Goal: Task Accomplishment & Management: Manage account settings

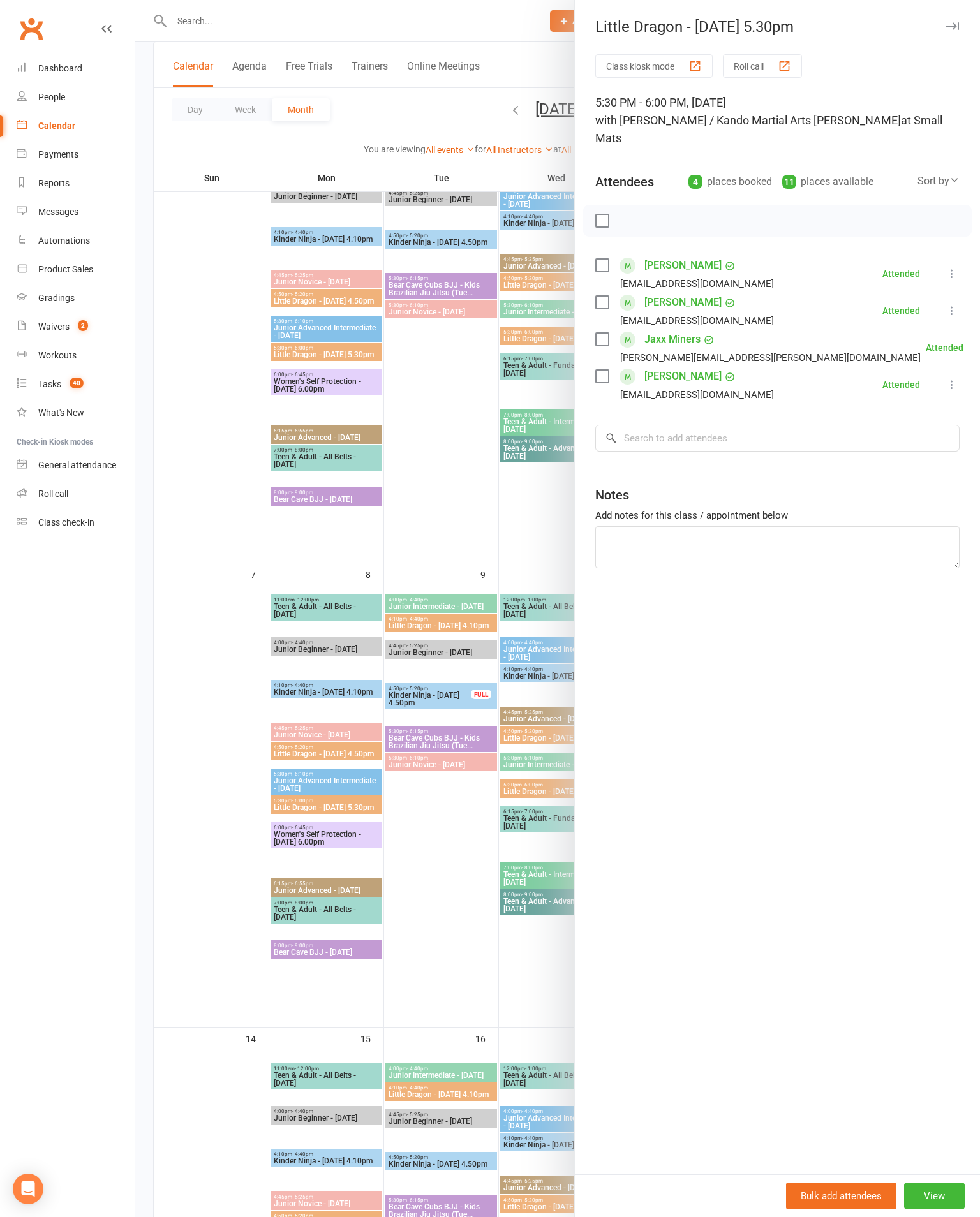
click at [239, 607] on div at bounding box center [557, 608] width 845 height 1217
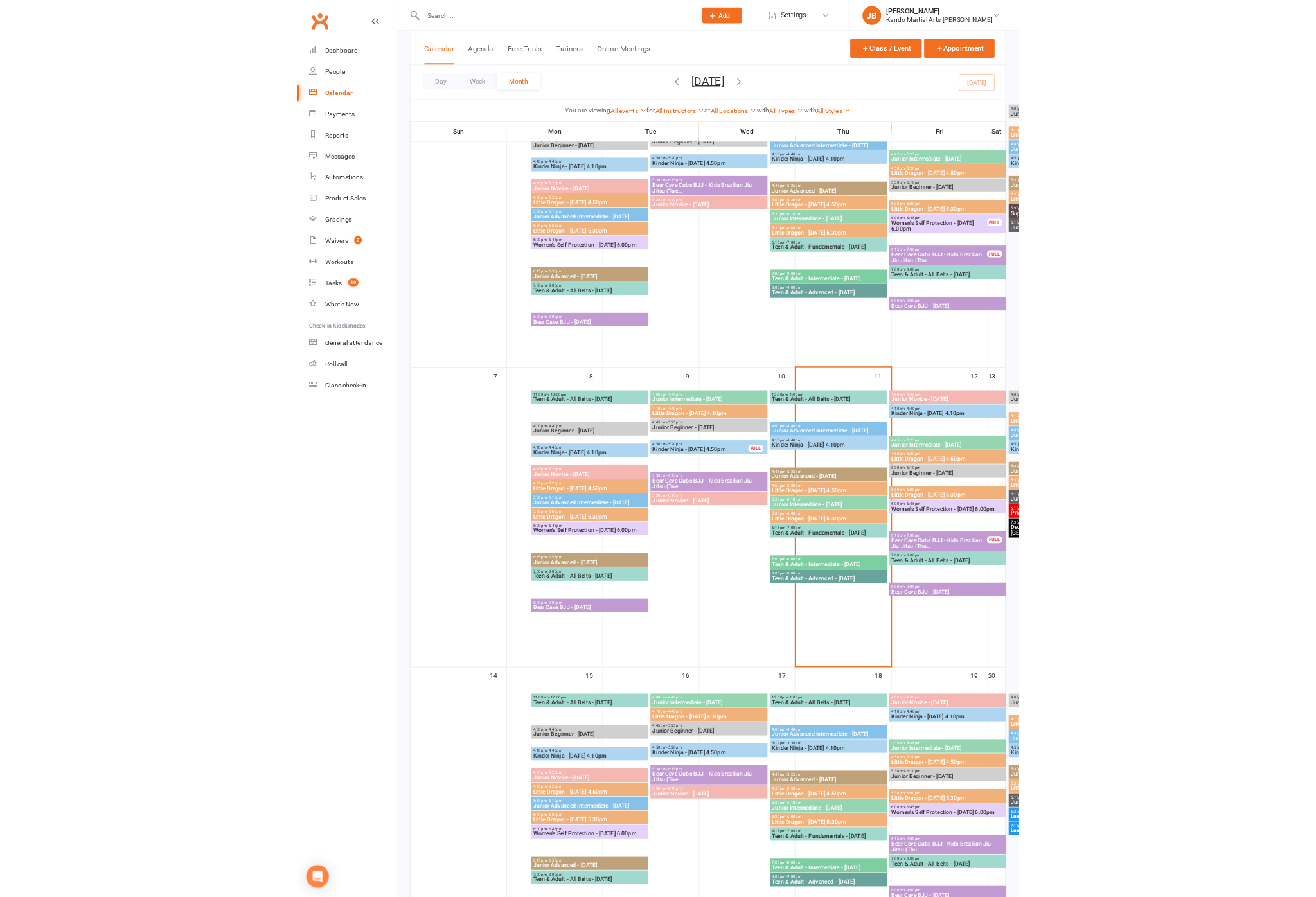
scroll to position [322, 0]
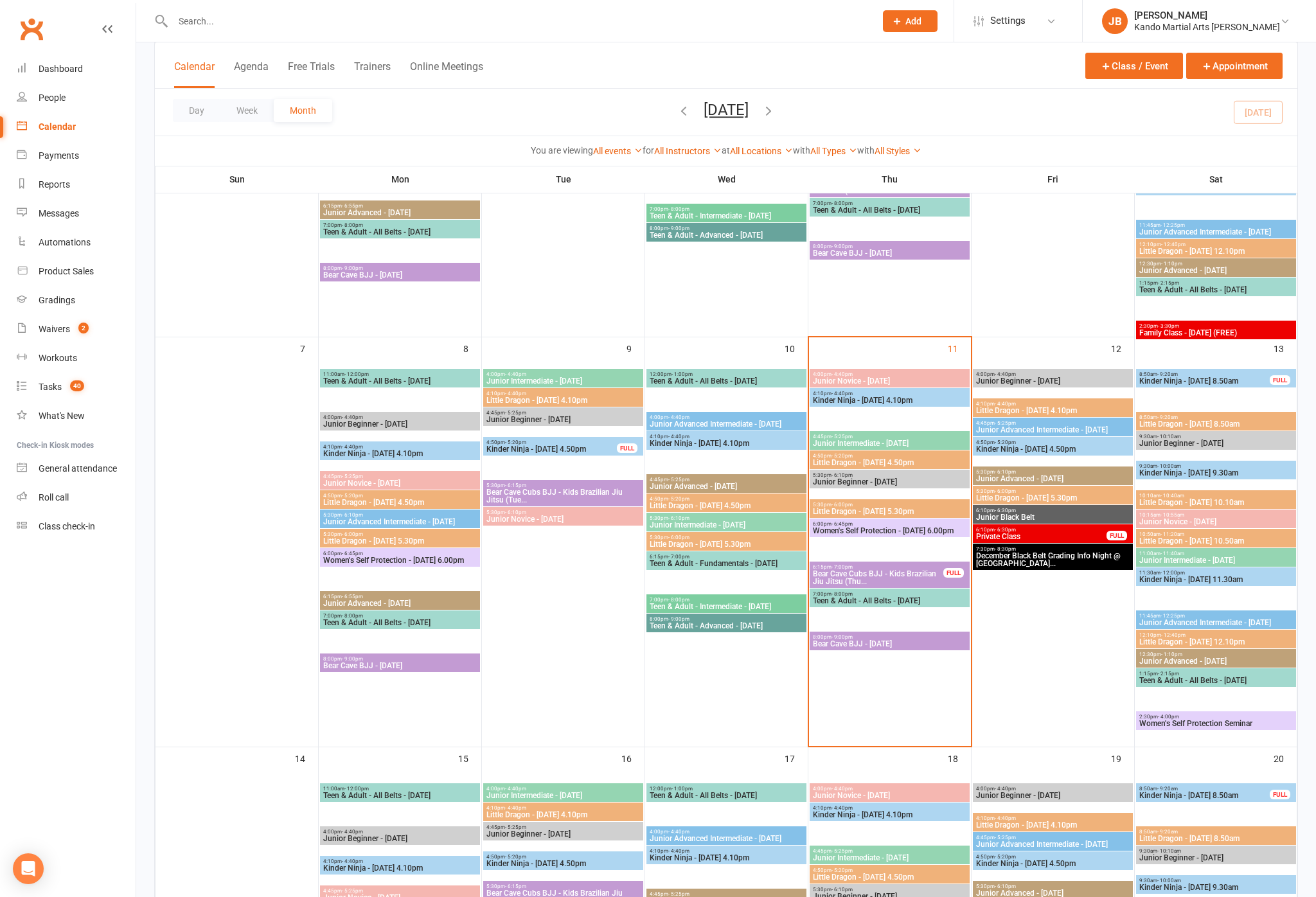
click at [986, 875] on div "9:30am - 10:00am Kinder Ninja - [DATE] 9.30am" at bounding box center [1216, 884] width 160 height 19
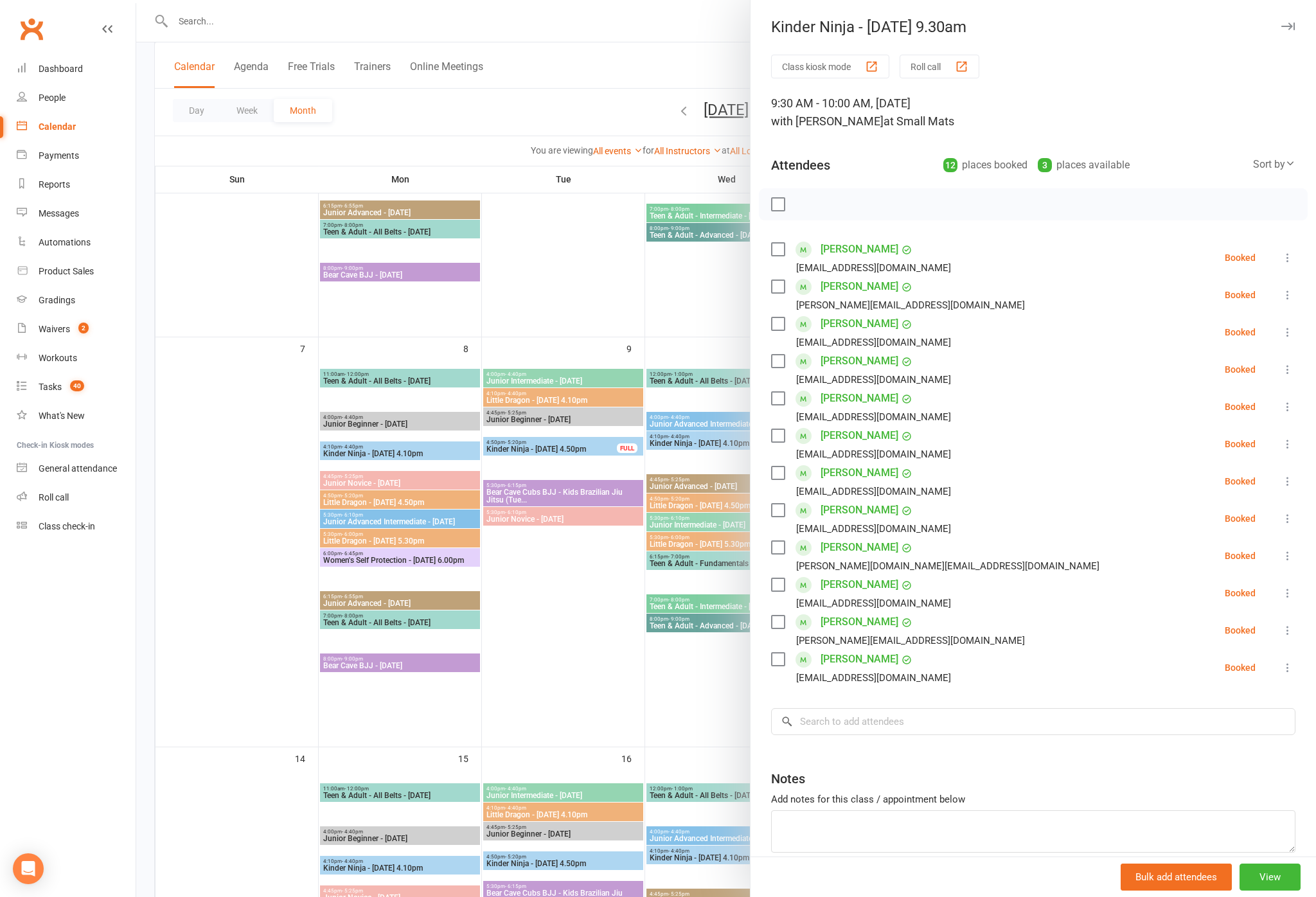
scroll to position [0, 0]
click at [620, 297] on div at bounding box center [726, 448] width 1180 height 897
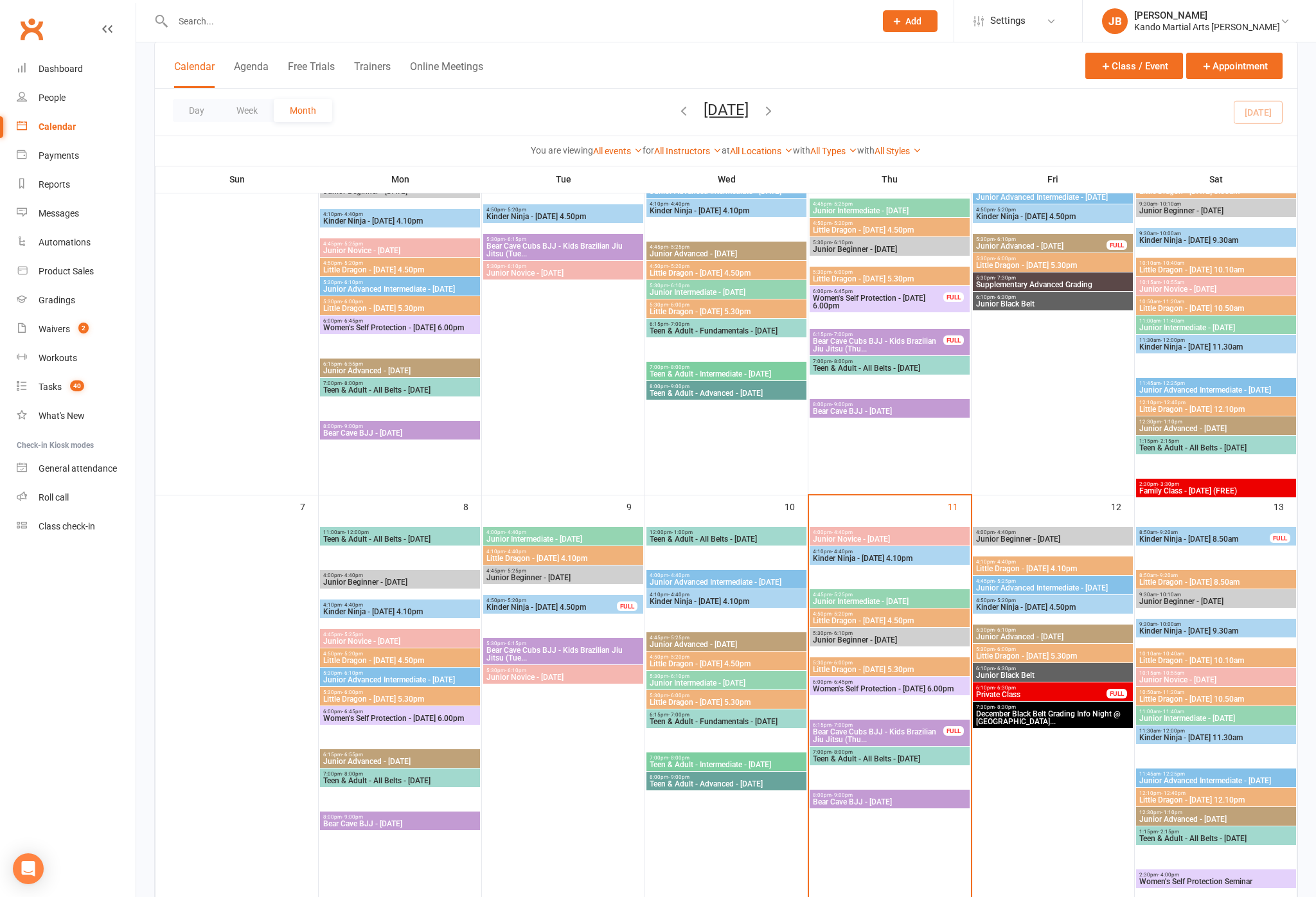
scroll to position [192, 0]
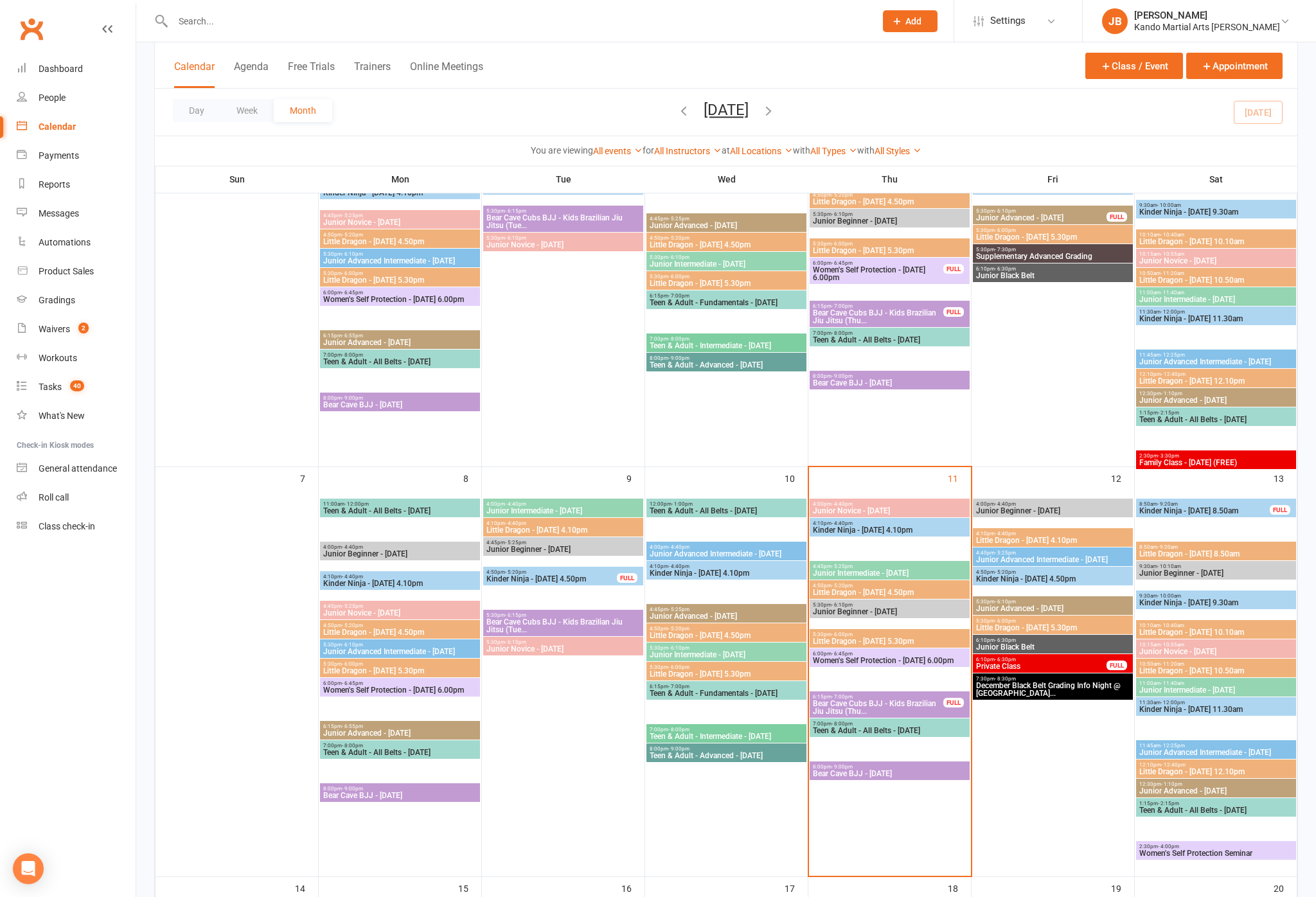
click at [83, 199] on link "Reports" at bounding box center [76, 184] width 119 height 29
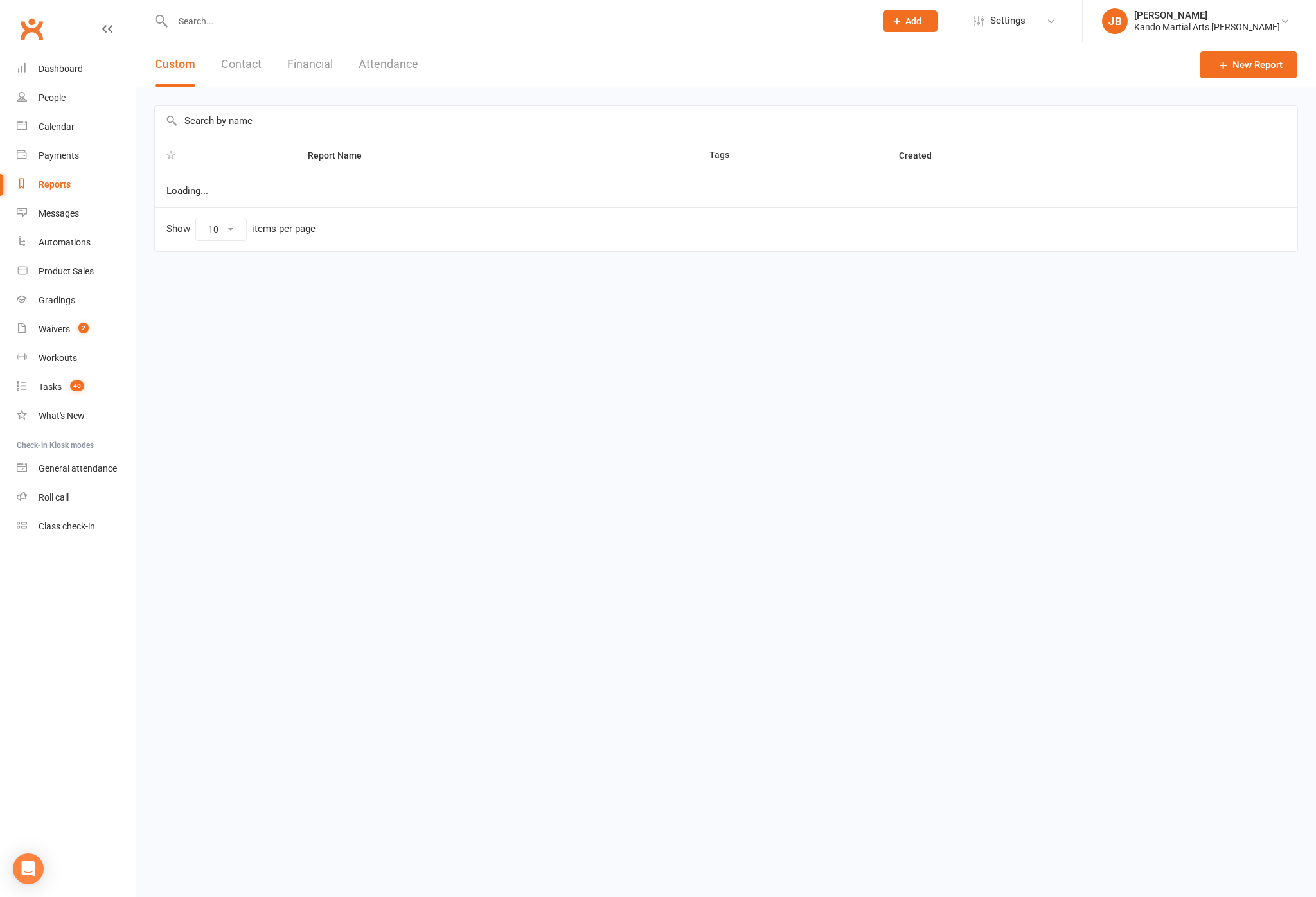
select select "100"
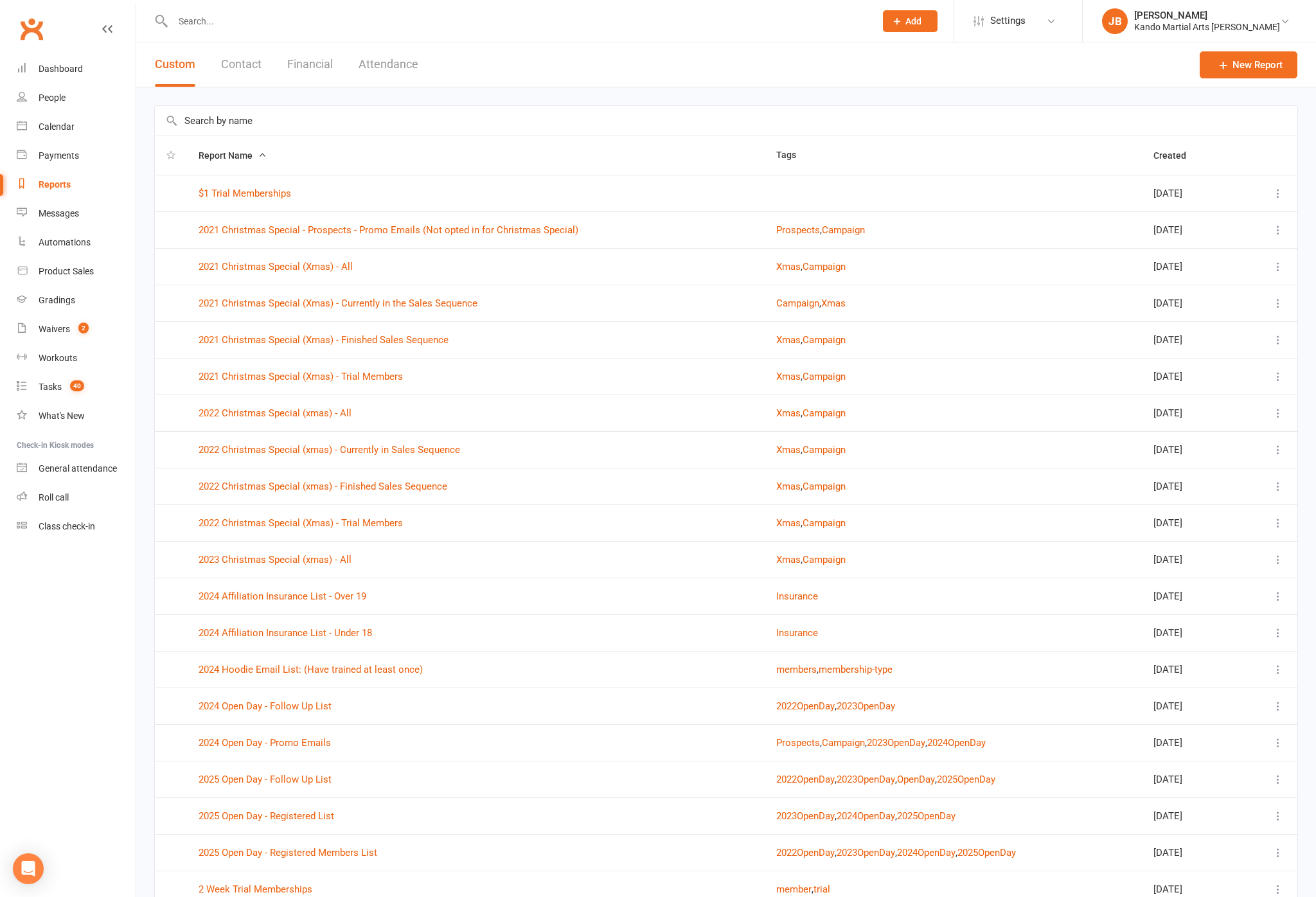
click at [666, 114] on input "text" at bounding box center [726, 121] width 1142 height 30
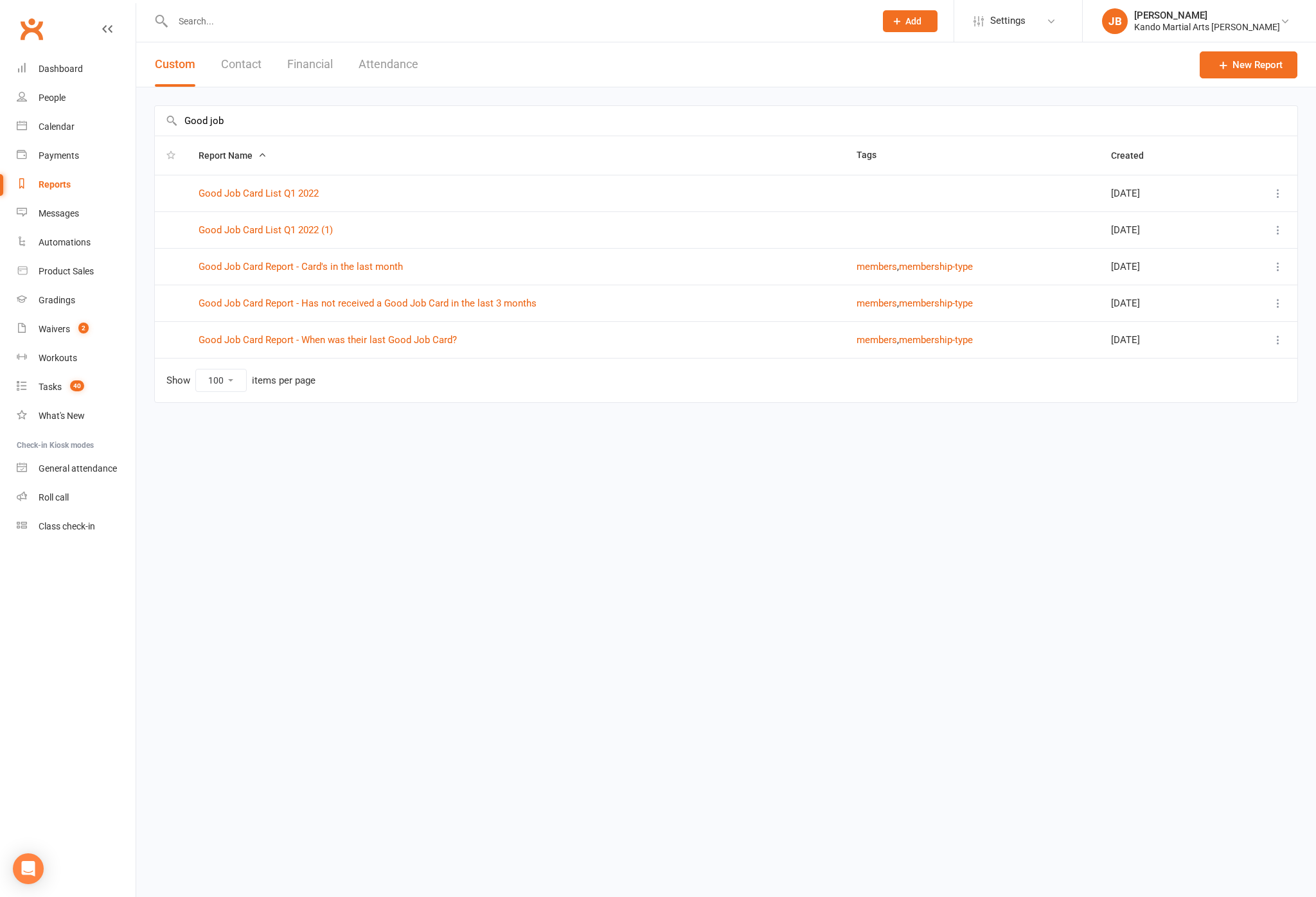
type input "Good job"
click at [227, 291] on td "Good Job Card Report - Has not received a Good Job Card in the last 3 months" at bounding box center [516, 303] width 658 height 37
click at [245, 305] on link "Good Job Card Report - Has not received a Good Job Card in the last 3 months" at bounding box center [367, 303] width 338 height 11
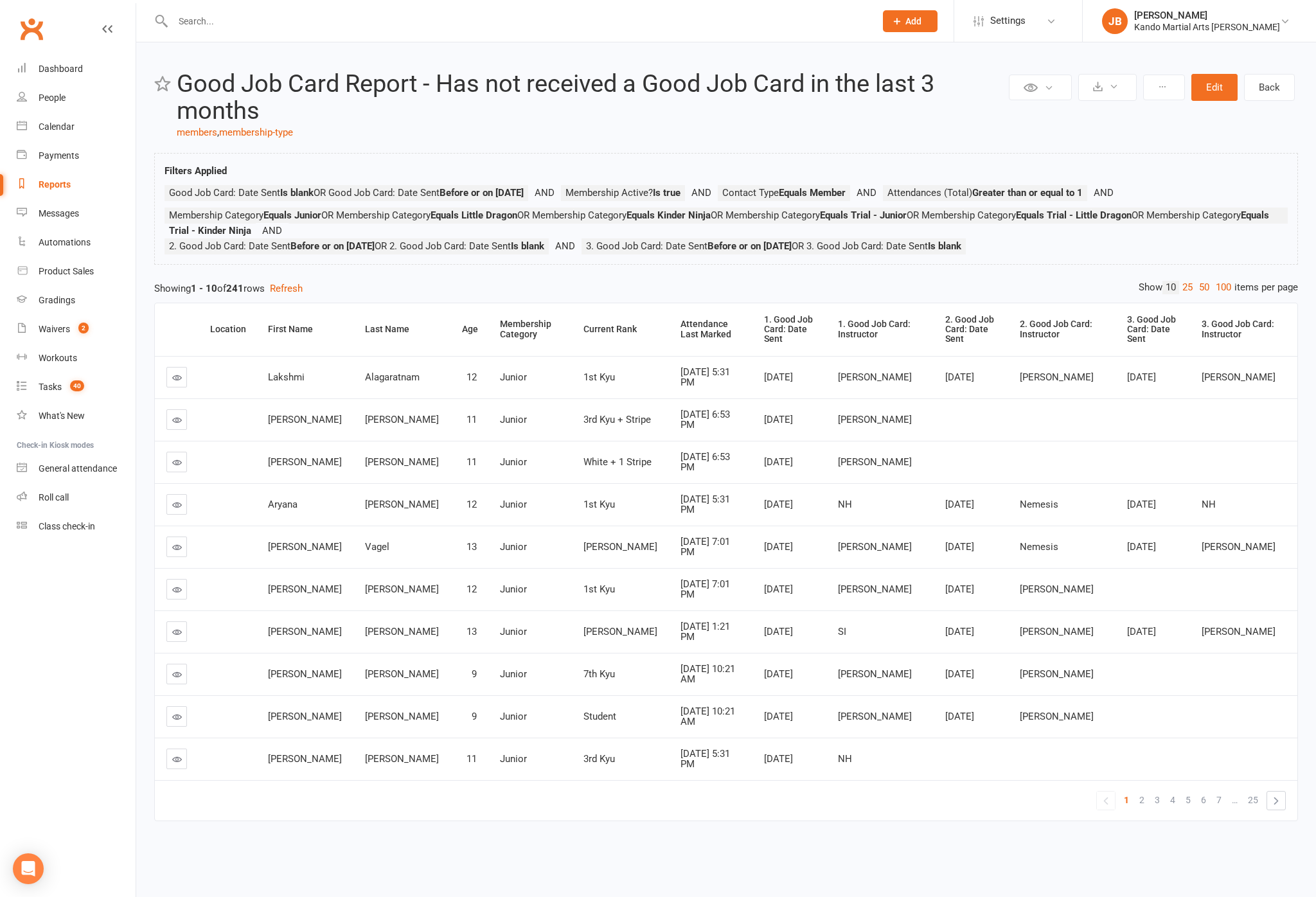
click at [986, 294] on link "100" at bounding box center [1223, 287] width 22 height 13
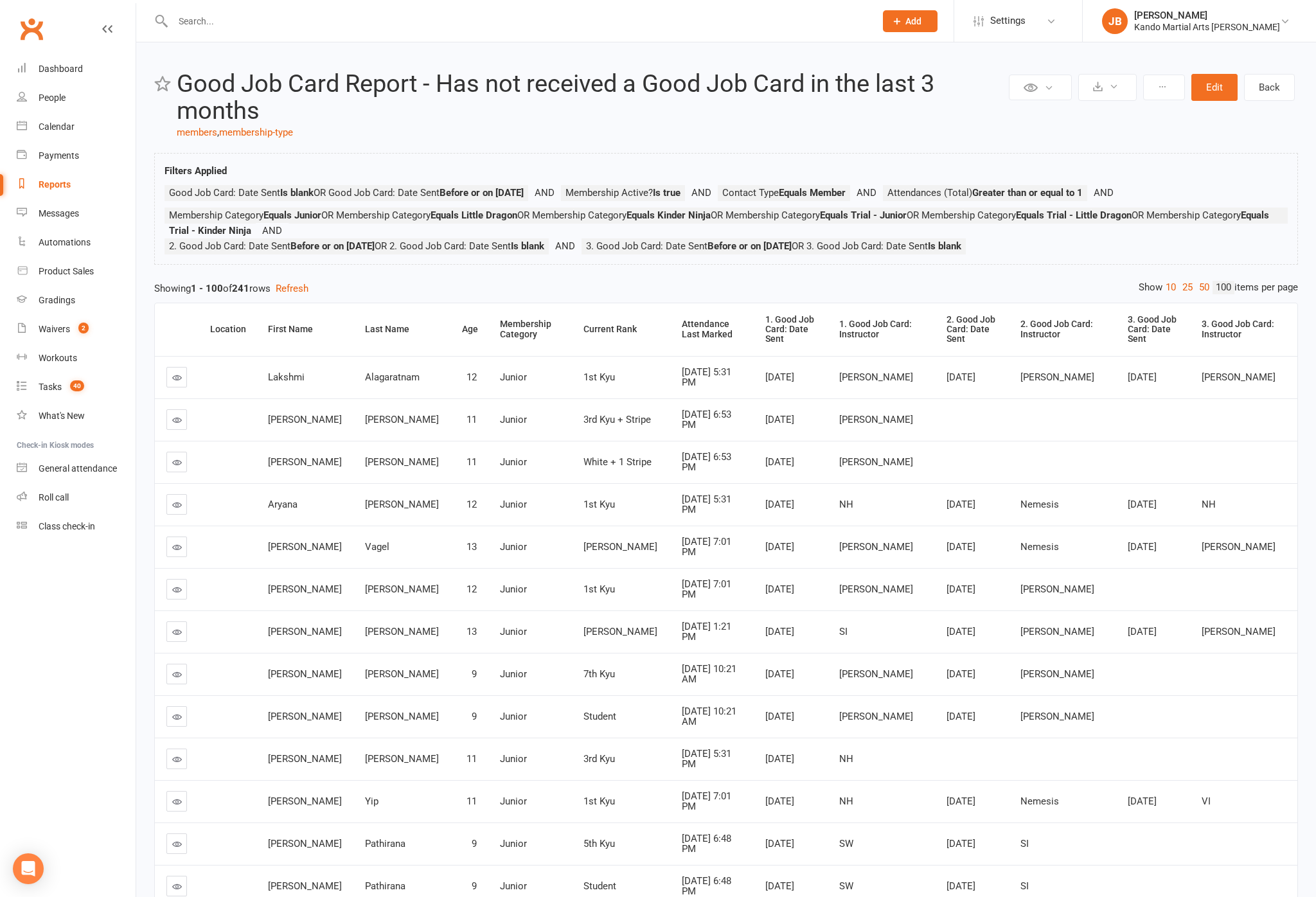
click at [682, 339] on div "Attendance Last Marked" at bounding box center [712, 329] width 61 height 20
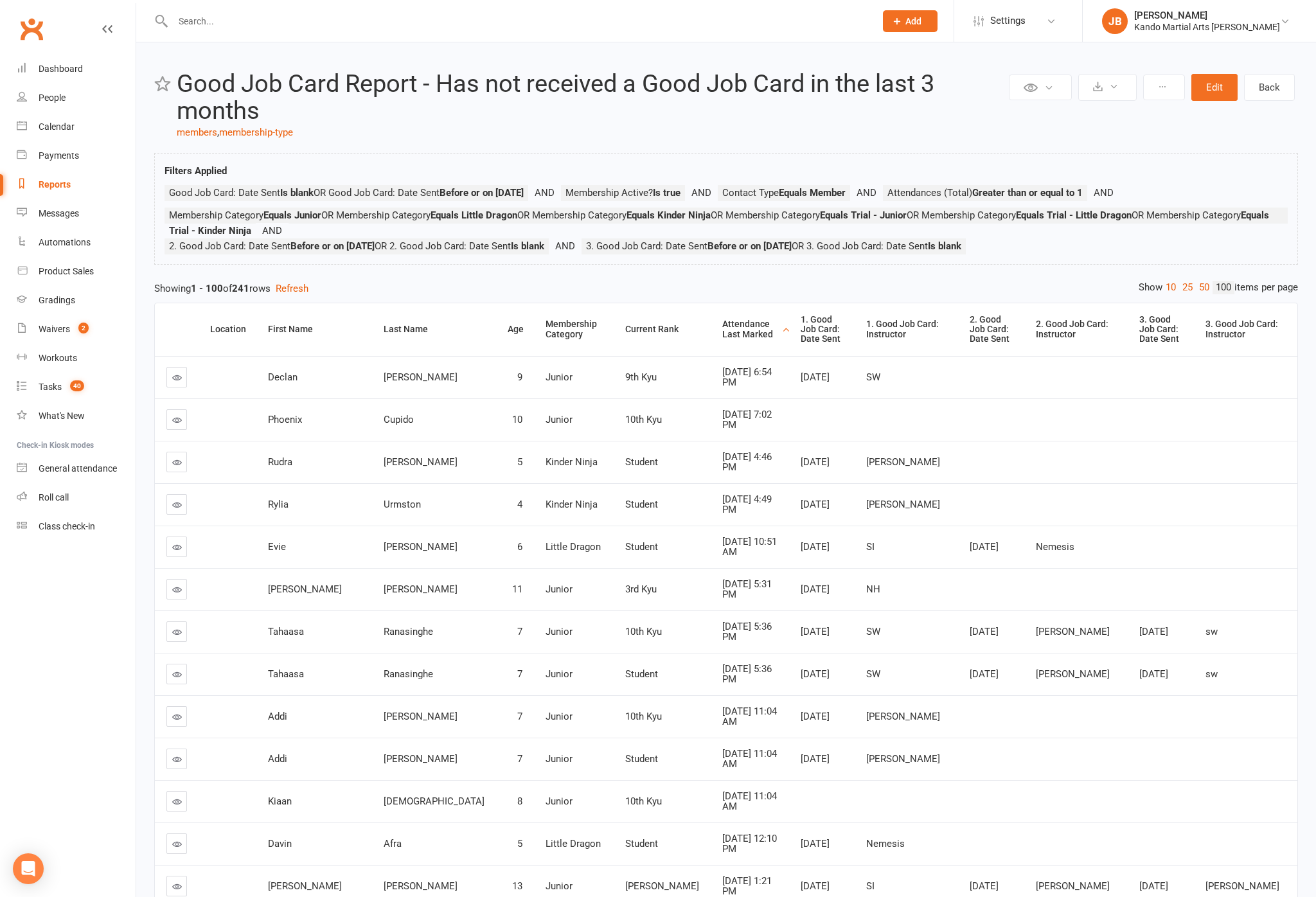
click at [722, 339] on div "Attendance Last Marked" at bounding box center [750, 329] width 56 height 20
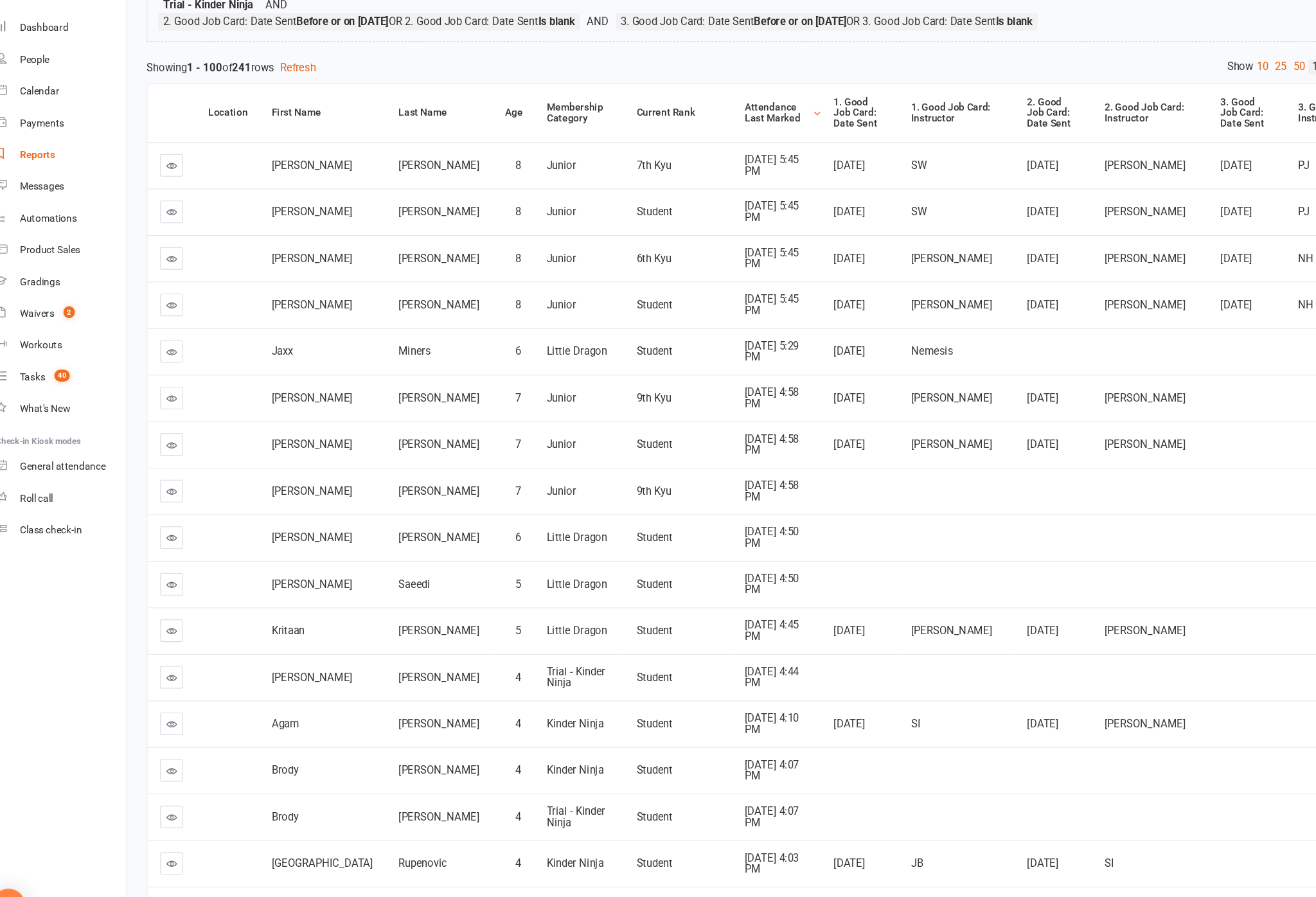
scroll to position [186, 0]
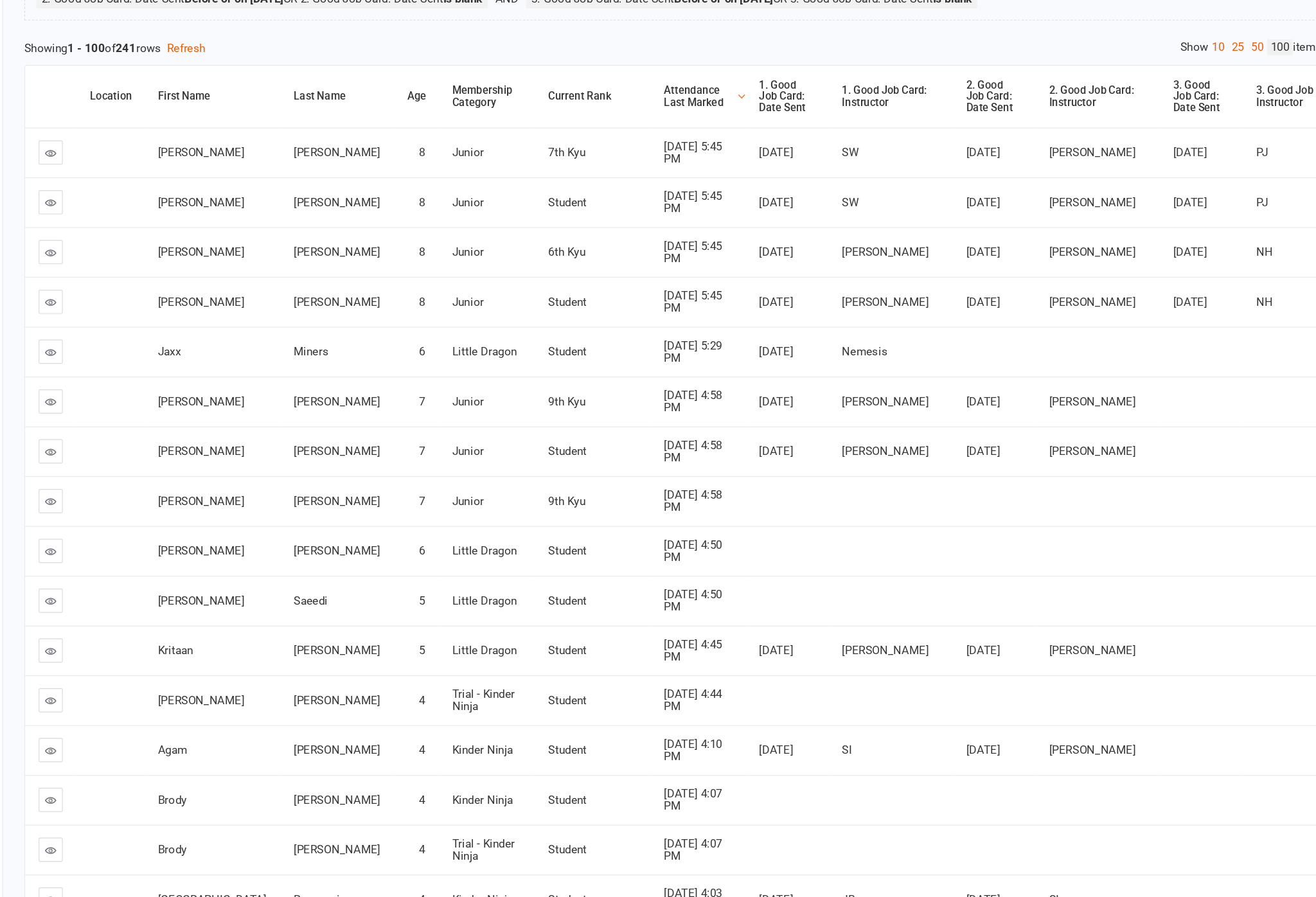
click at [172, 186] on icon at bounding box center [177, 191] width 10 height 10
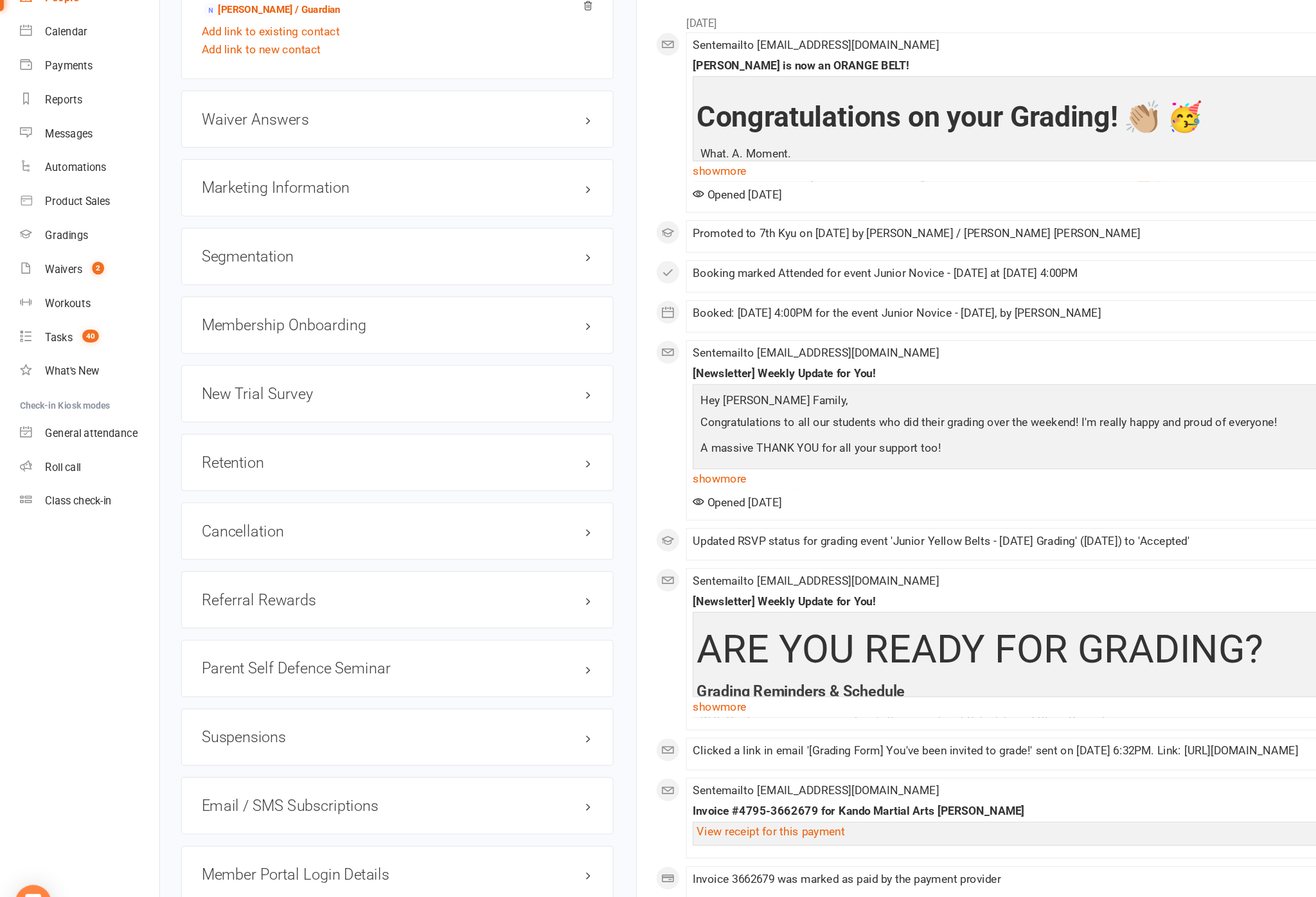
scroll to position [1396, 0]
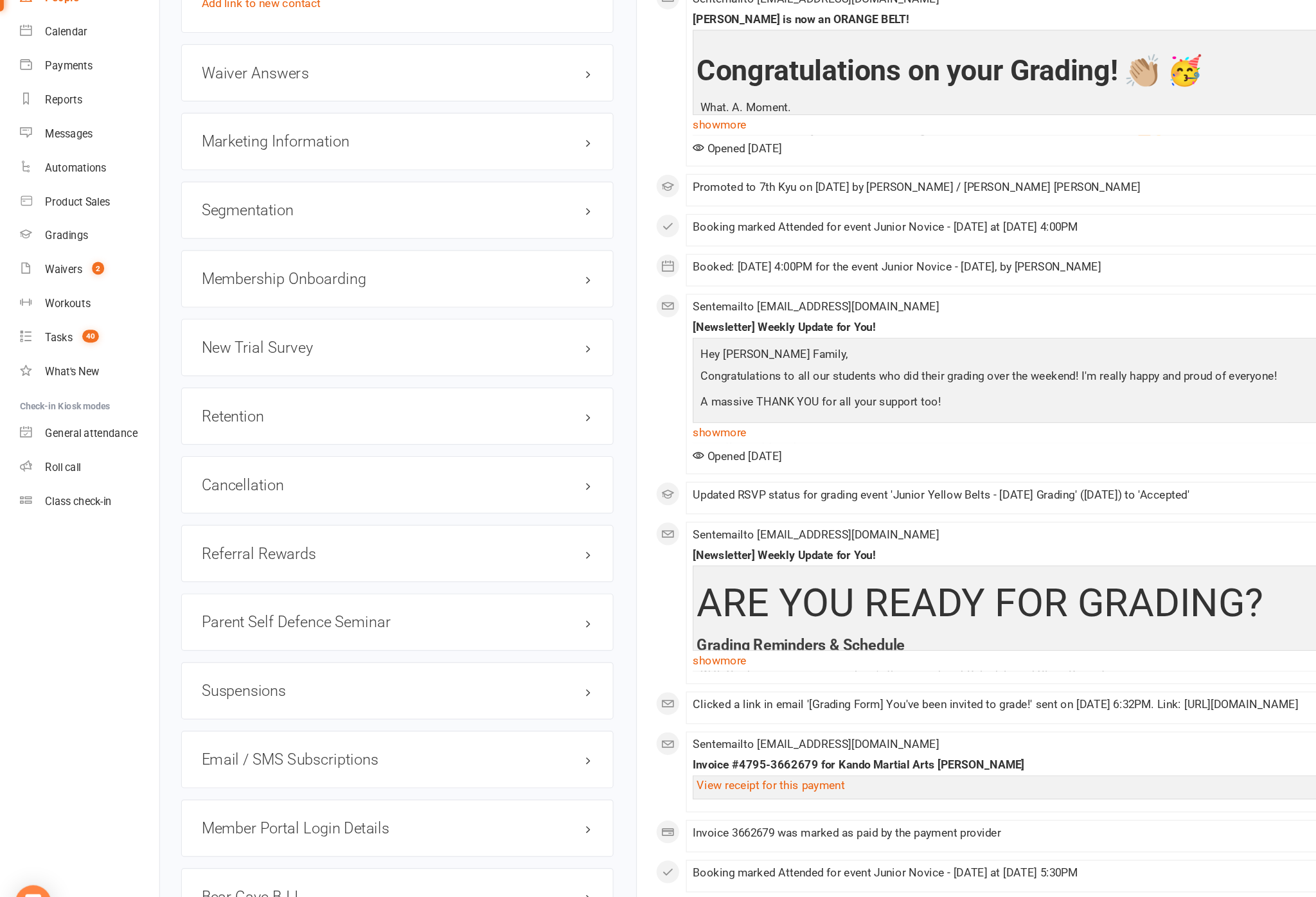
click at [503, 447] on h3 "Retention edit" at bounding box center [338, 454] width 334 height 14
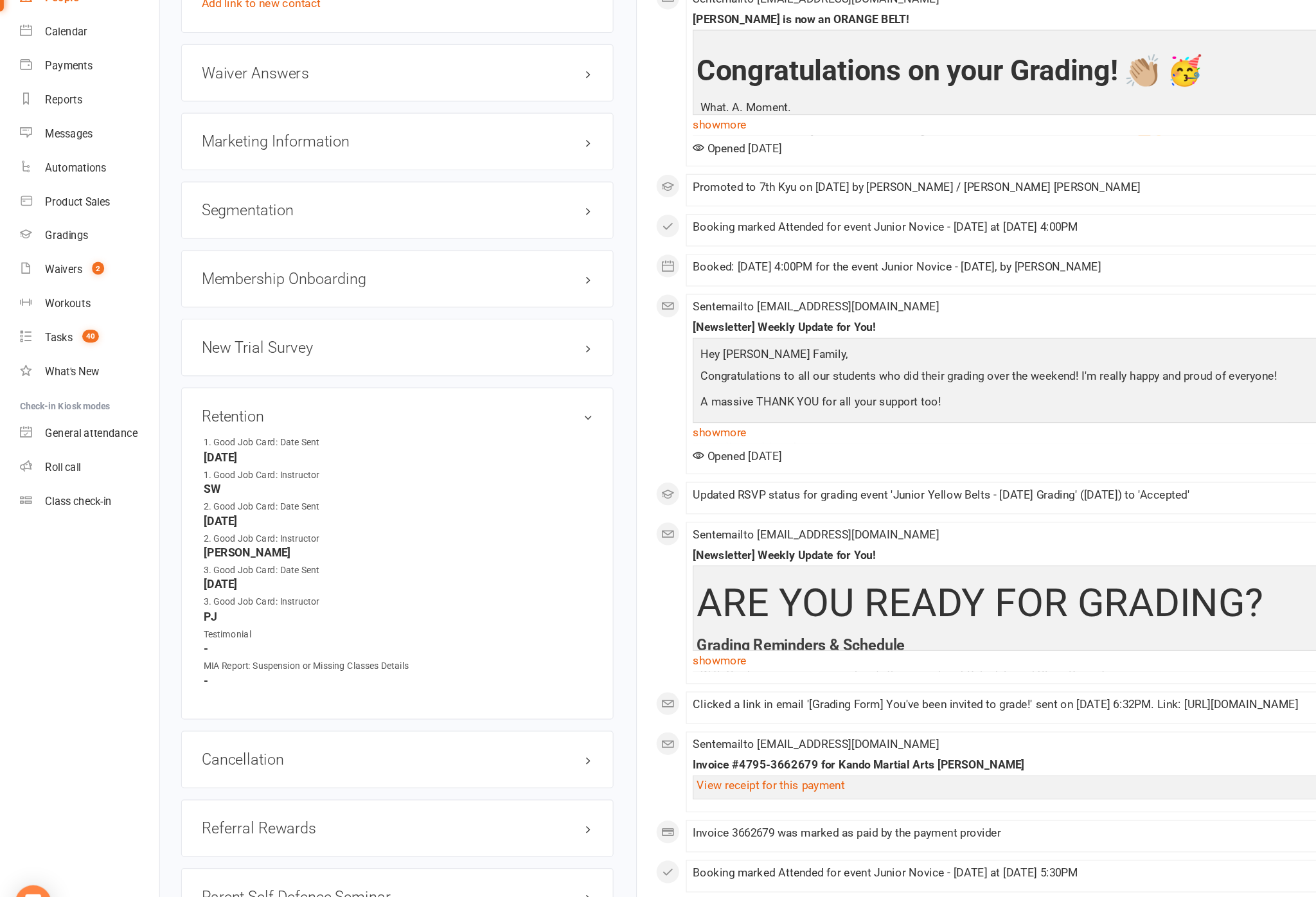
click at [0, 0] on link "edit" at bounding box center [0, 0] width 0 height 0
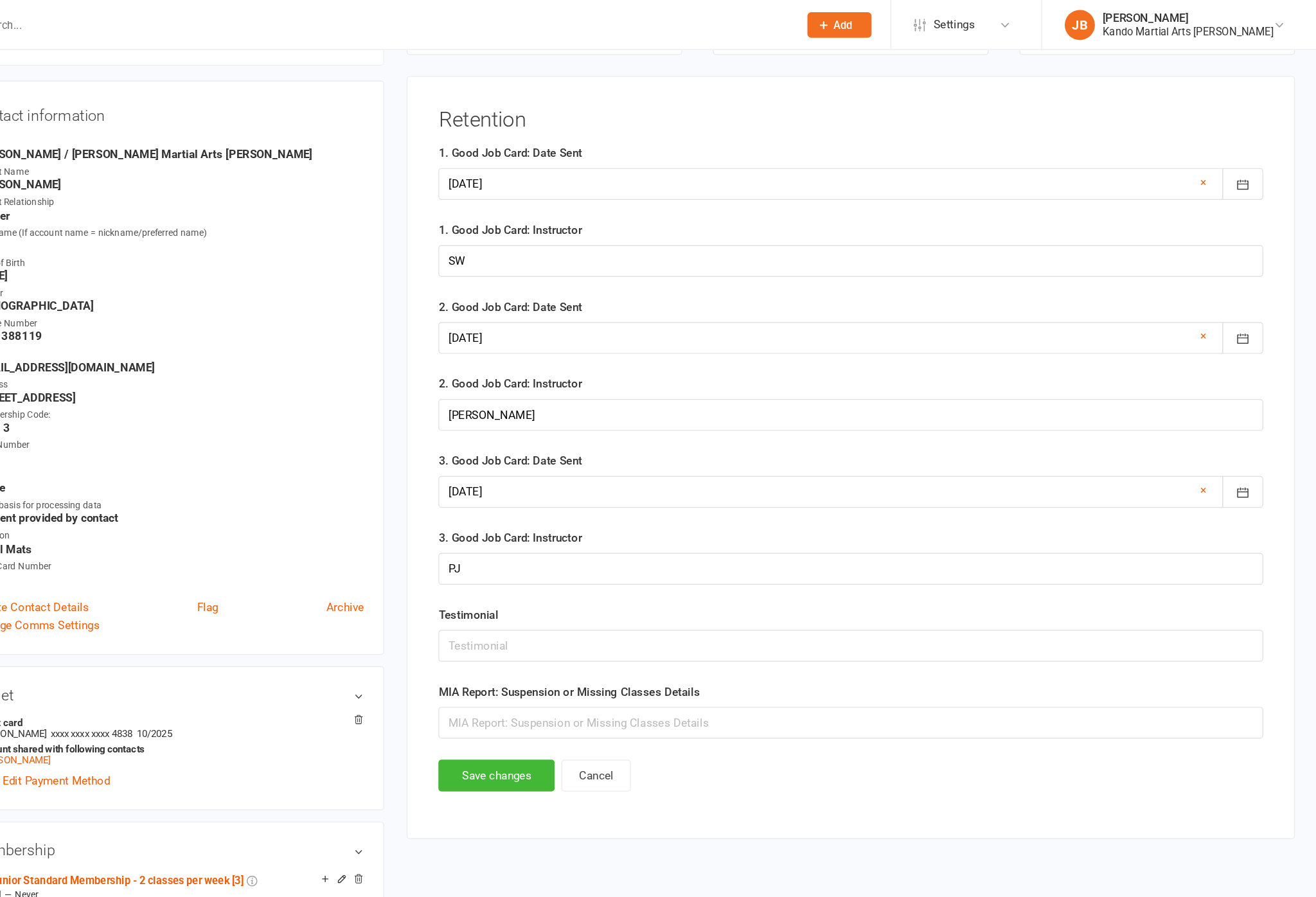
scroll to position [124, 0]
click at [986, 163] on link "×" at bounding box center [1220, 155] width 5 height 15
click at [986, 159] on div at bounding box center [920, 157] width 703 height 27
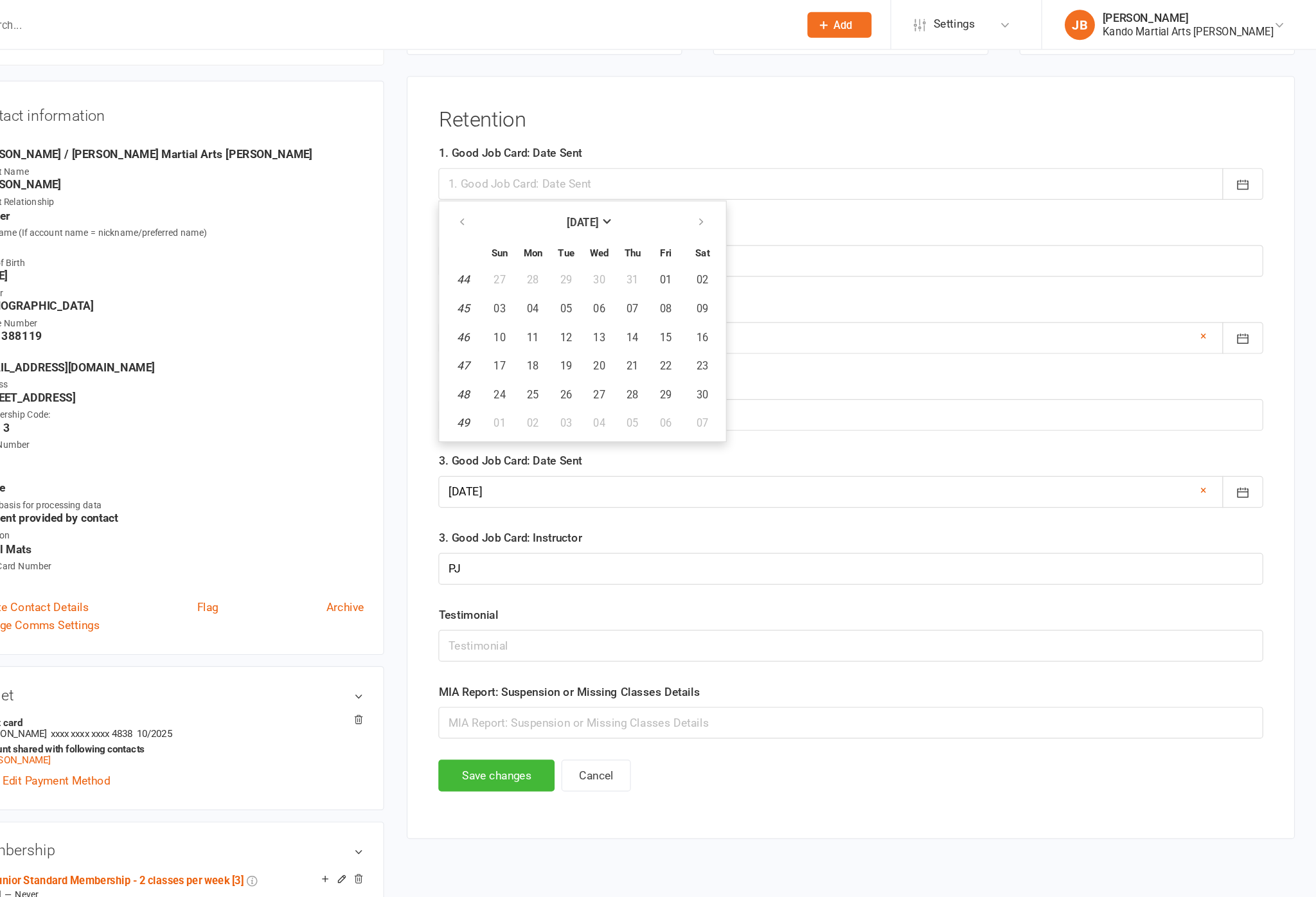
click at [779, 201] on button "button" at bounding box center [793, 189] width 27 height 23
click at [779, 186] on button "button" at bounding box center [793, 189] width 27 height 23
click at [779, 201] on button "button" at bounding box center [793, 189] width 27 height 23
click at [779, 194] on button "button" at bounding box center [793, 189] width 27 height 23
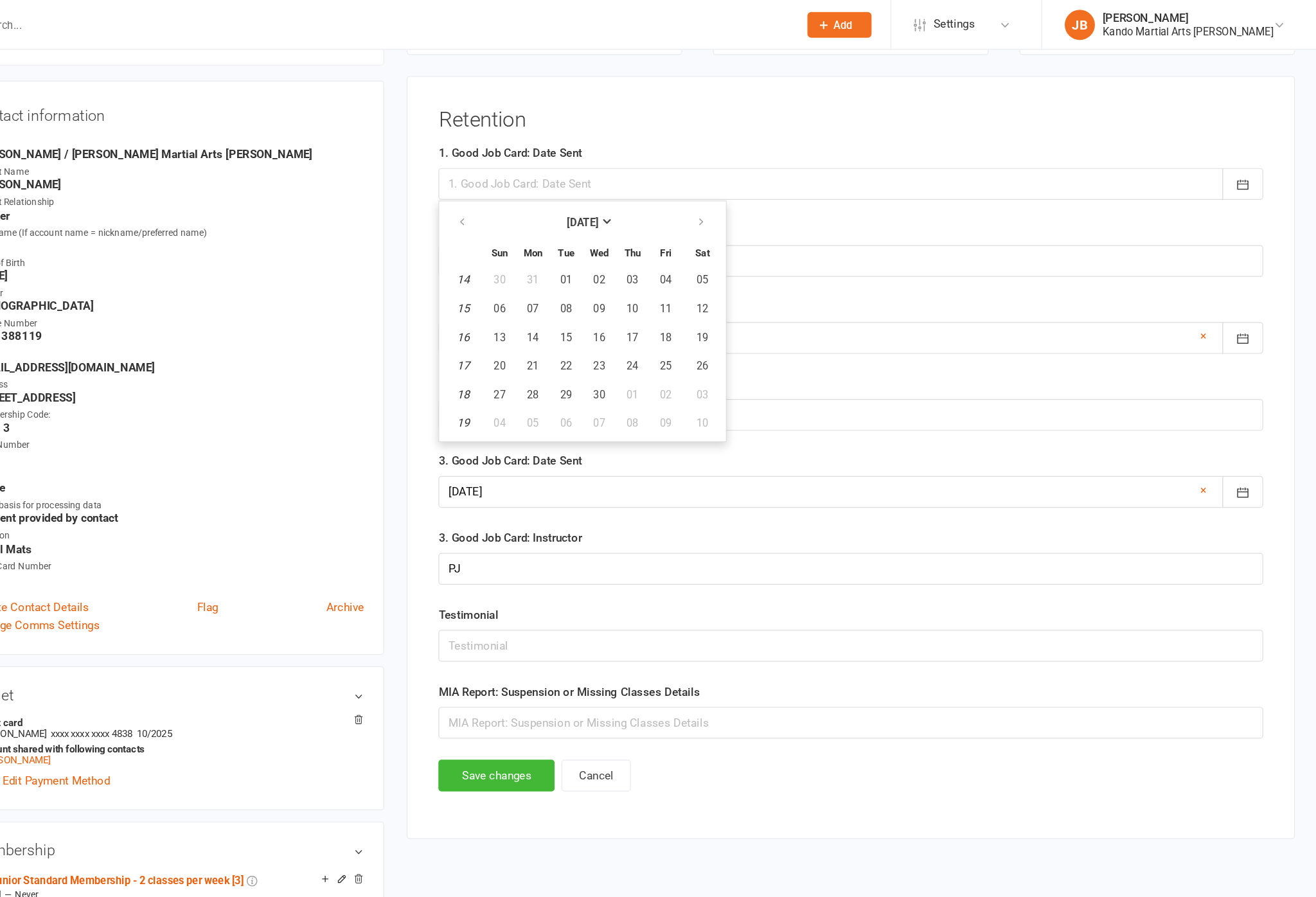
click at [779, 190] on button "button" at bounding box center [793, 189] width 27 height 23
click at [779, 193] on button "button" at bounding box center [793, 189] width 27 height 23
click at [779, 186] on button "button" at bounding box center [793, 189] width 27 height 23
click at [788, 188] on icon "button" at bounding box center [792, 190] width 9 height 11
click at [779, 184] on button "button" at bounding box center [793, 189] width 27 height 23
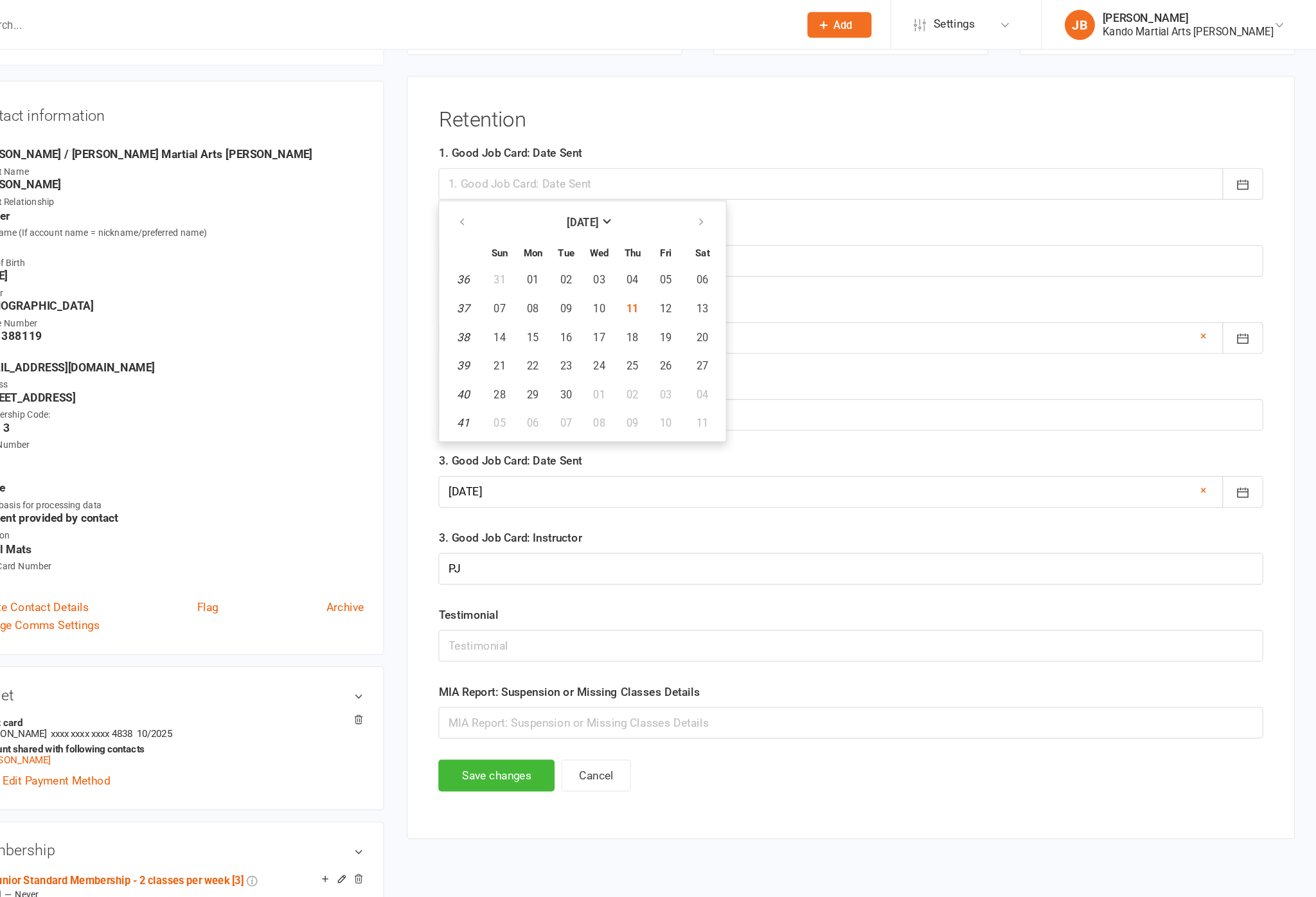
click at [729, 268] on span "11" at bounding box center [734, 263] width 11 height 11
type input "[DATE]"
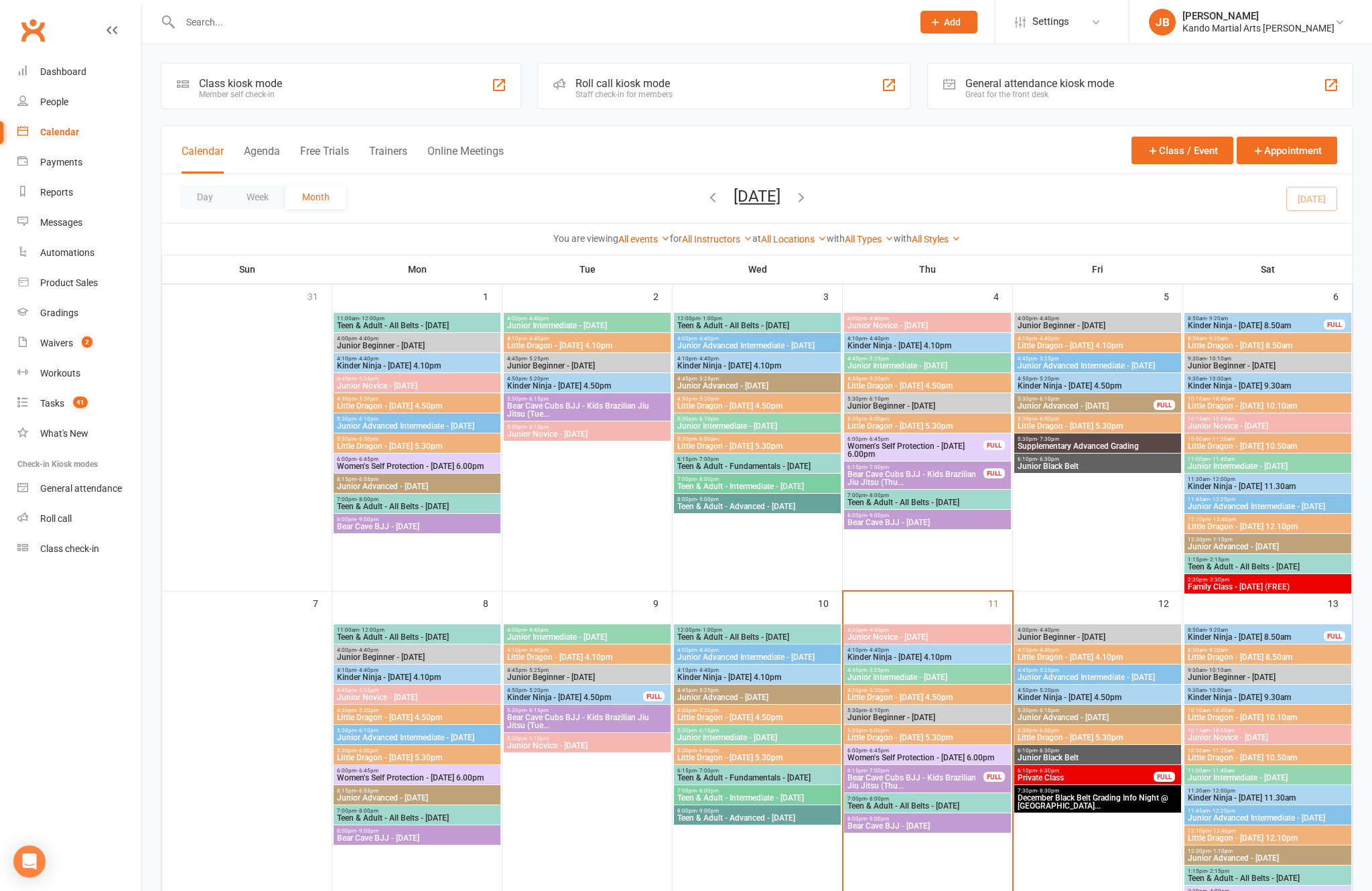
click at [85, 196] on link "Reports" at bounding box center [79, 192] width 124 height 30
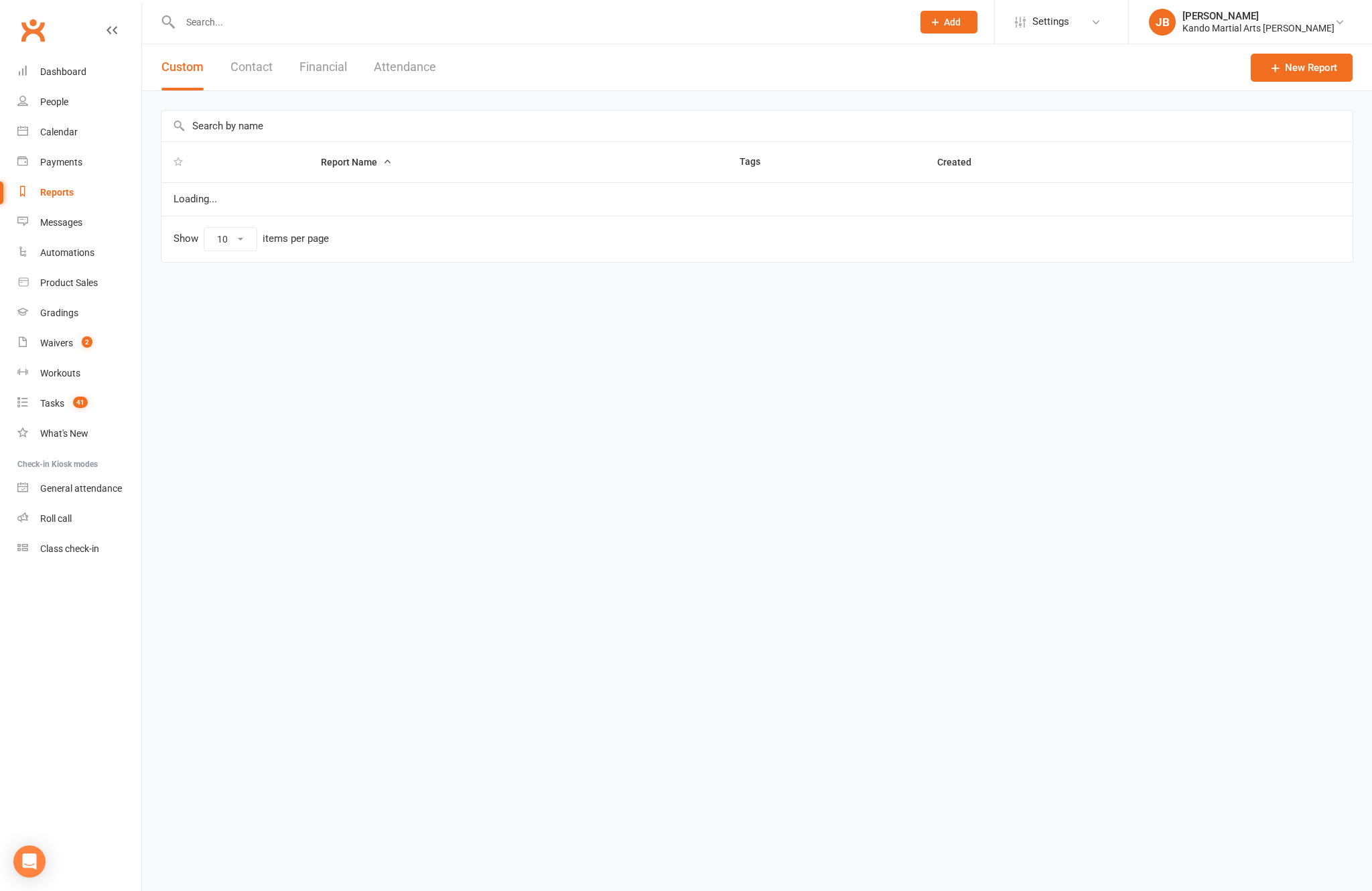
select select "100"
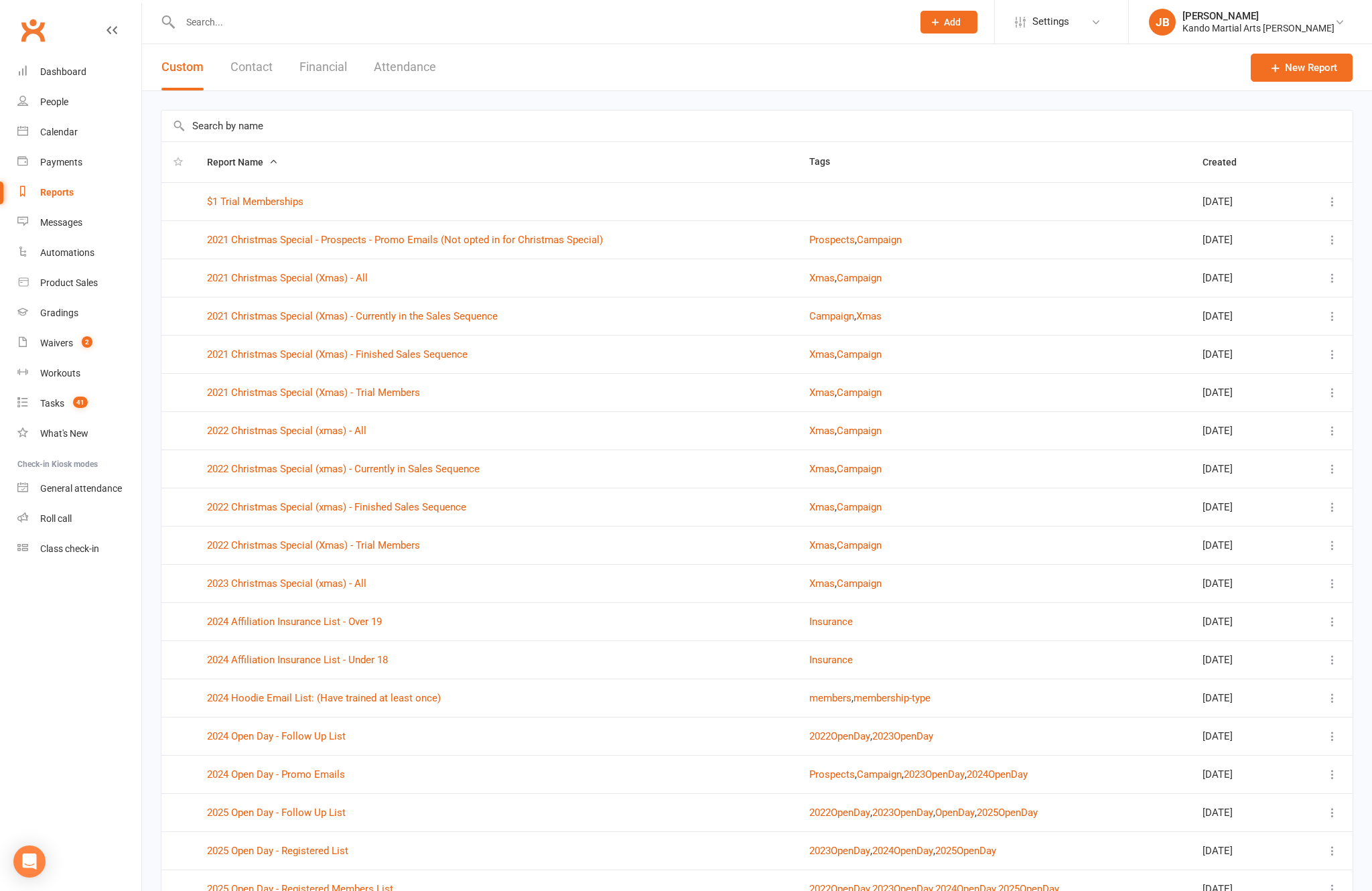
click at [754, 137] on input "text" at bounding box center [757, 126] width 1191 height 31
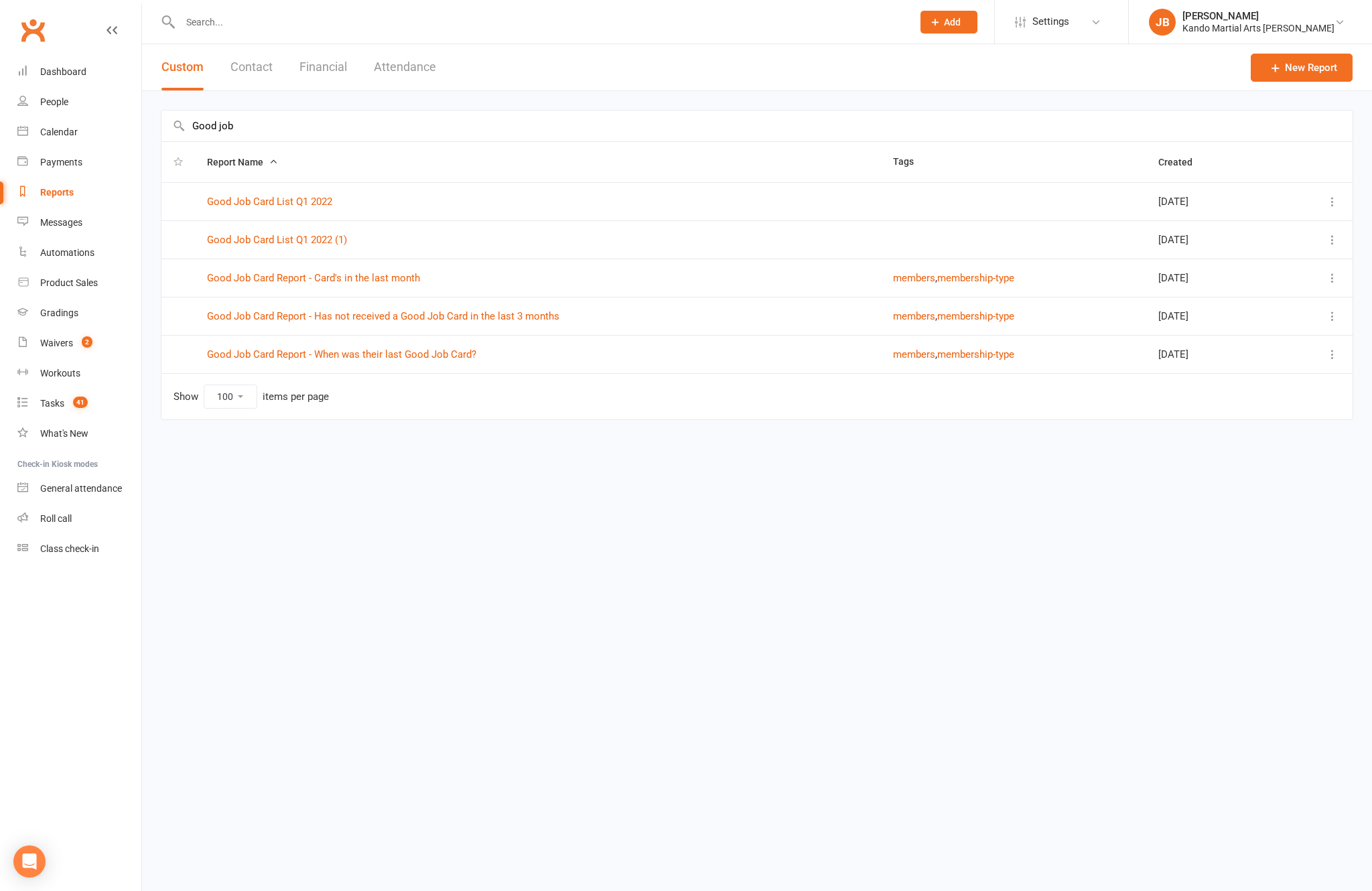
type input "Good job"
click at [517, 321] on link "Good Job Card Report - Has not received a Good Job Card in the last 3 months" at bounding box center [383, 316] width 352 height 12
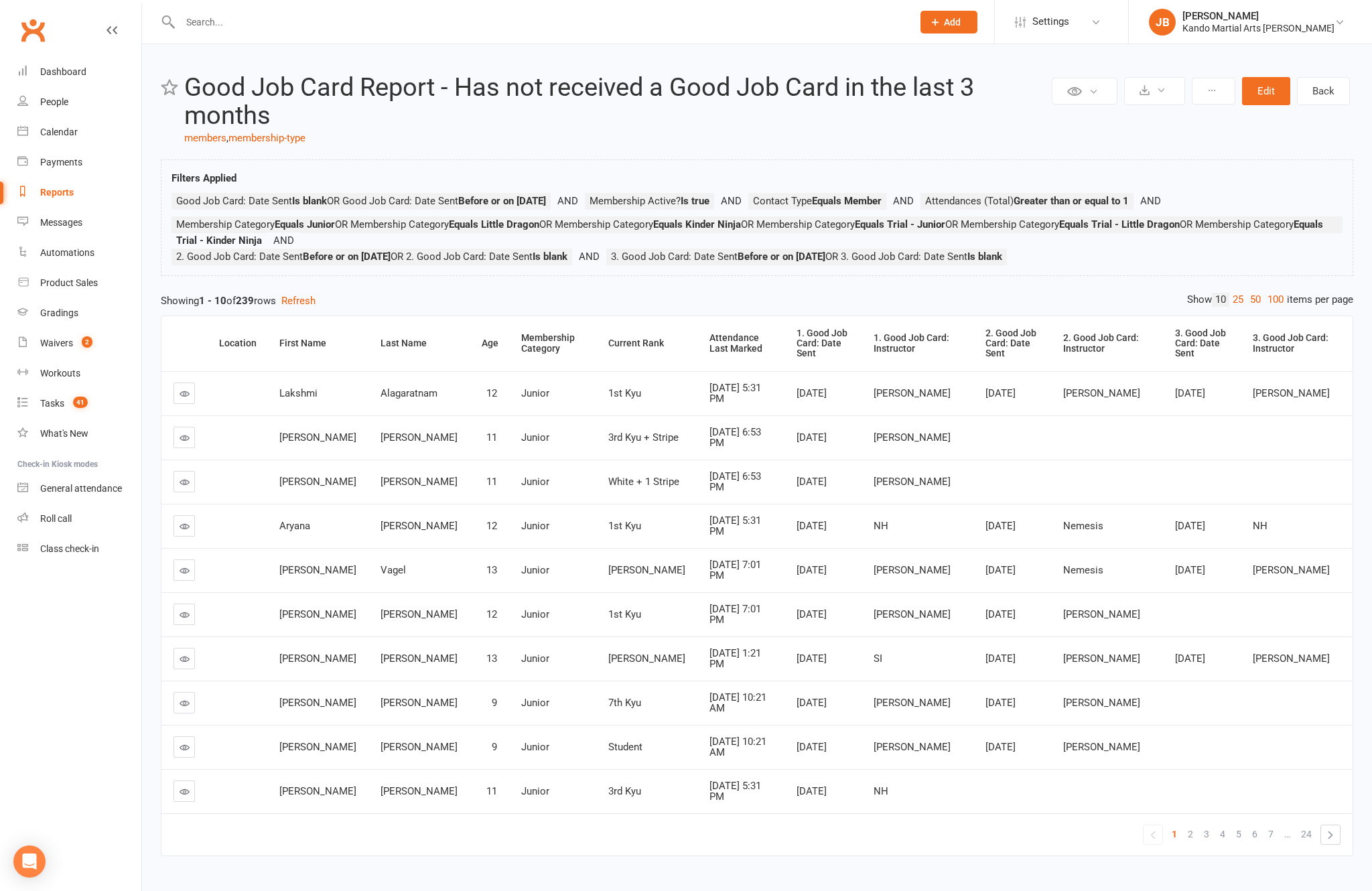
click at [1264, 307] on link "100" at bounding box center [1275, 300] width 23 height 14
click at [711, 354] on div "Attendance Last Marked" at bounding box center [742, 344] width 64 height 21
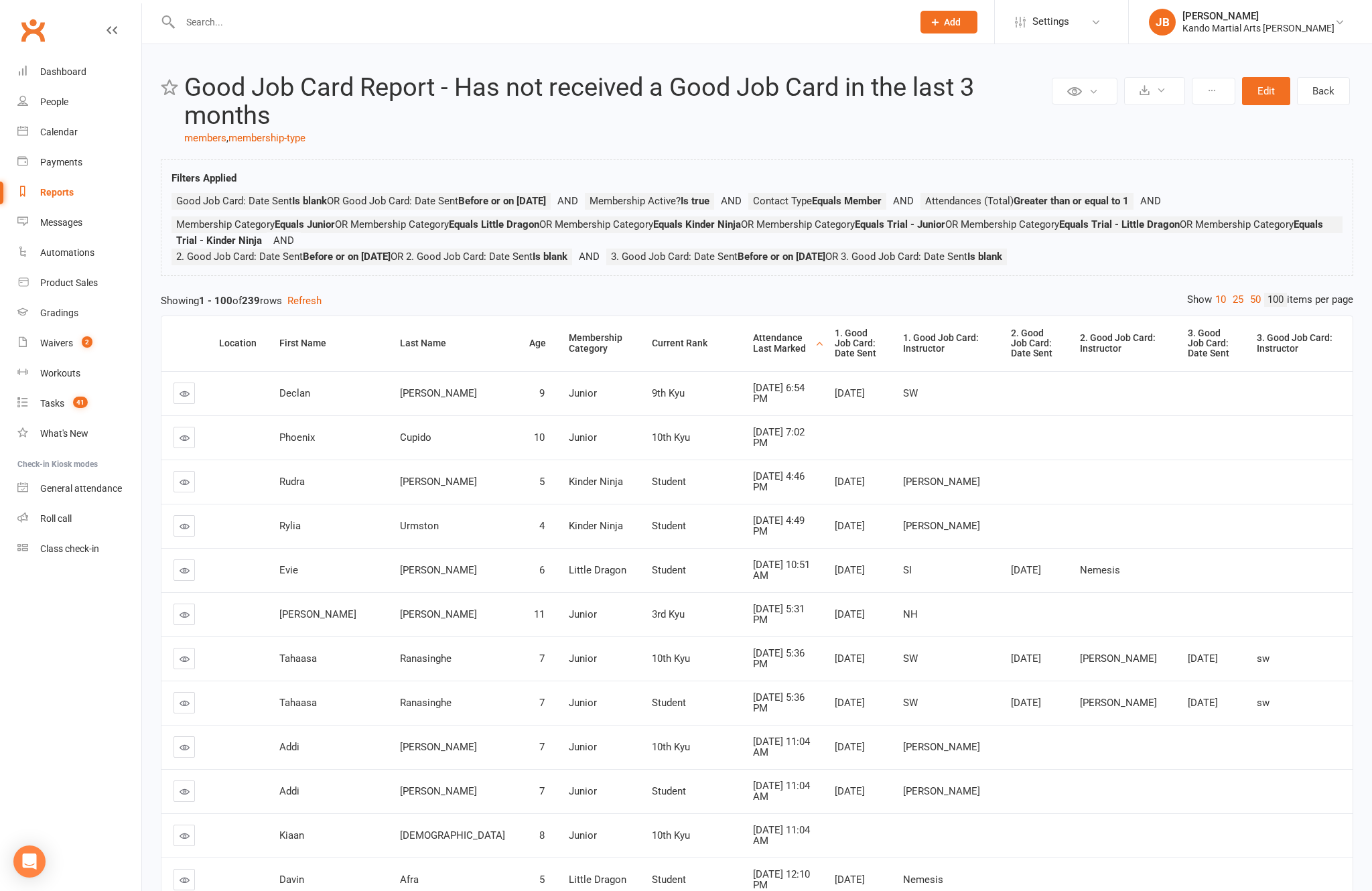
click at [753, 354] on div "Attendance Last Marked" at bounding box center [782, 344] width 59 height 21
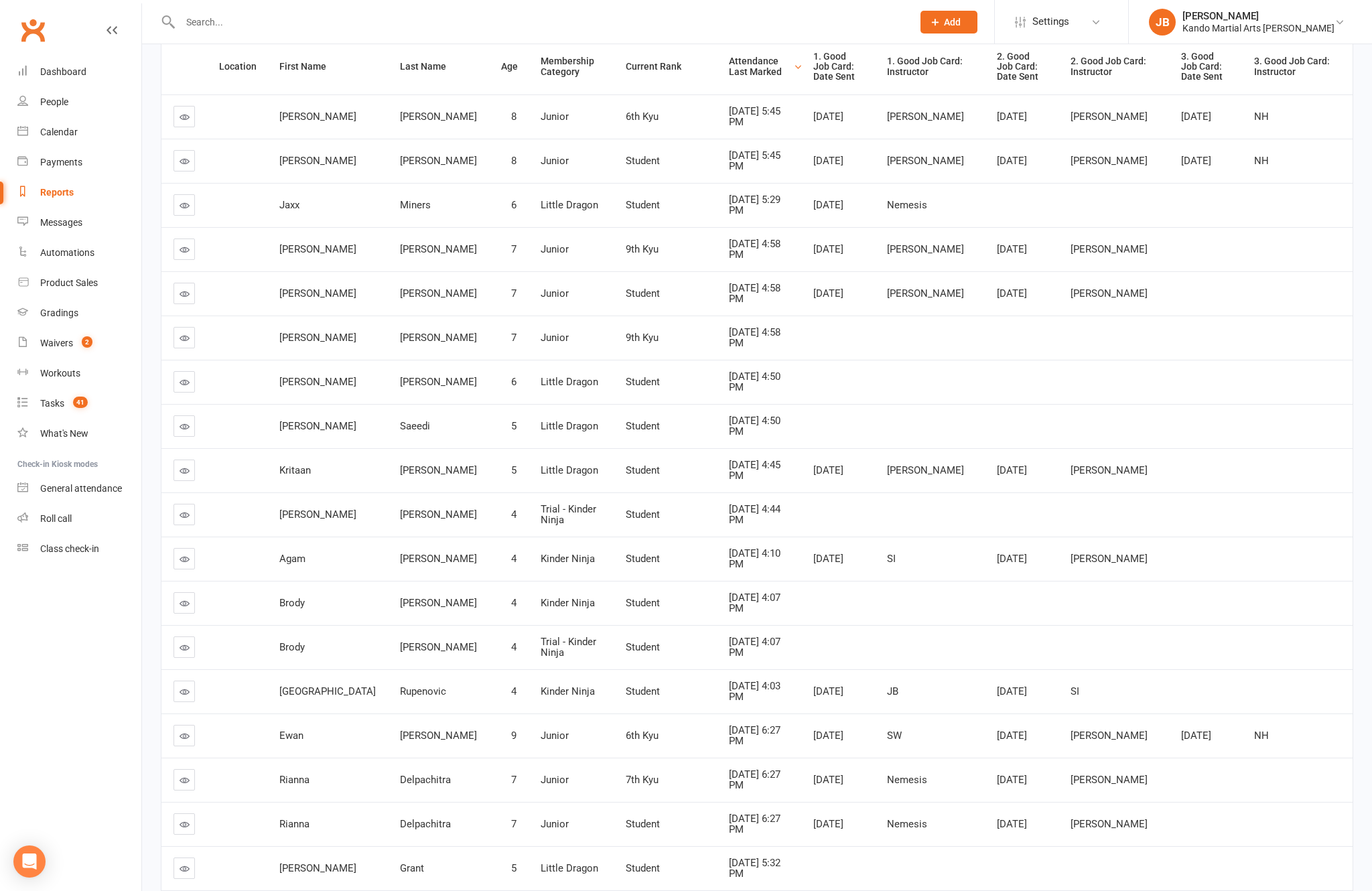
scroll to position [307, 0]
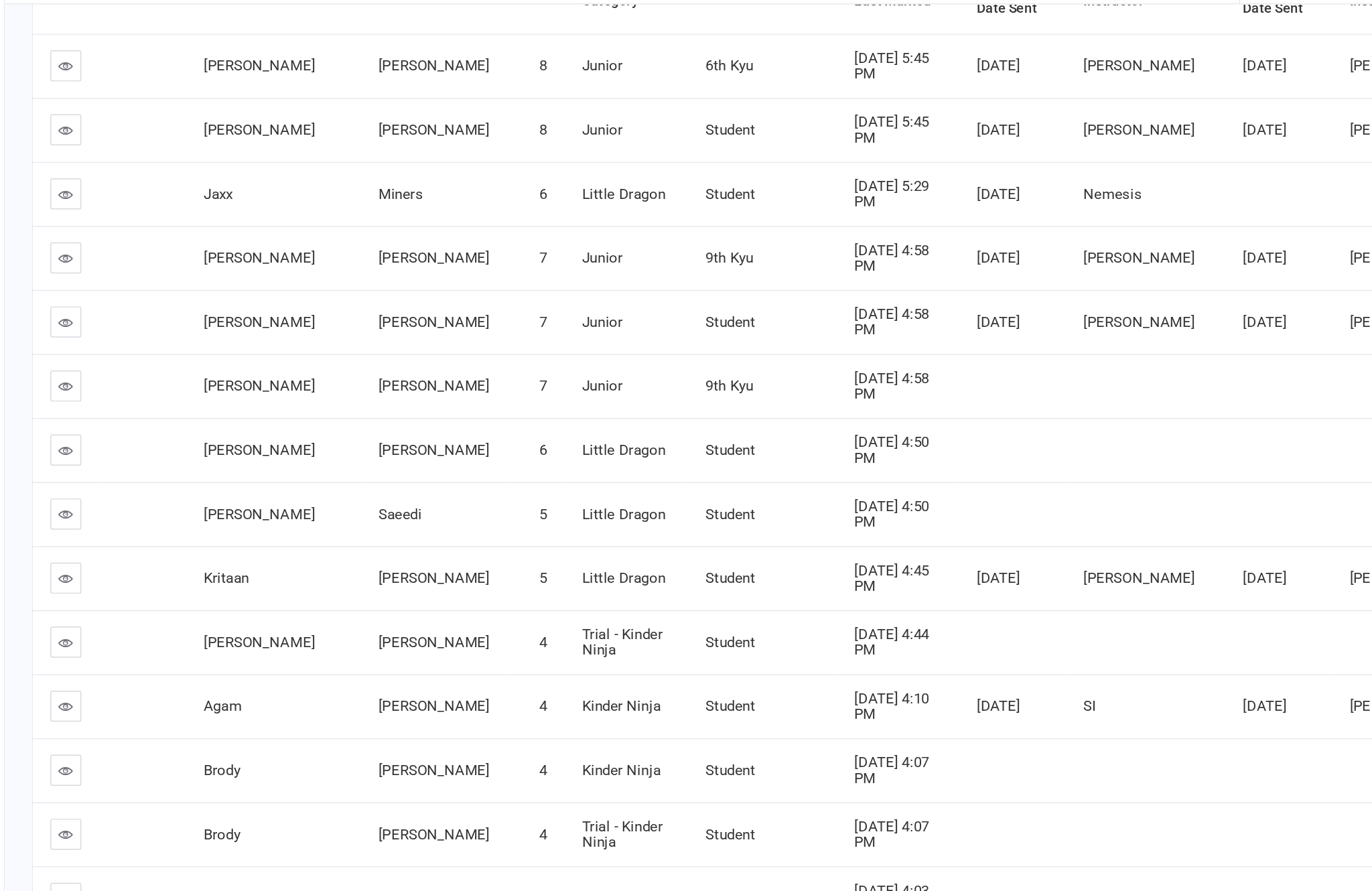
click at [174, 518] on link at bounding box center [184, 528] width 21 height 21
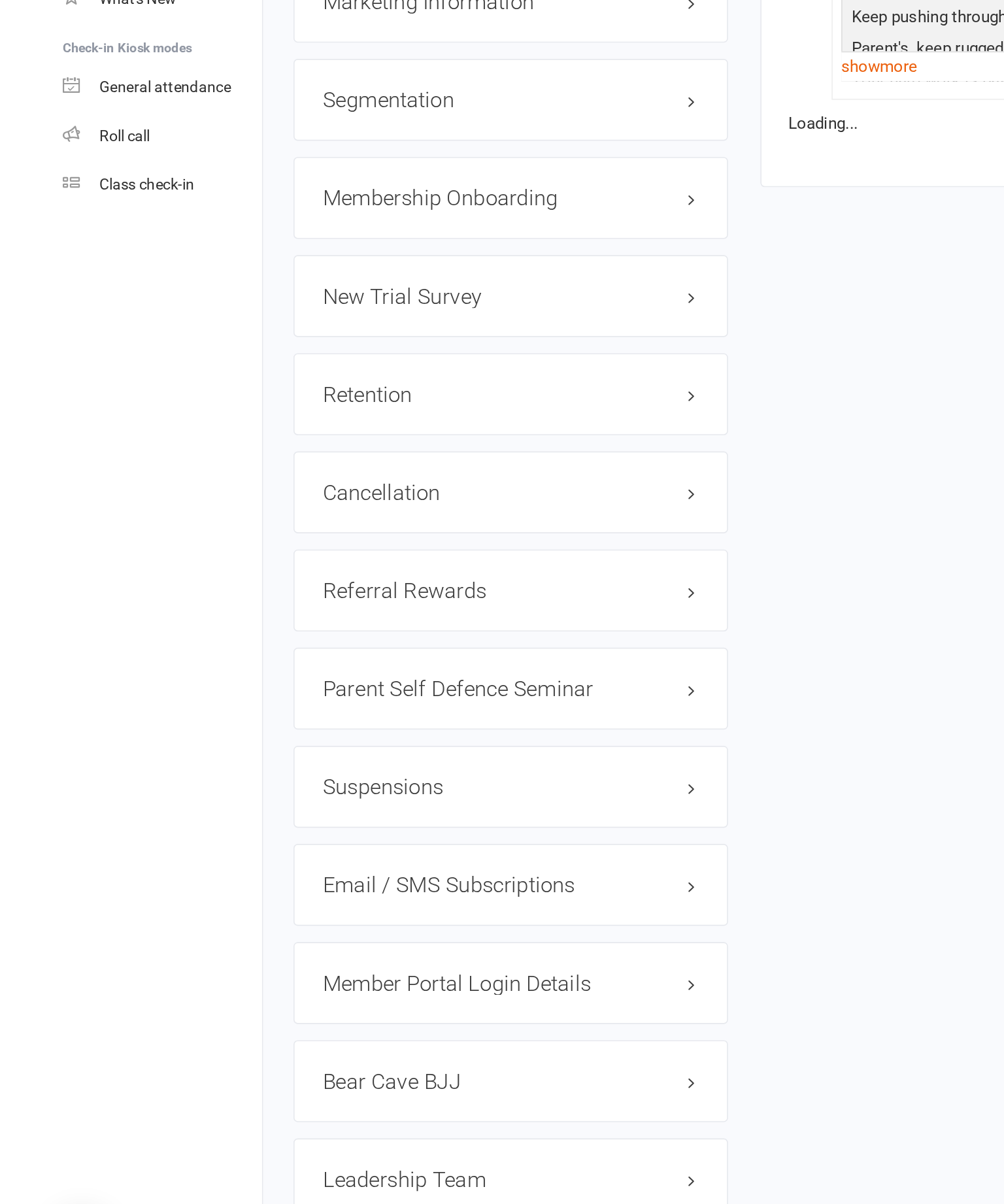
scroll to position [1208, 0]
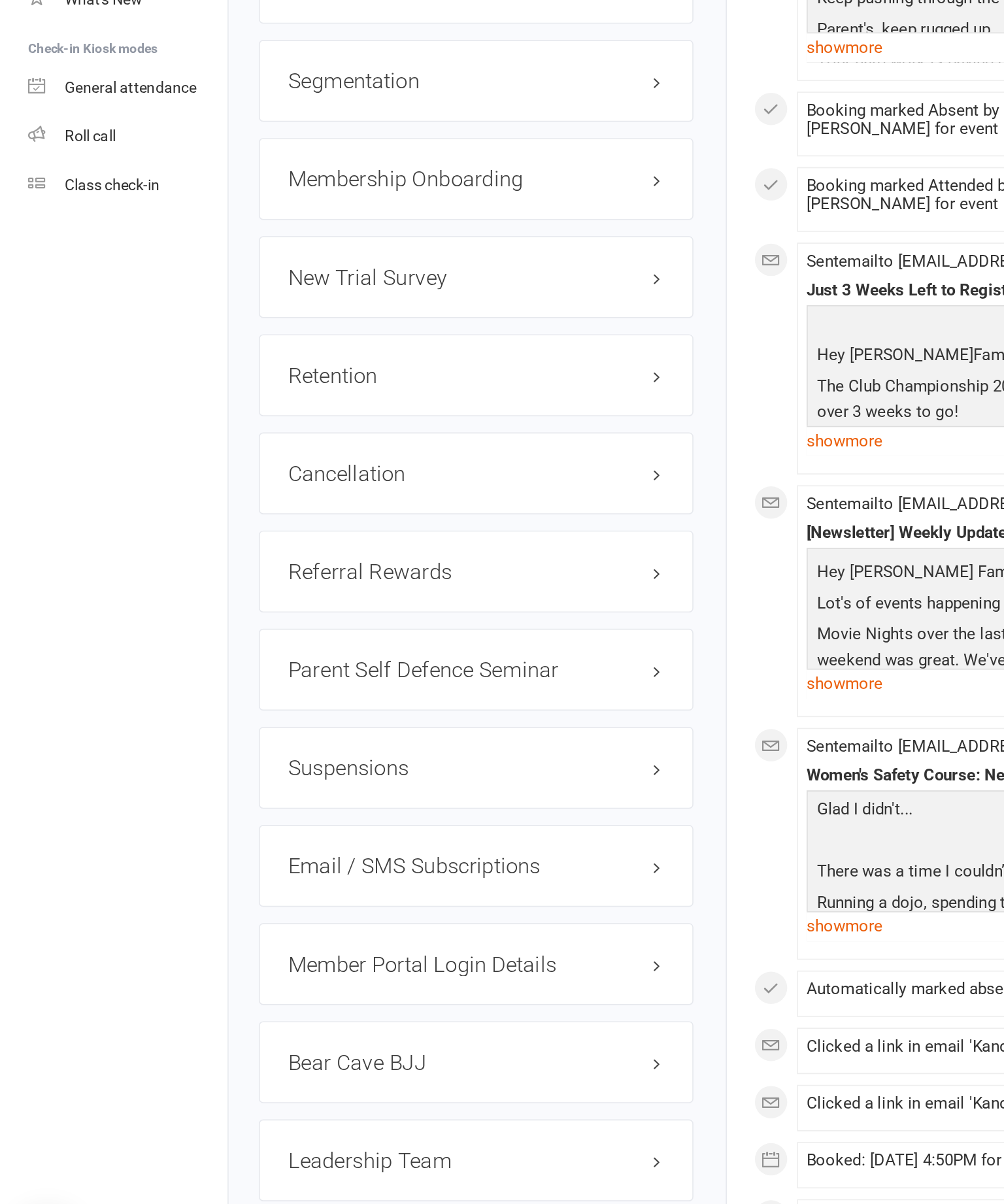
click at [0, 0] on link "edit" at bounding box center [0, 0] width 0 height 0
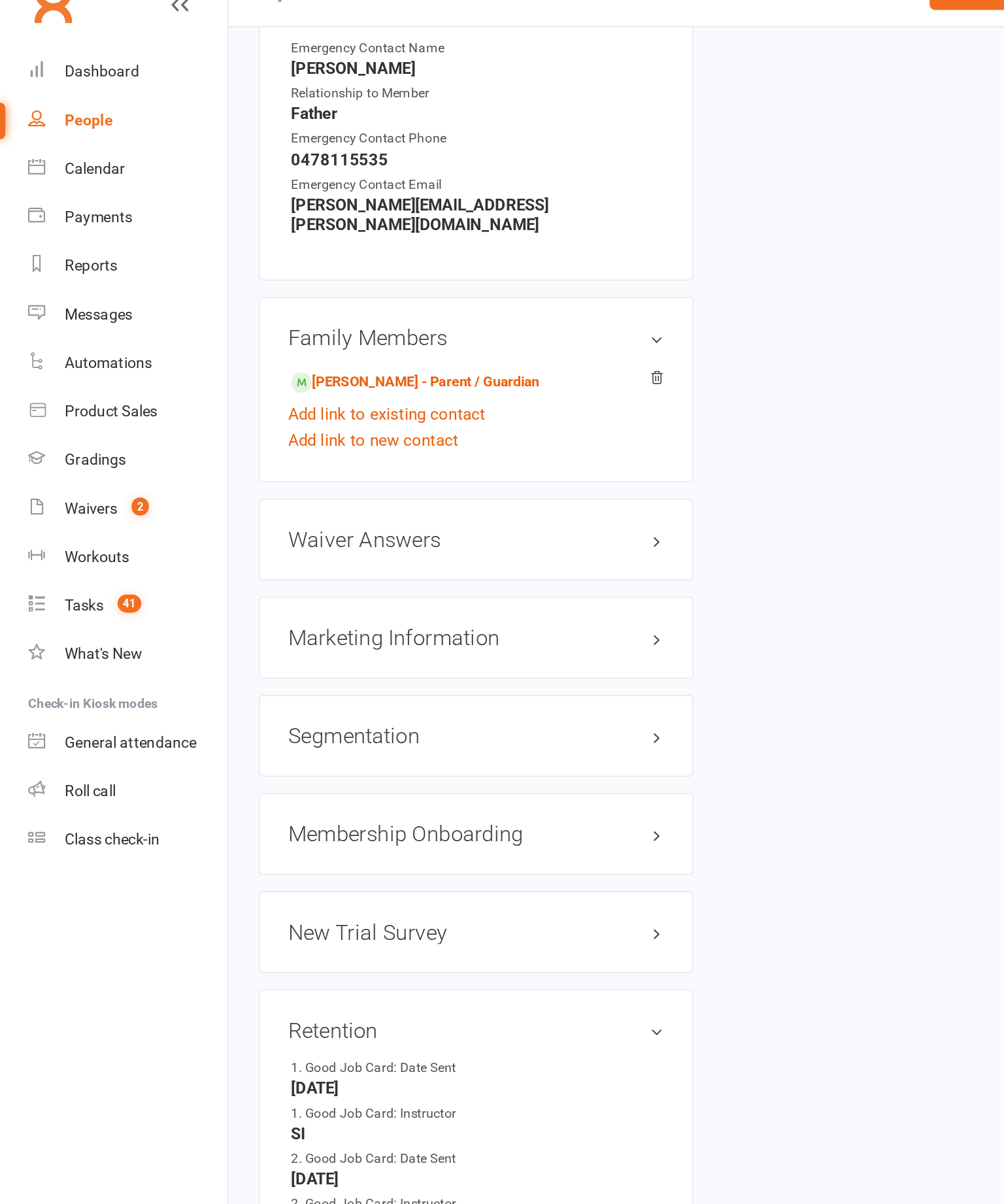
scroll to position [126, 0]
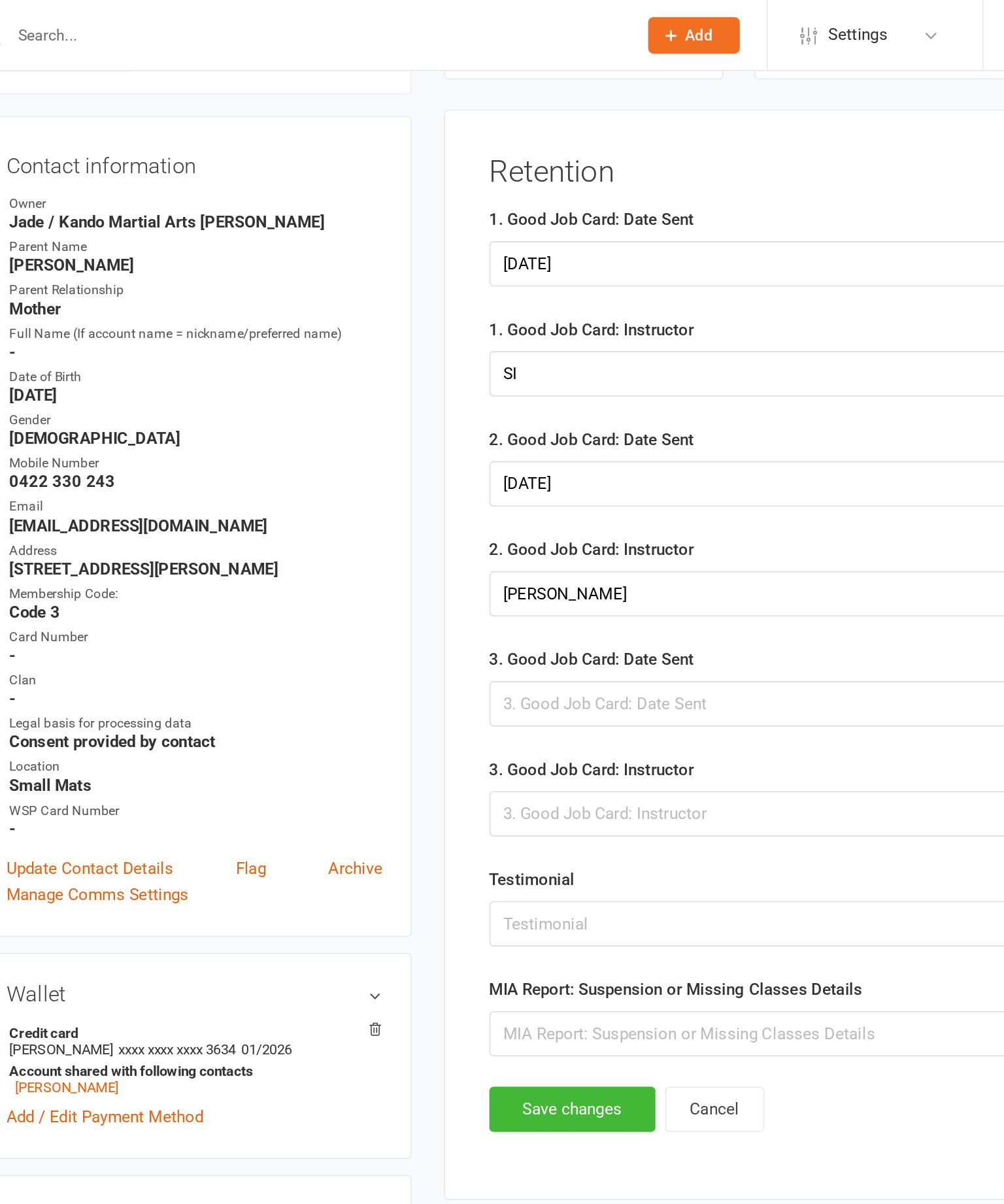
click at [481, 440] on div at bounding box center [712, 427] width 491 height 27
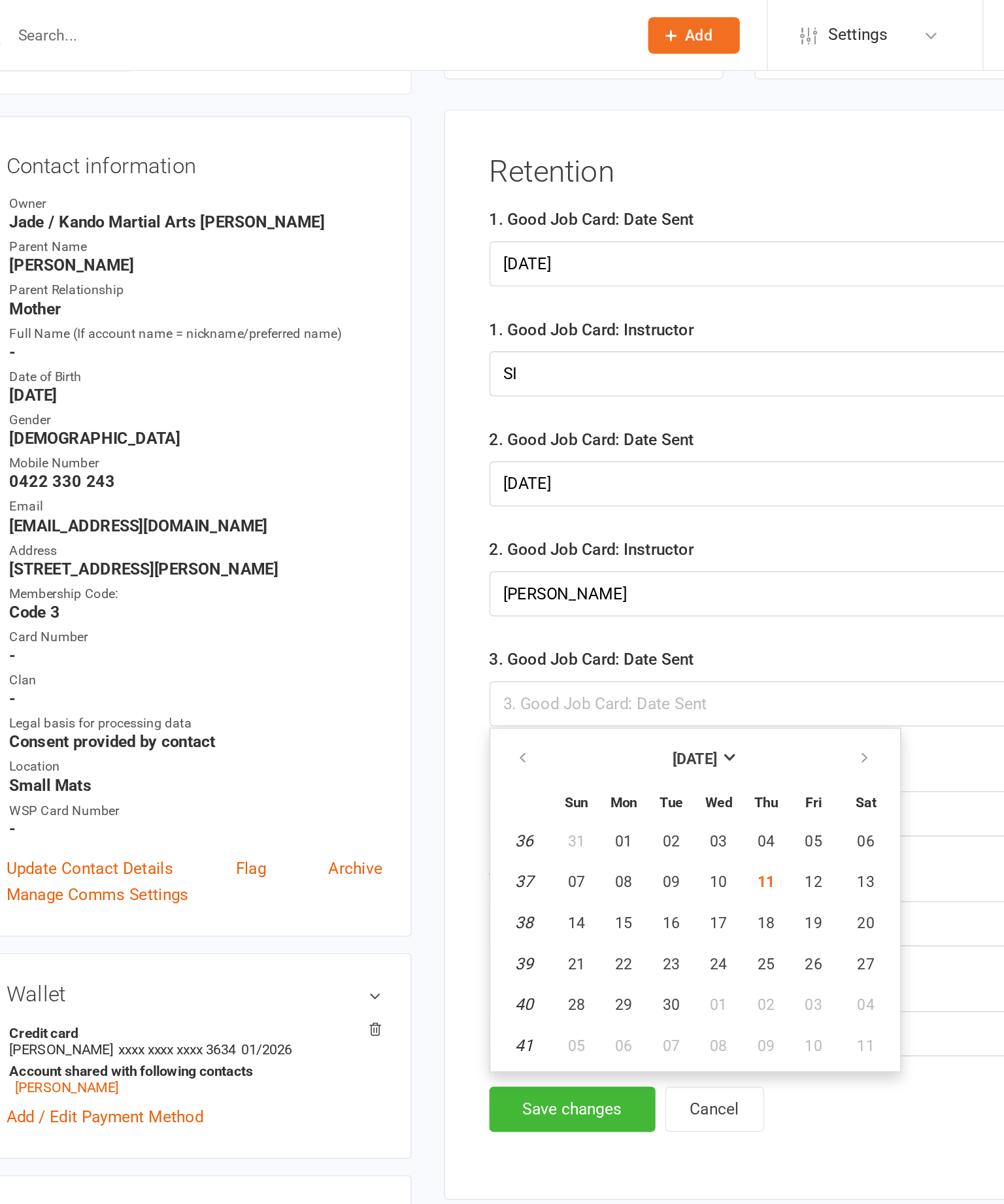
click at [622, 547] on button "11" at bounding box center [635, 534] width 27 height 24
type input "[DATE]"
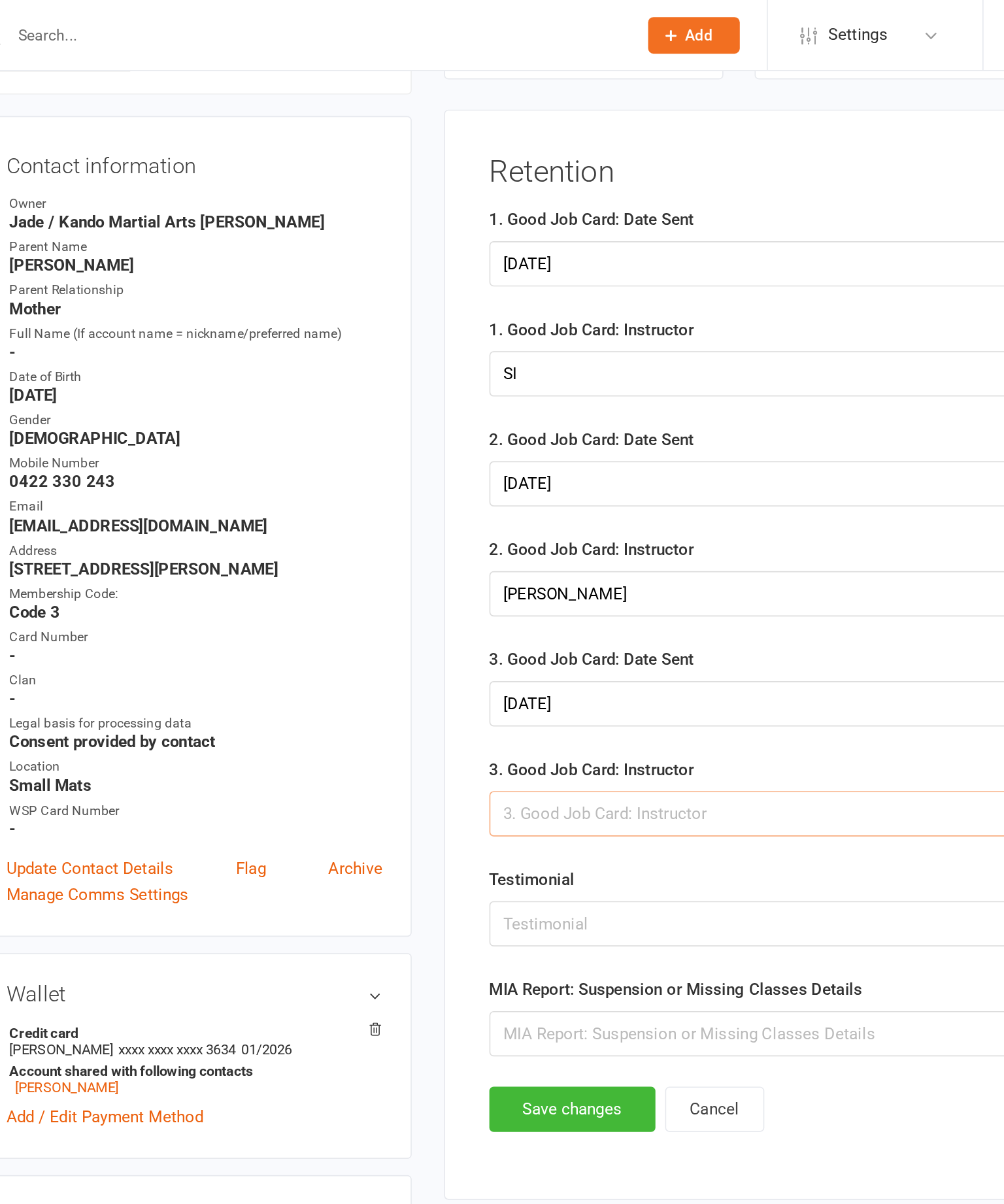
click at [467, 507] on input "text" at bounding box center [712, 493] width 491 height 27
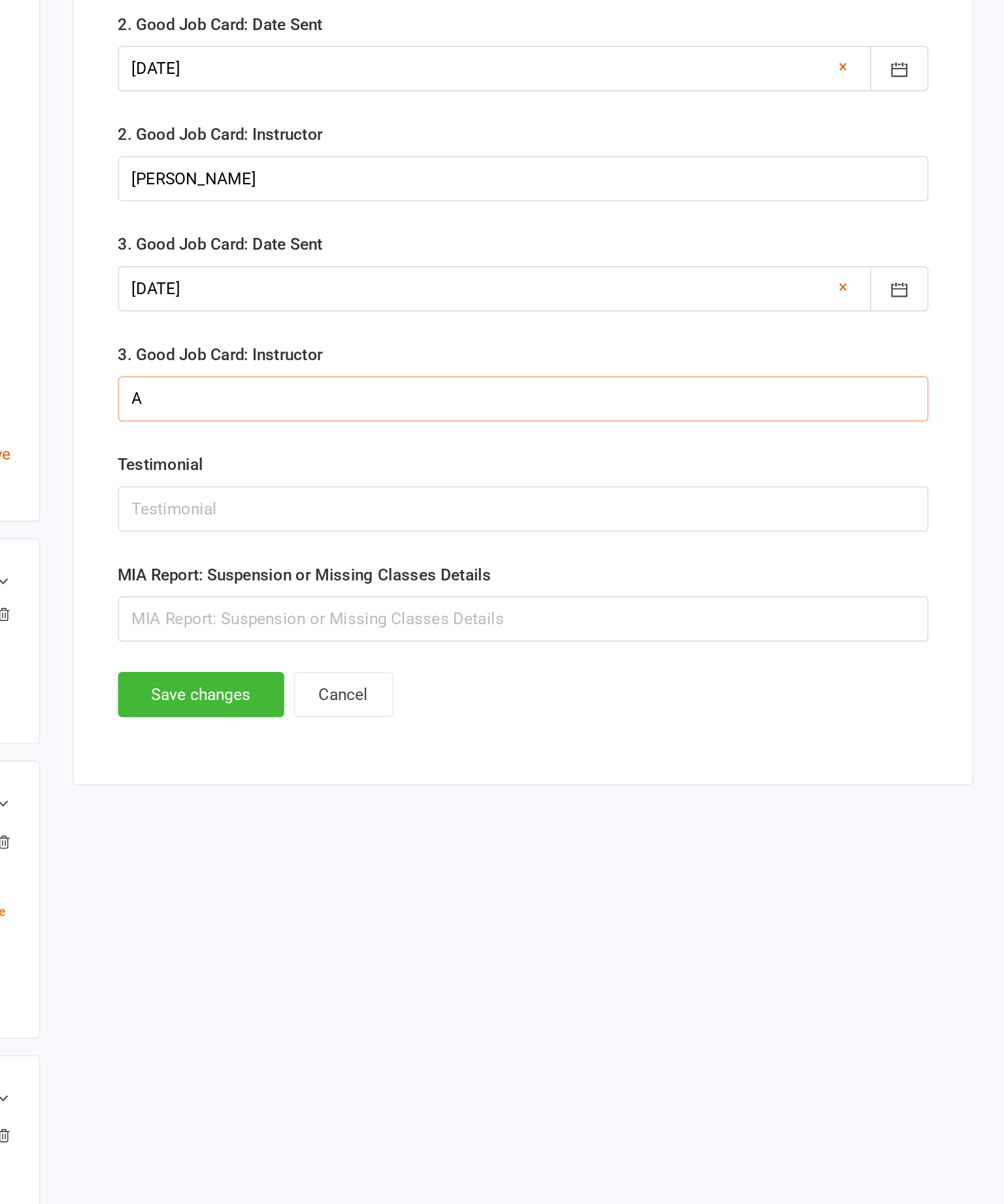
click at [467, 479] on input "A" at bounding box center [712, 493] width 491 height 27
type input "A"
type input "Angrie"
click at [467, 659] on button "Save changes" at bounding box center [517, 672] width 101 height 27
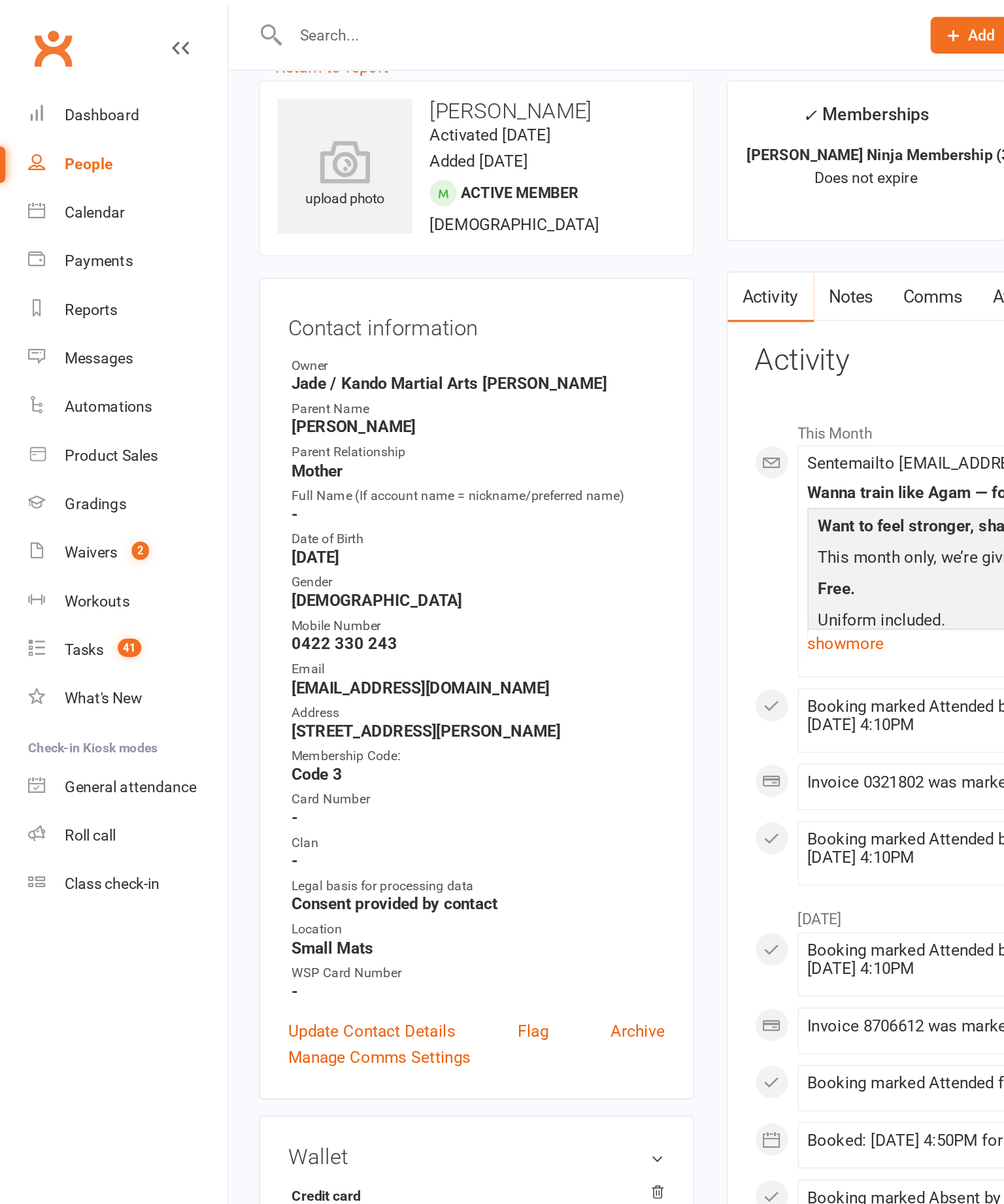
scroll to position [0, 0]
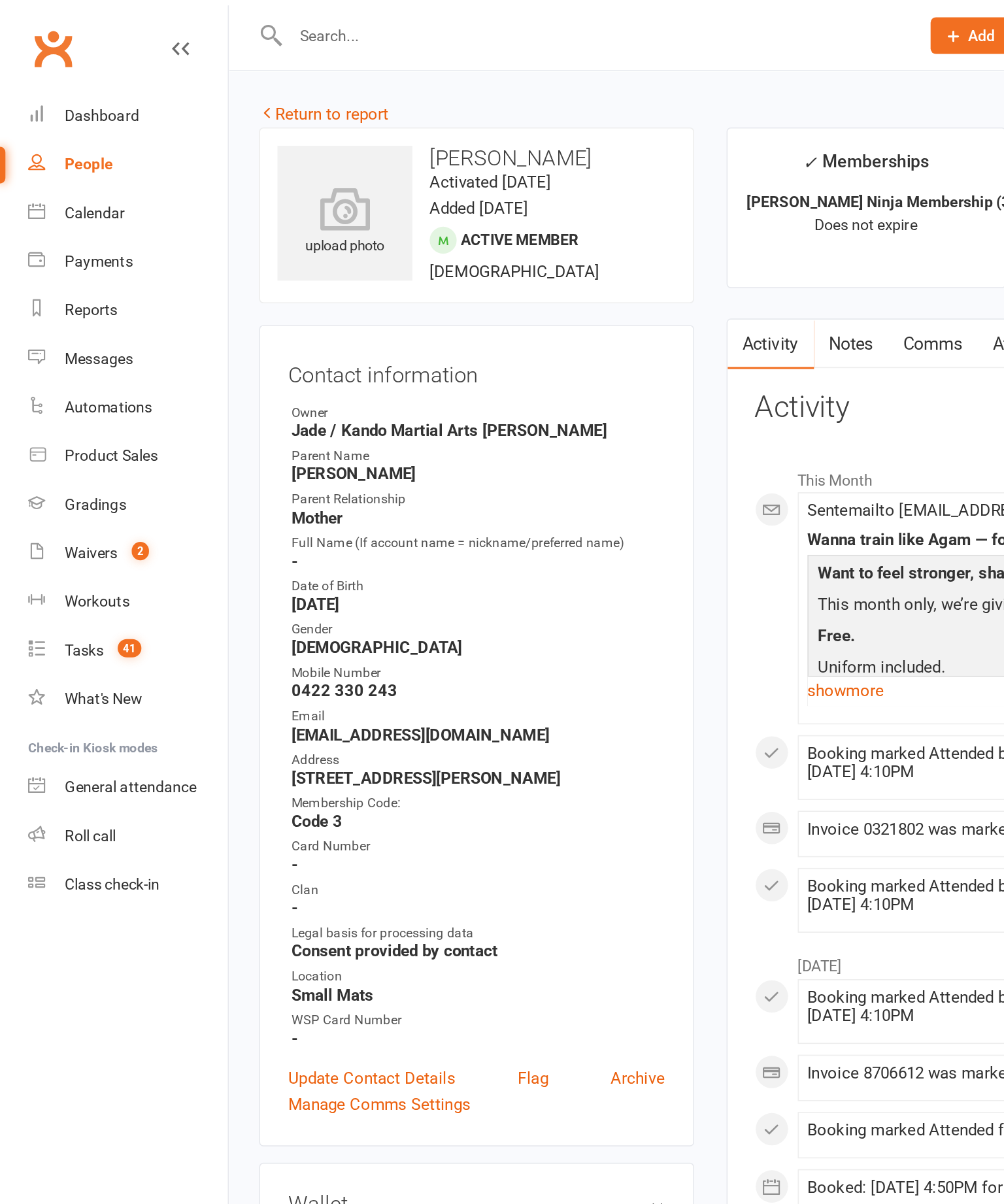
click at [71, 188] on div "Reports" at bounding box center [55, 187] width 32 height 11
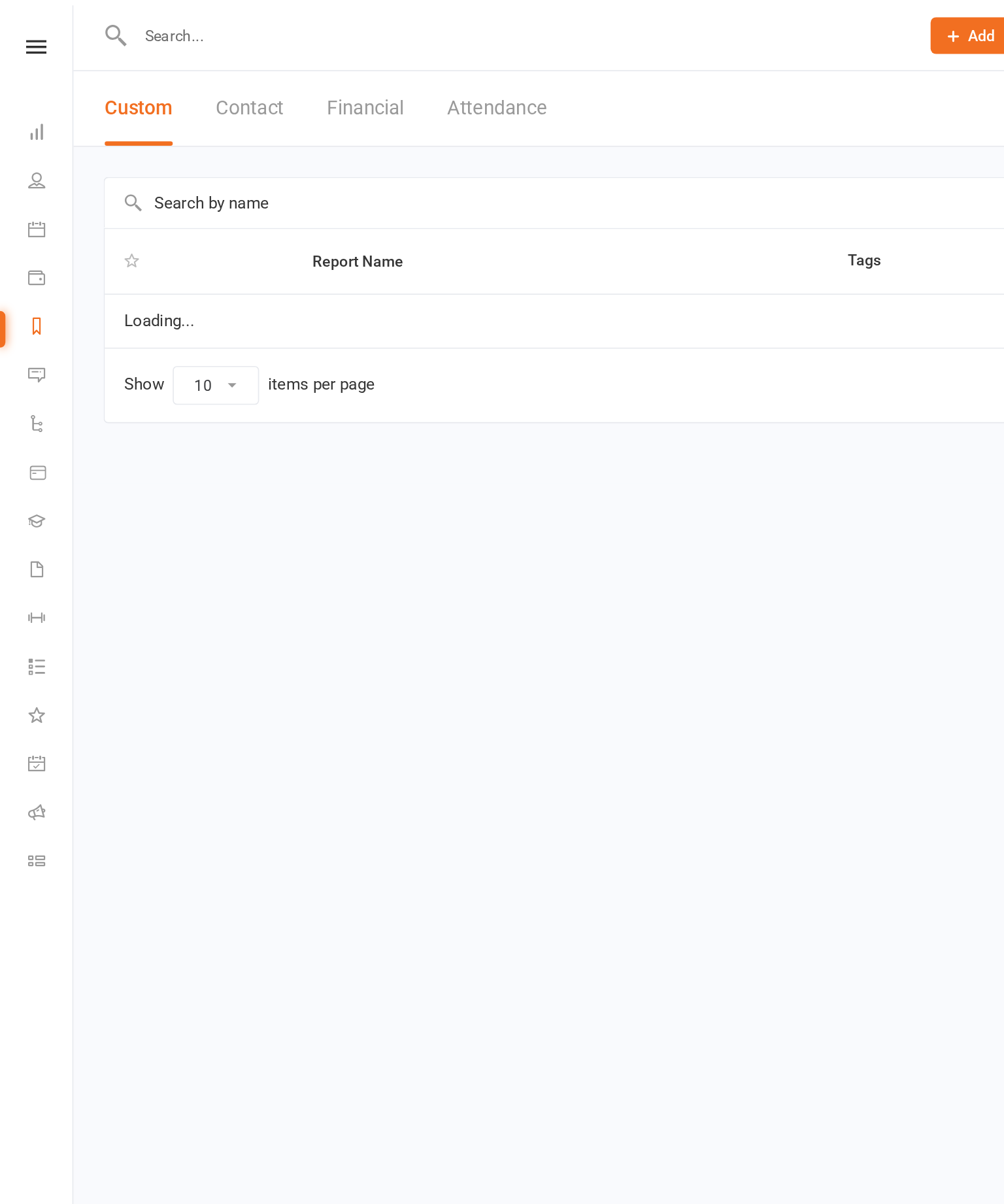
select select "100"
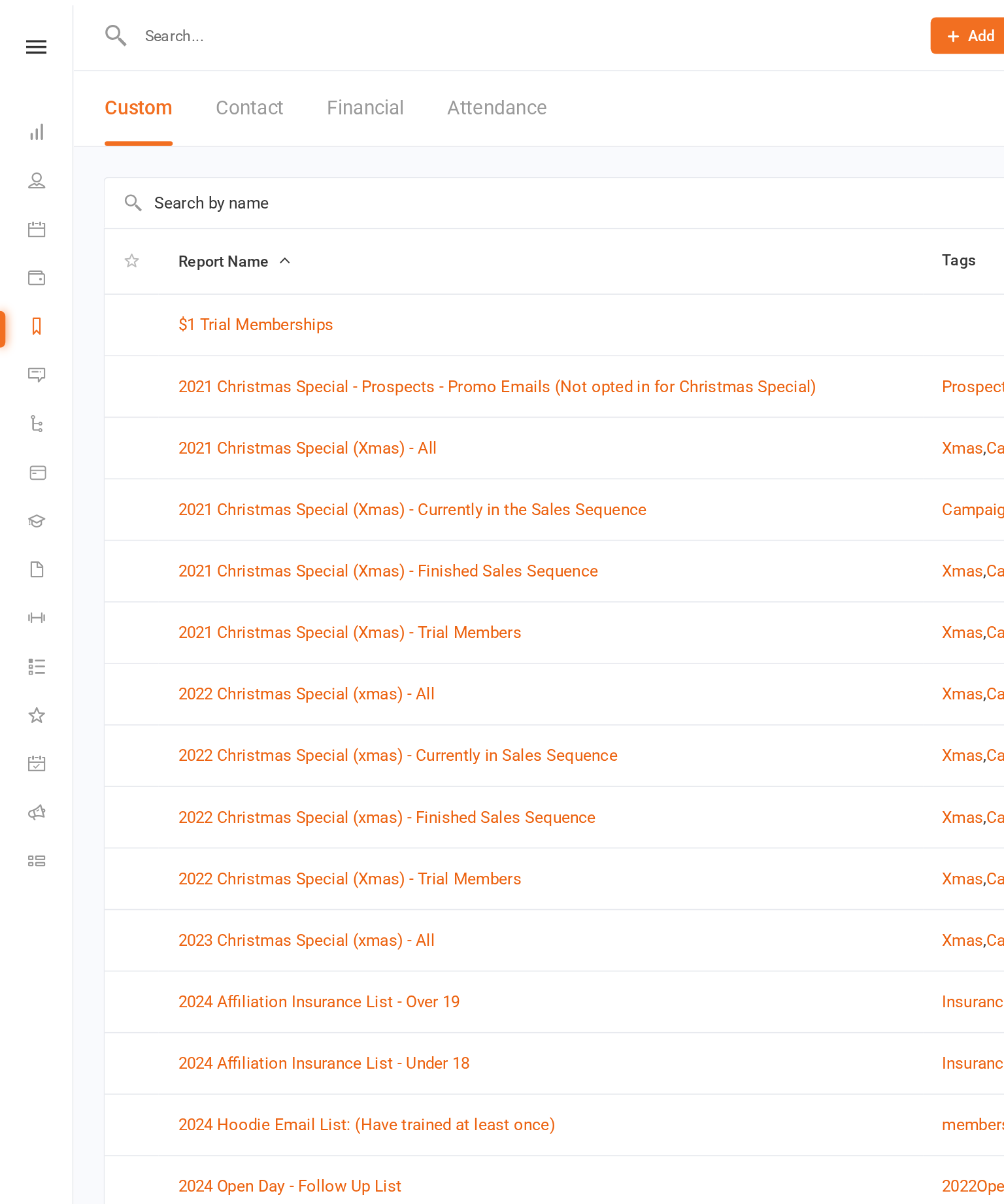
click at [379, 109] on input "text" at bounding box center [525, 123] width 922 height 30
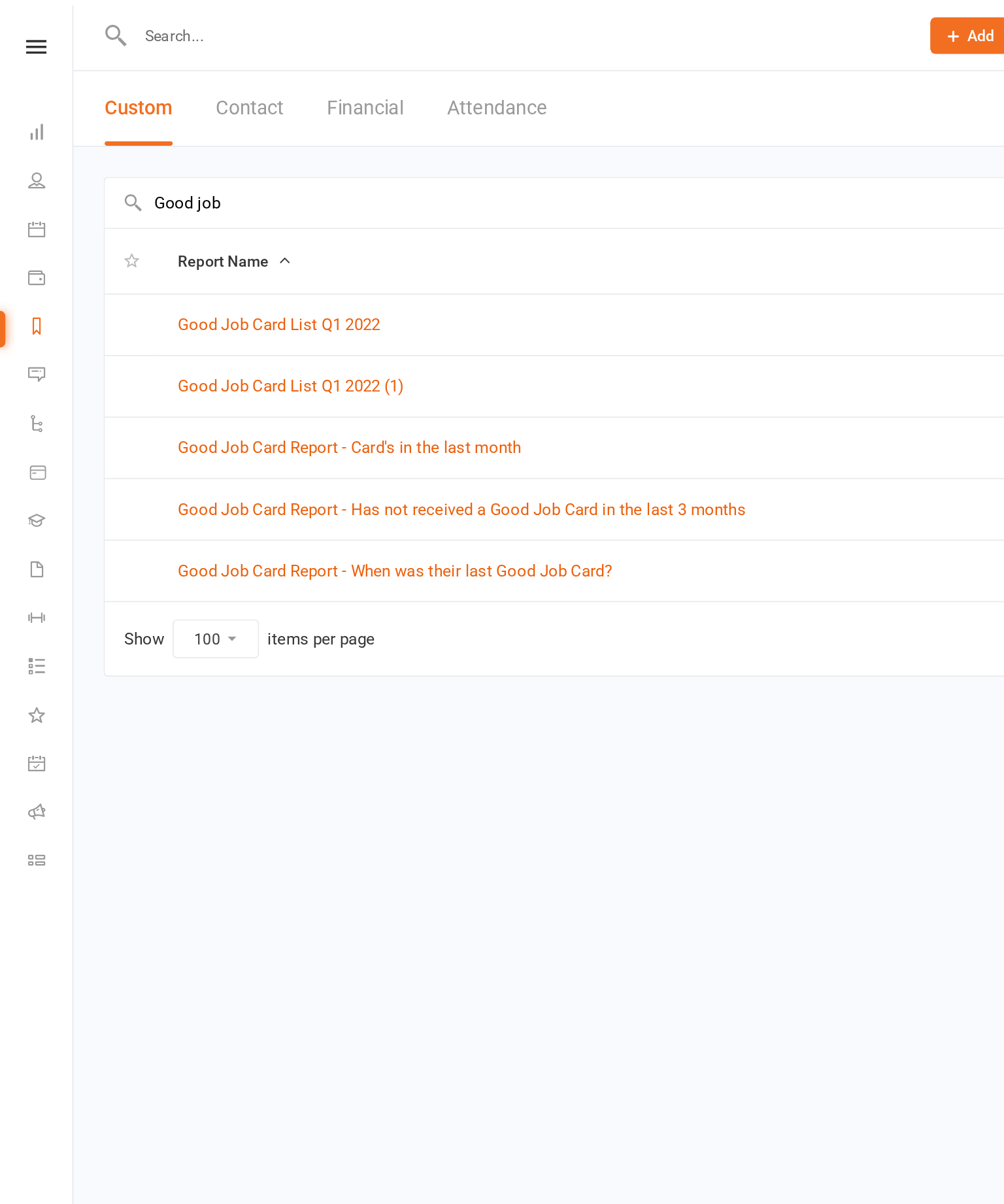
type input "Good job"
click at [402, 295] on td "Good Job Card Report - Has not received a Good Job Card in the last 3 months" at bounding box center [359, 308] width 527 height 37
click at [429, 309] on link "Good Job Card Report - Has not received a Good Job Card in the last 3 months" at bounding box center [279, 308] width 344 height 11
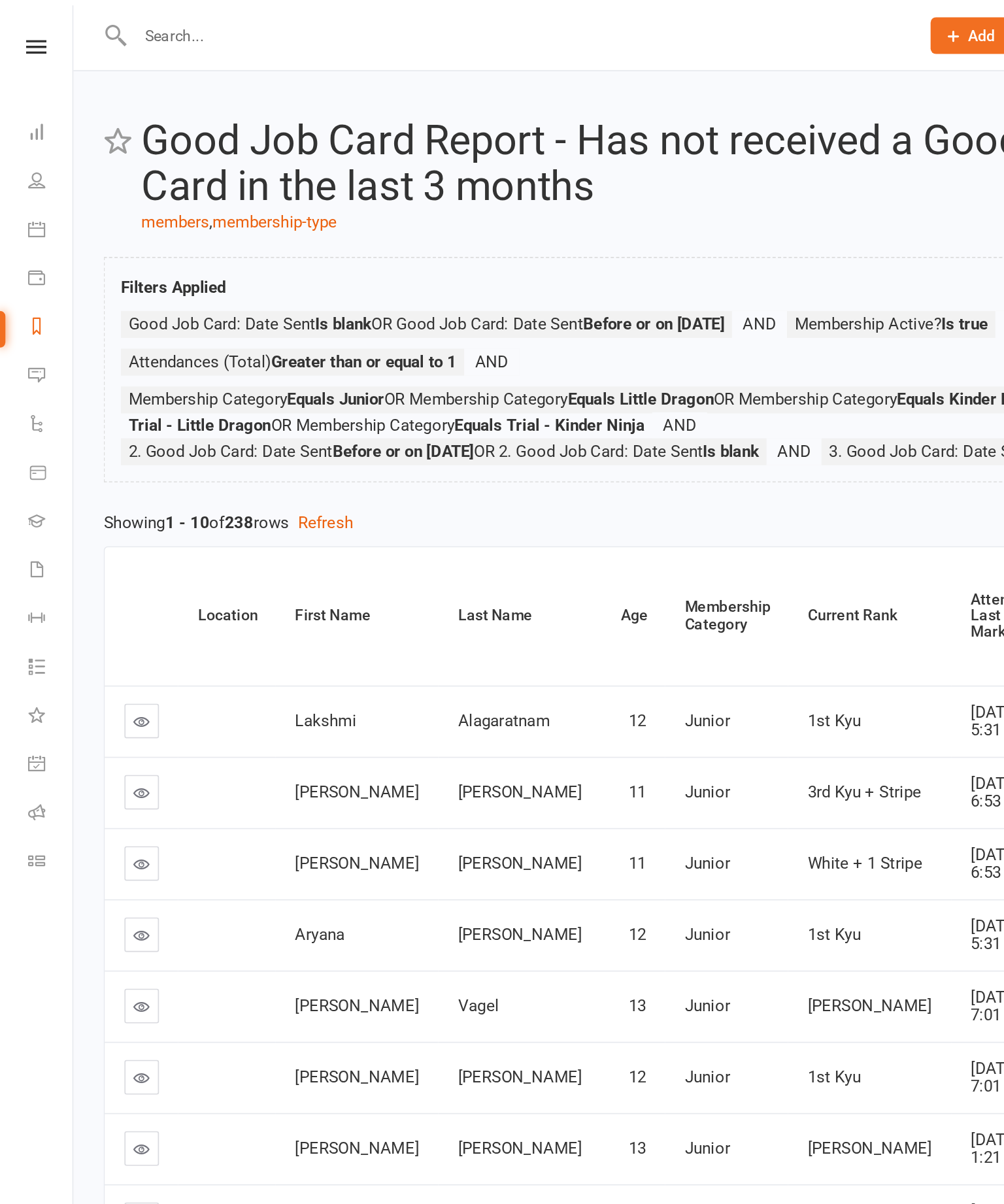
click at [576, 369] on th "Attendance Last Marked" at bounding box center [611, 373] width 71 height 84
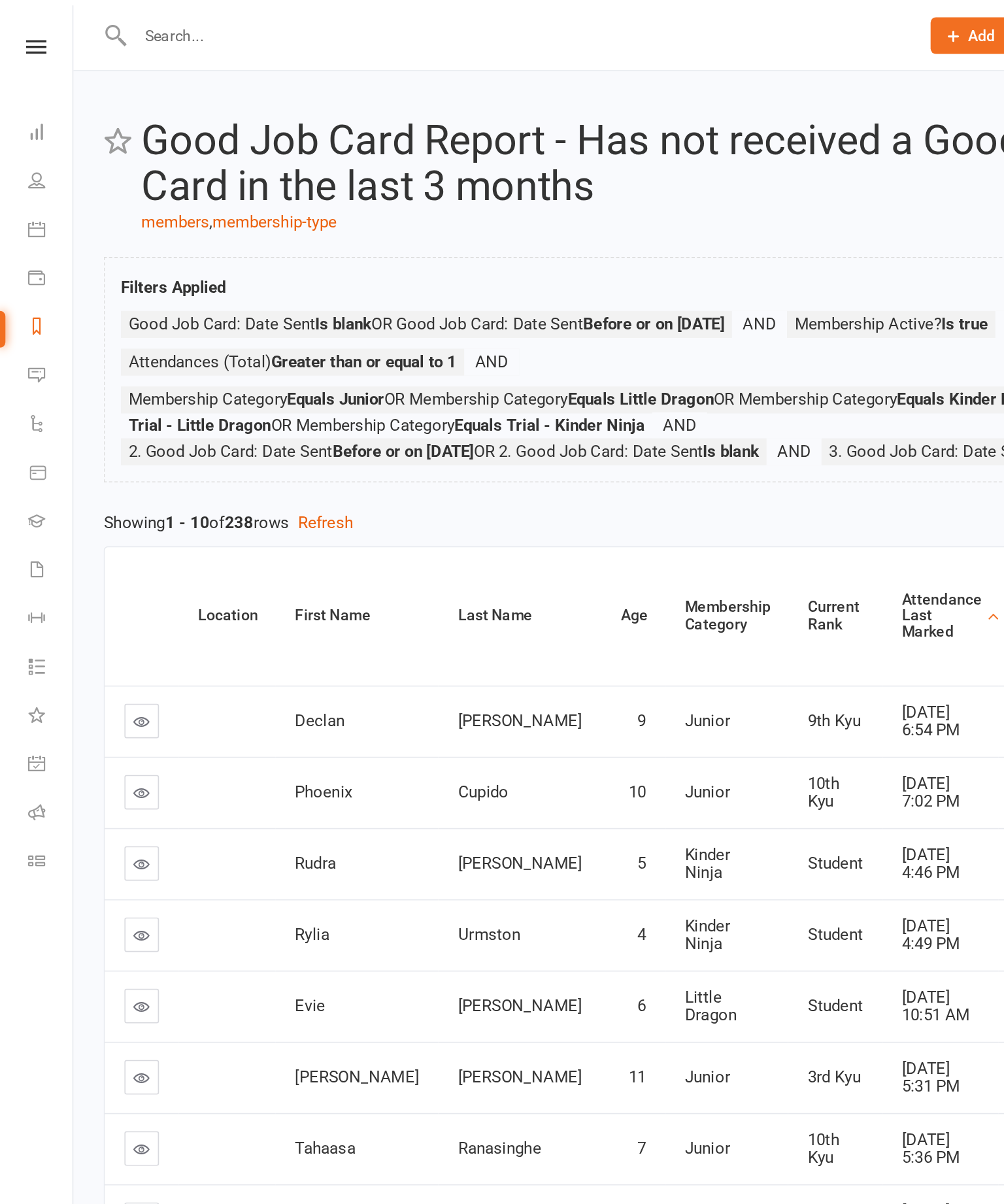
click at [546, 374] on div "Attendance Last Marked" at bounding box center [570, 373] width 49 height 30
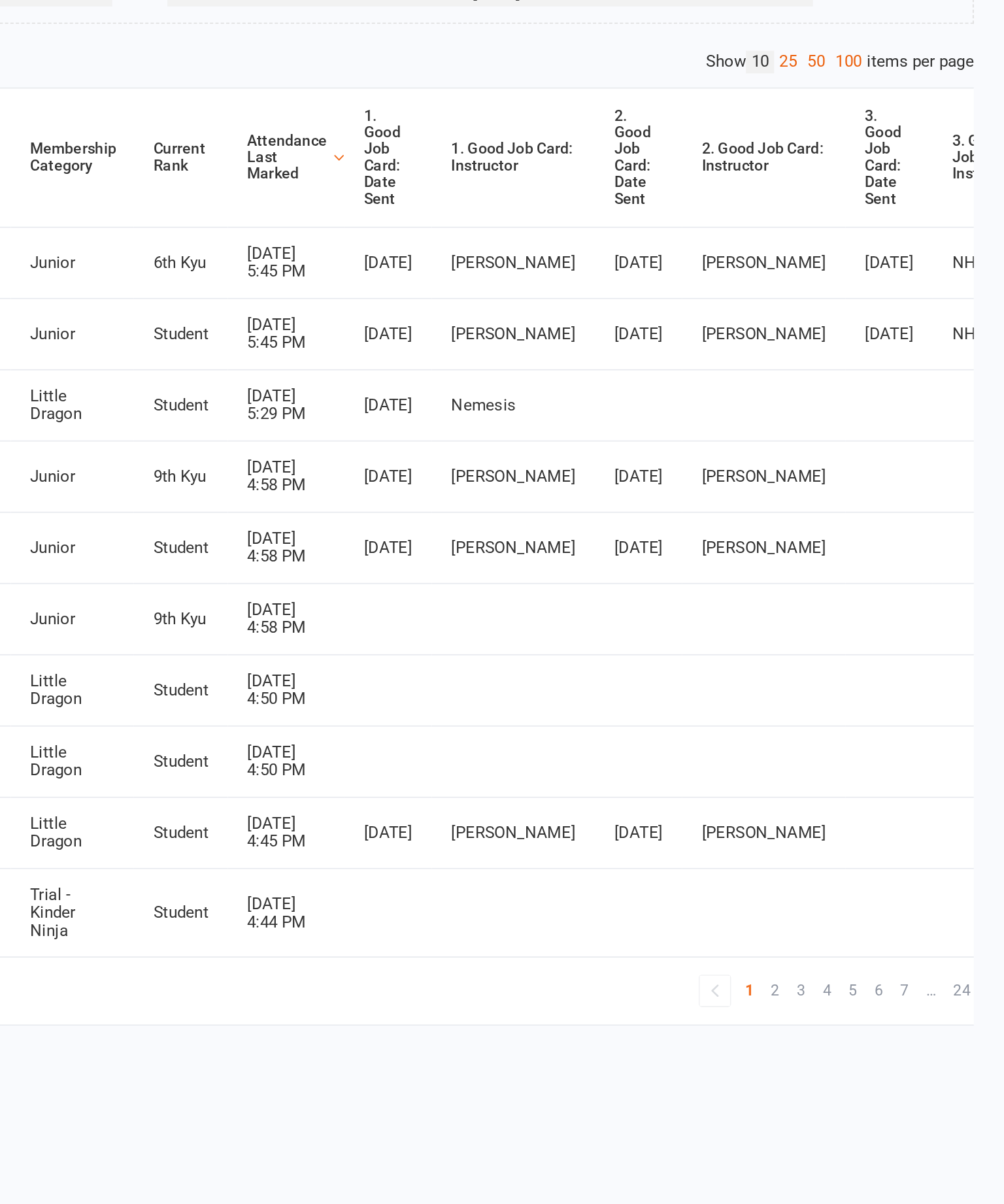
click at [899, 309] on link "100" at bounding box center [910, 315] width 22 height 14
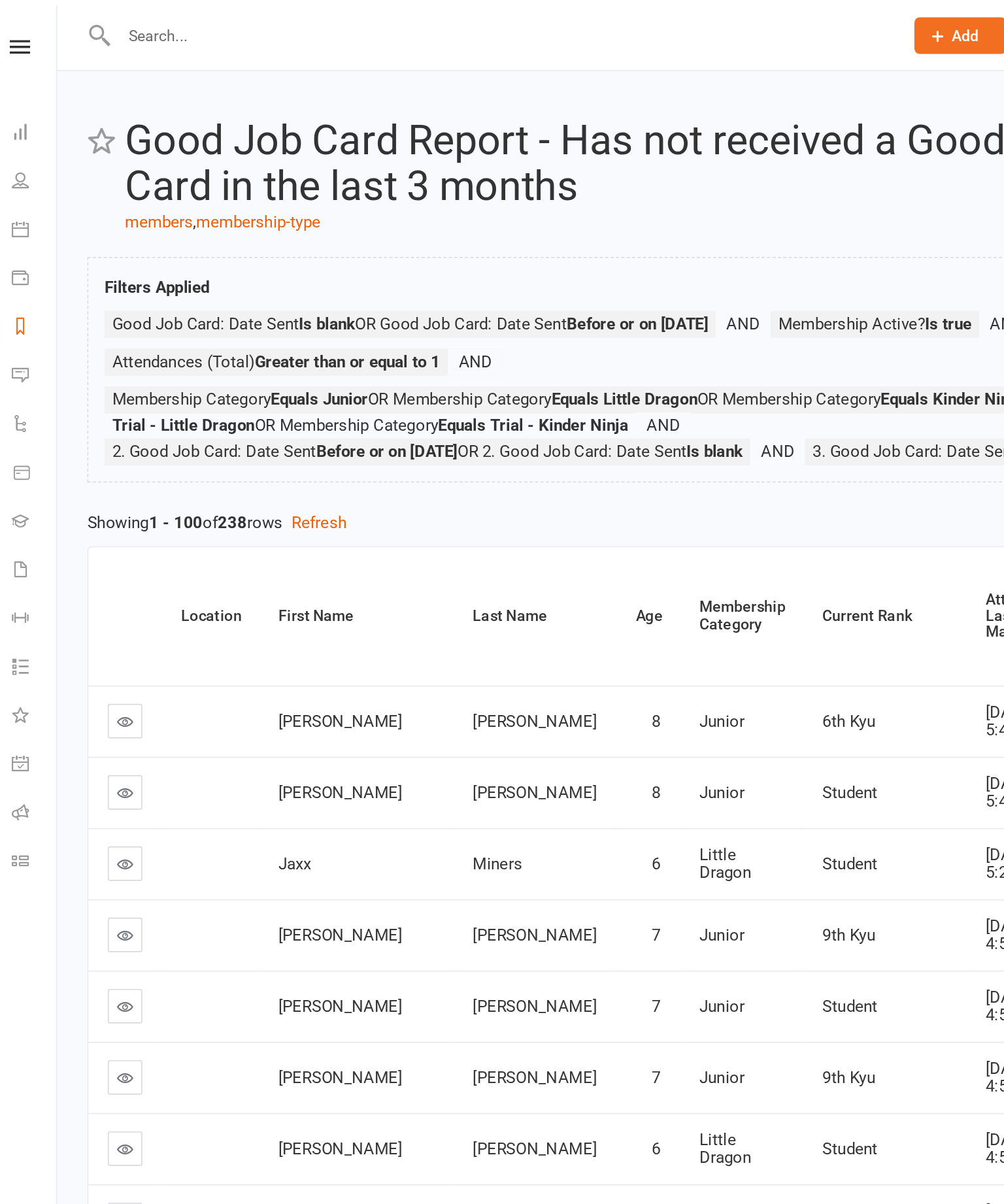
click at [20, 149] on link "Calendar" at bounding box center [31, 140] width 27 height 29
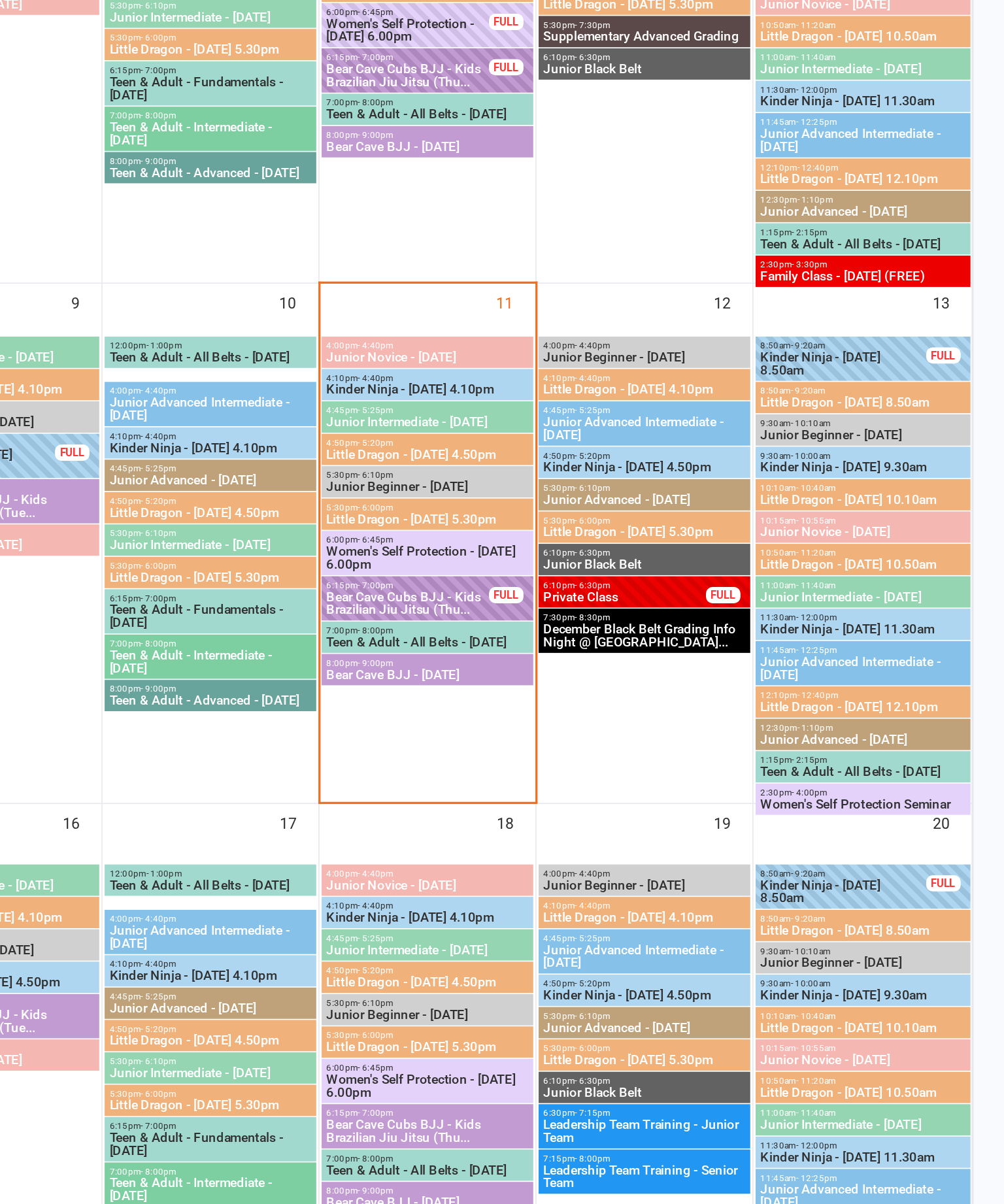
scroll to position [6, 0]
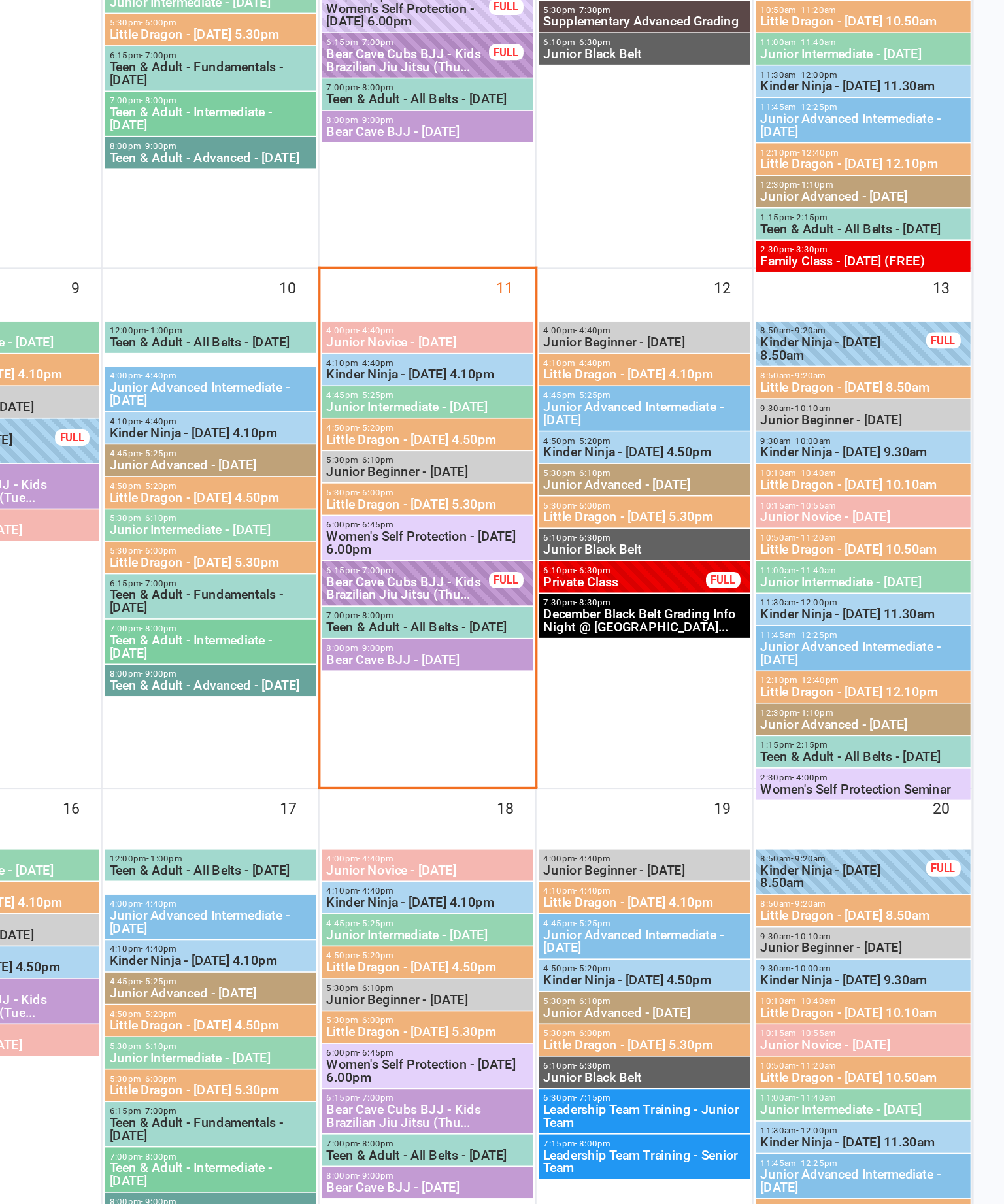
click at [591, 638] on div "4:10pm - 4:40pm Kinder Ninja - Thursday 4.10pm" at bounding box center [655, 647] width 128 height 19
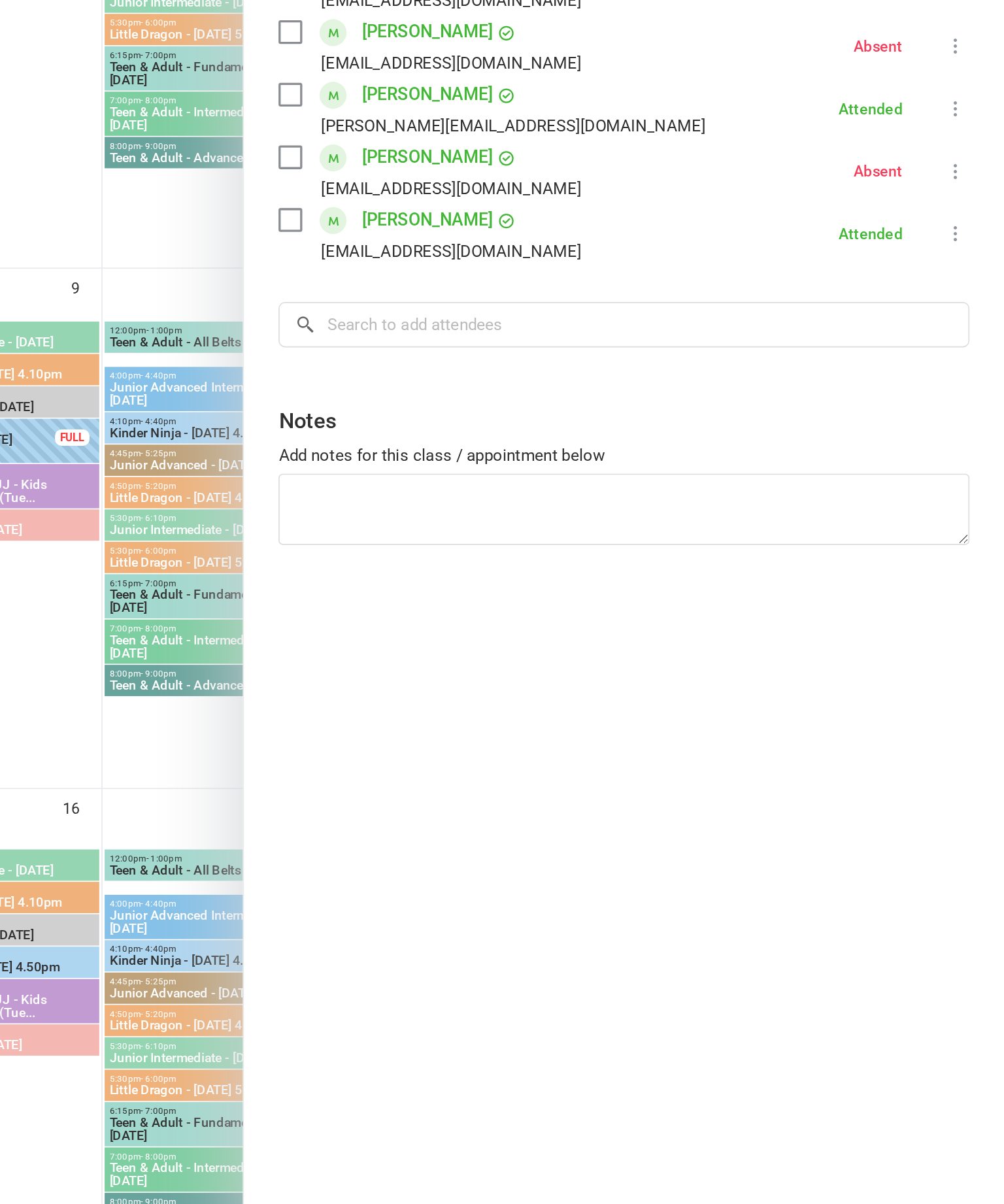
click at [44, 114] on div at bounding box center [524, 602] width 960 height 1204
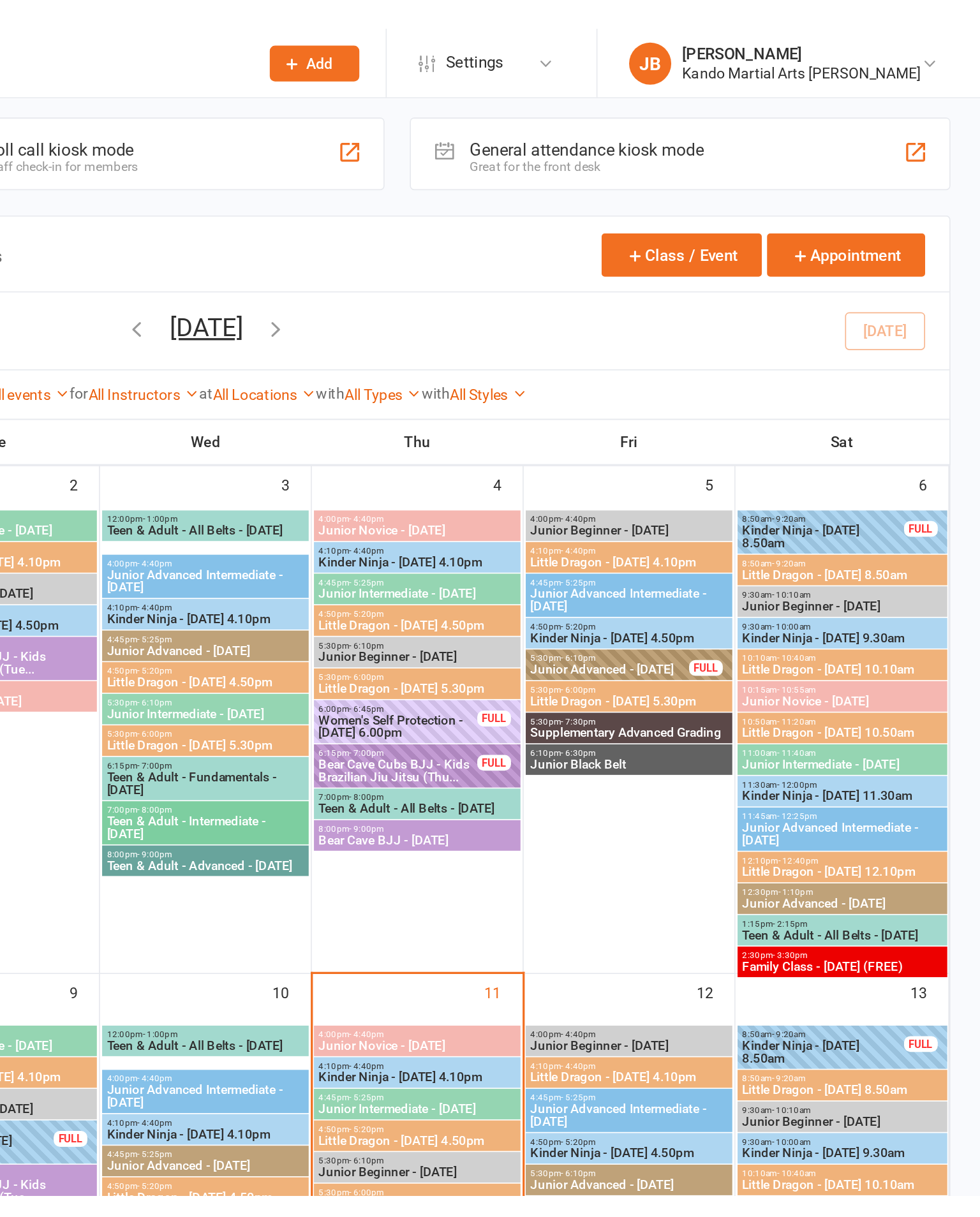
scroll to position [0, 0]
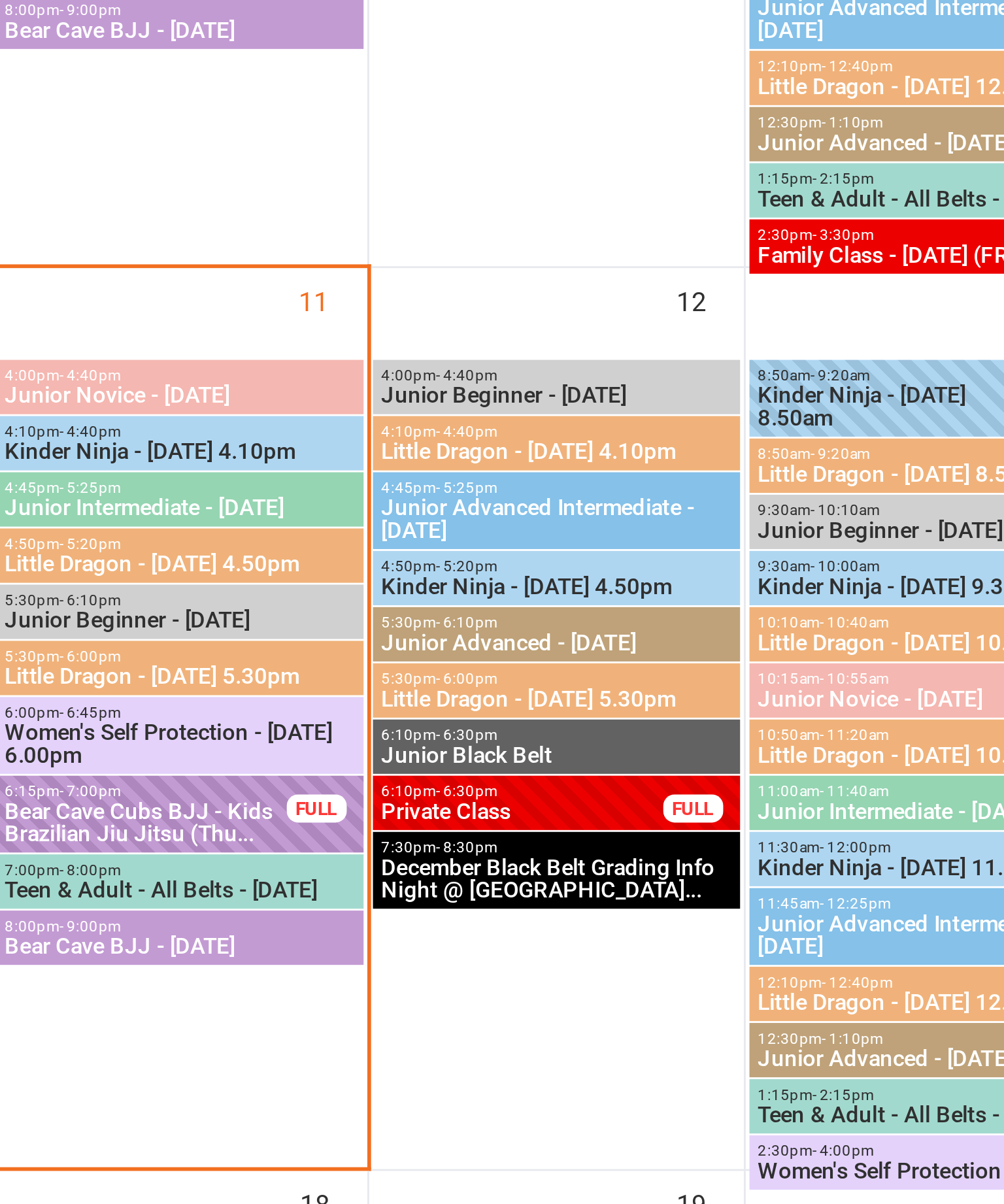
click at [725, 647] on span "4:10pm - 4:40pm" at bounding box center [786, 650] width 123 height 6
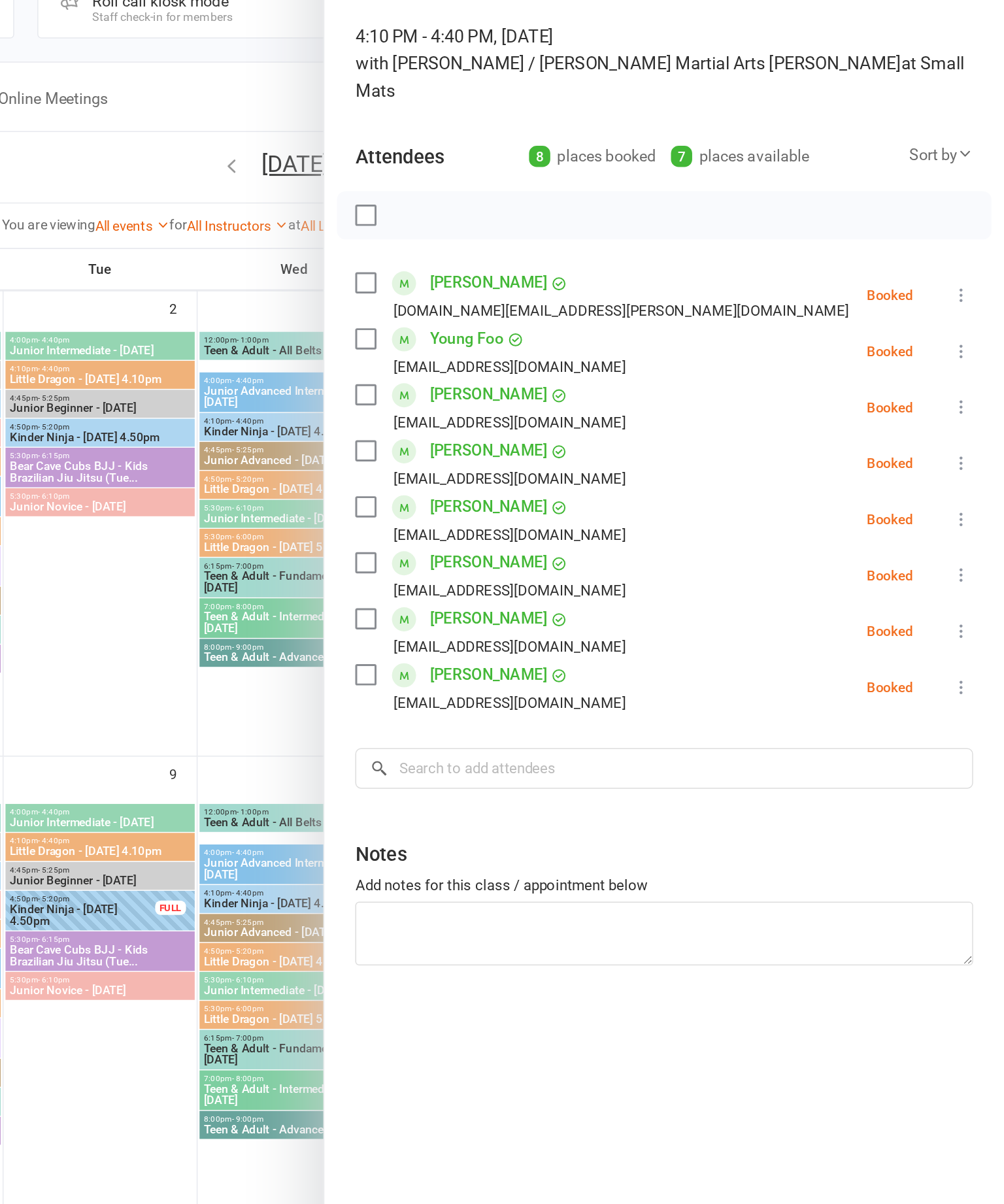
click at [109, 406] on div at bounding box center [524, 602] width 960 height 1204
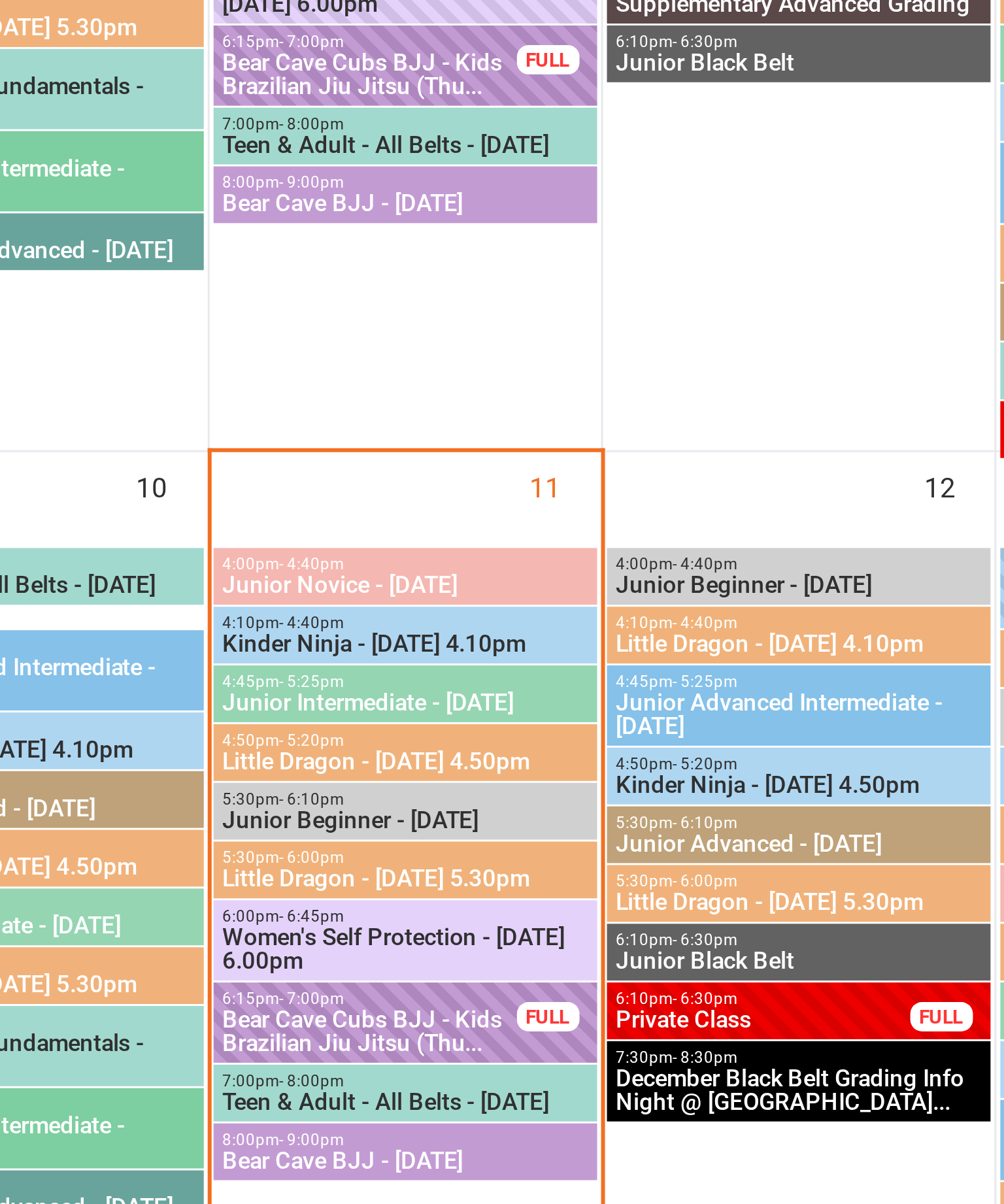
click at [593, 647] on span "4:10pm - 4:40pm" at bounding box center [655, 650] width 123 height 6
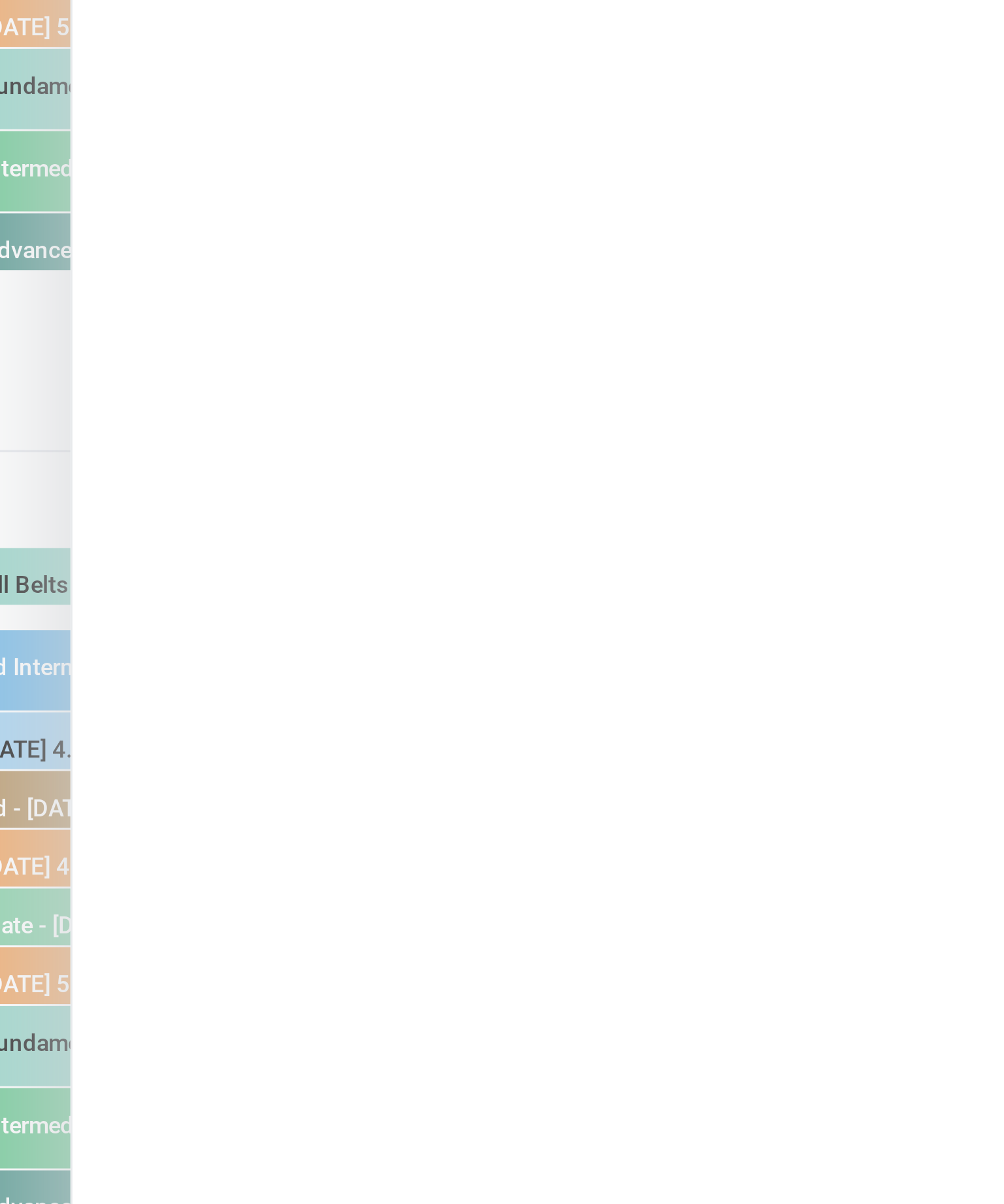
click at [44, 124] on div at bounding box center [524, 602] width 960 height 1204
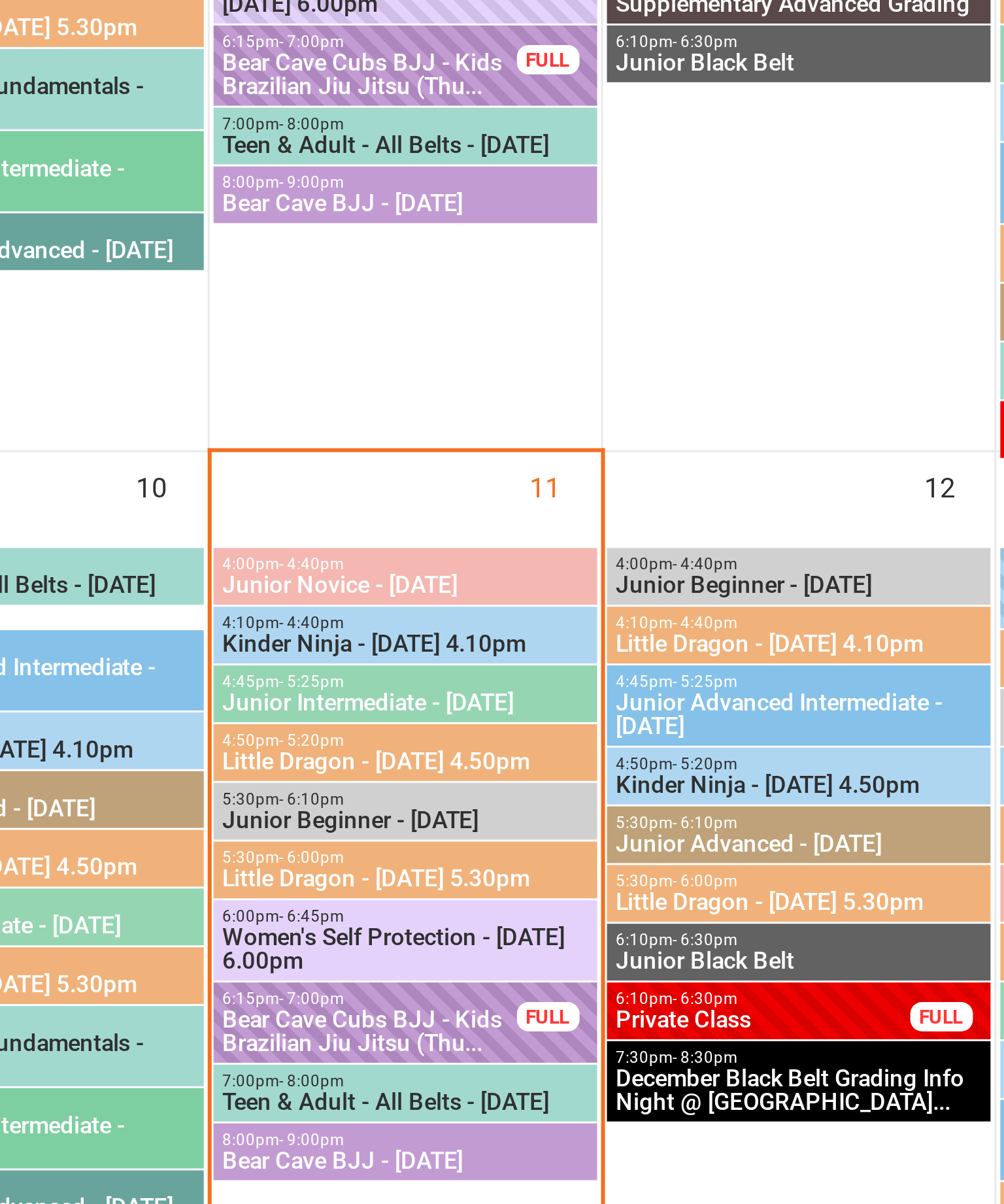
click at [725, 694] on span "4:50pm - 5:20pm" at bounding box center [786, 697] width 123 height 6
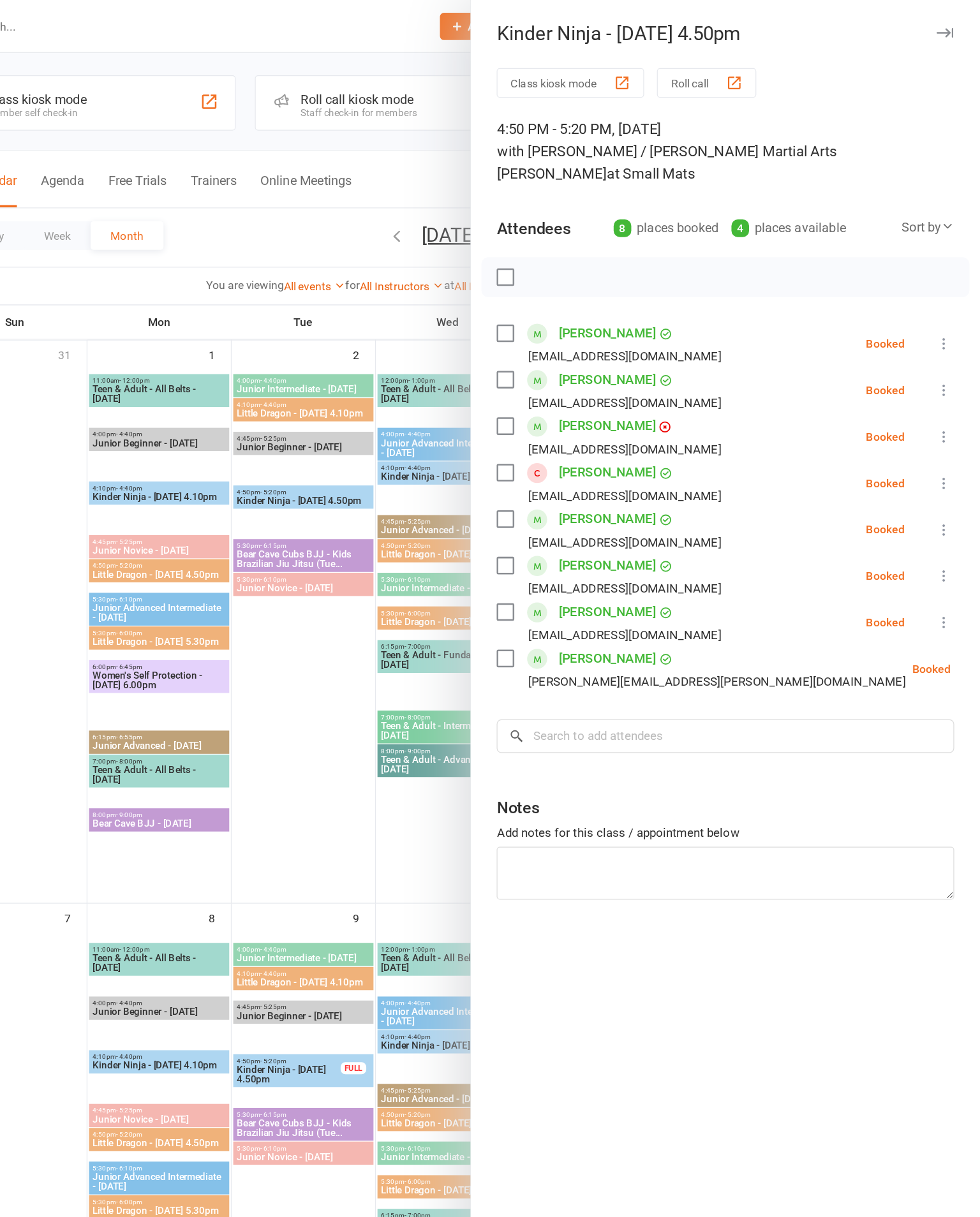
click at [220, 631] on div at bounding box center [557, 608] width 845 height 1217
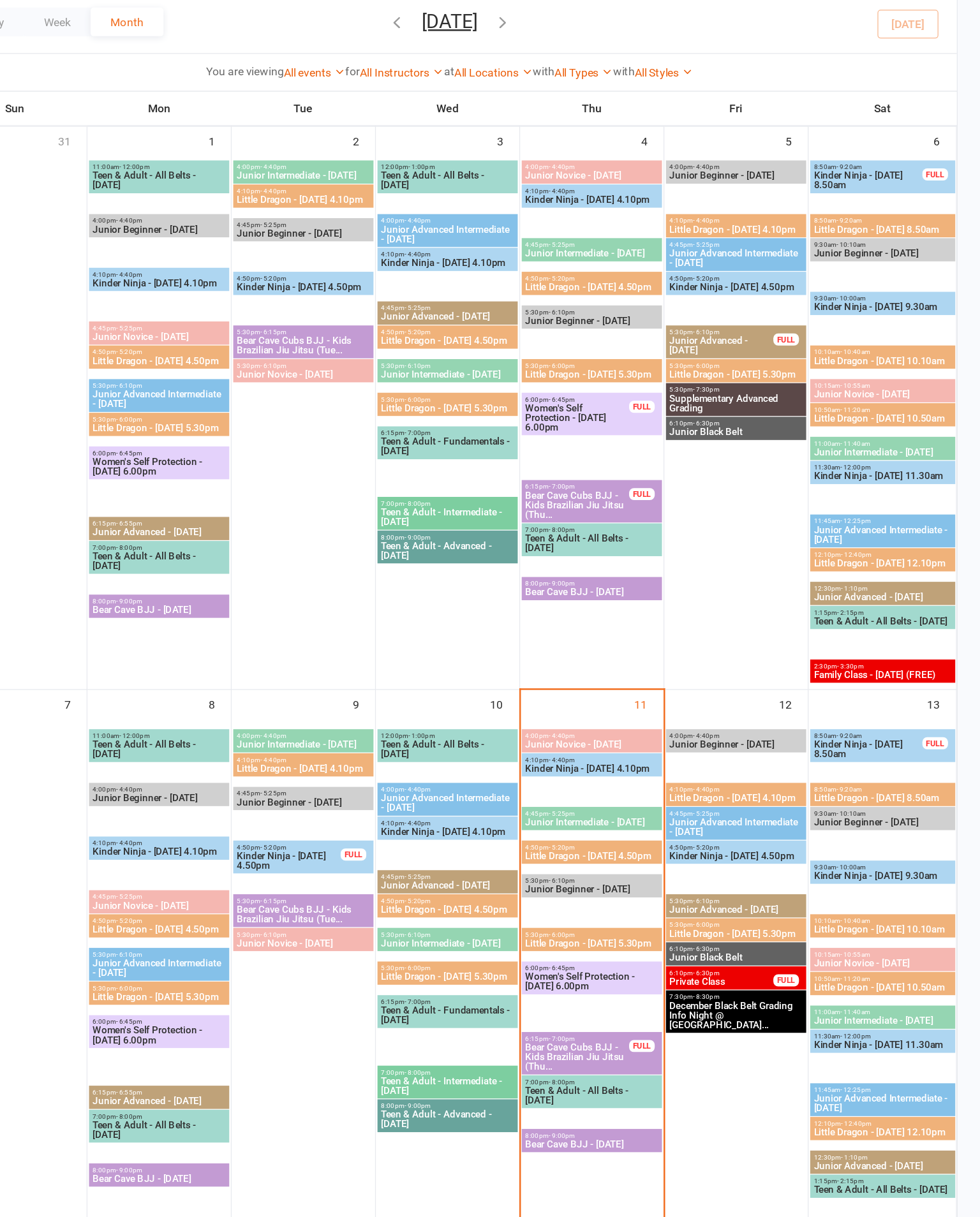
click at [617, 848] on span "5:30pm - 6:00pm" at bounding box center [670, 914] width 107 height 6
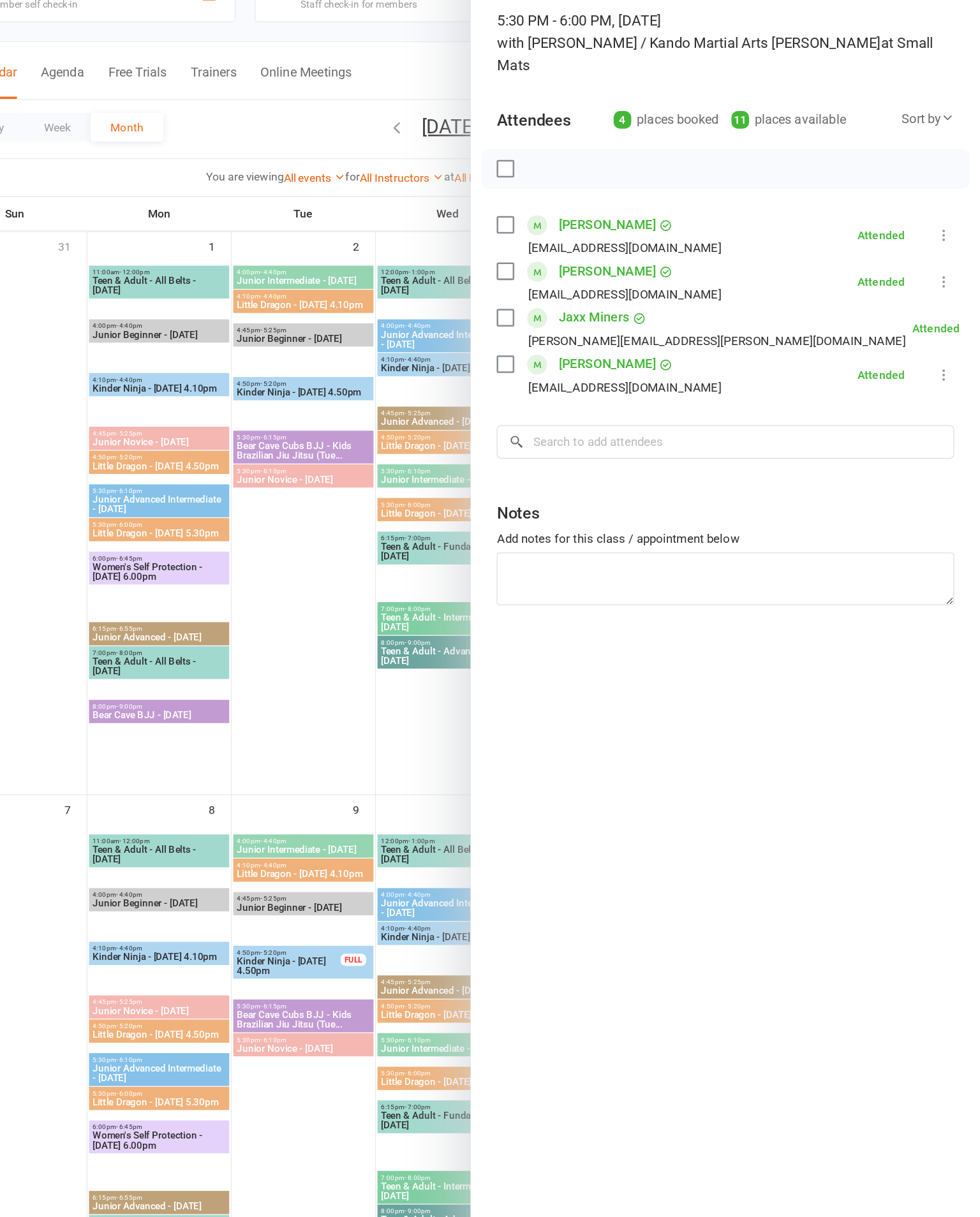
click at [245, 582] on div at bounding box center [557, 608] width 845 height 1217
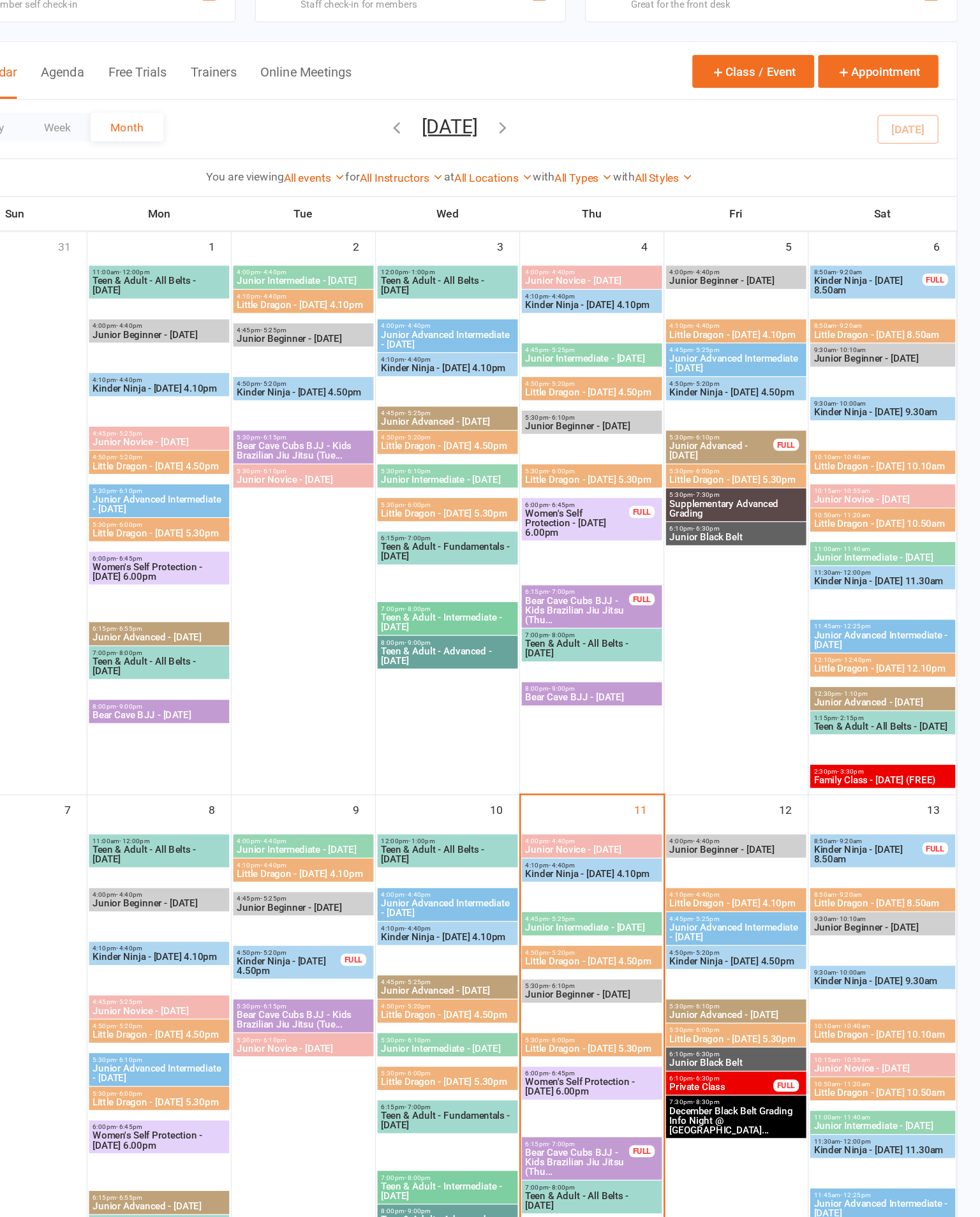
click at [730, 848] on div "6:10pm - 6:30pm Junior Black Belt" at bounding box center [785, 930] width 112 height 19
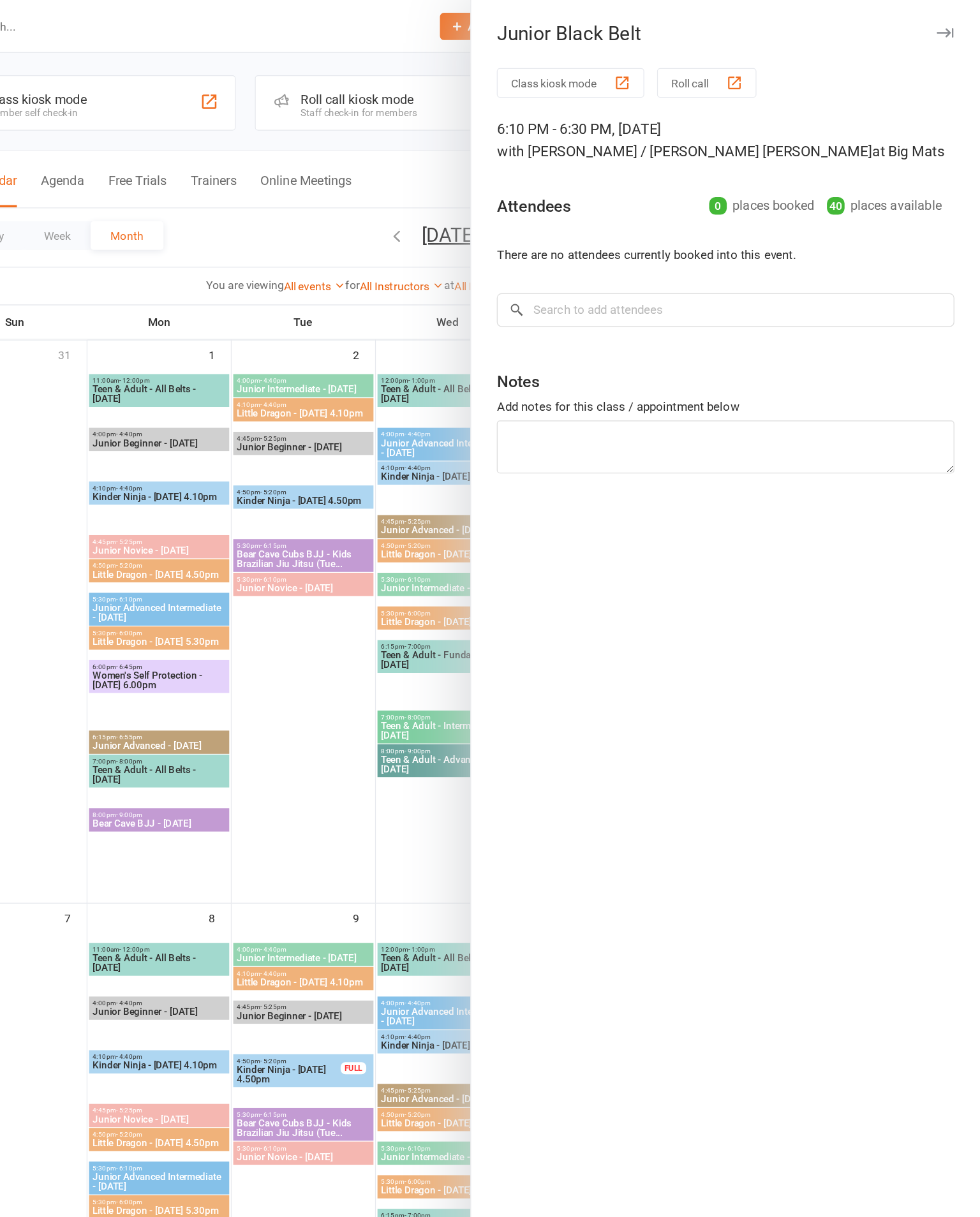
click at [298, 691] on div at bounding box center [557, 608] width 845 height 1217
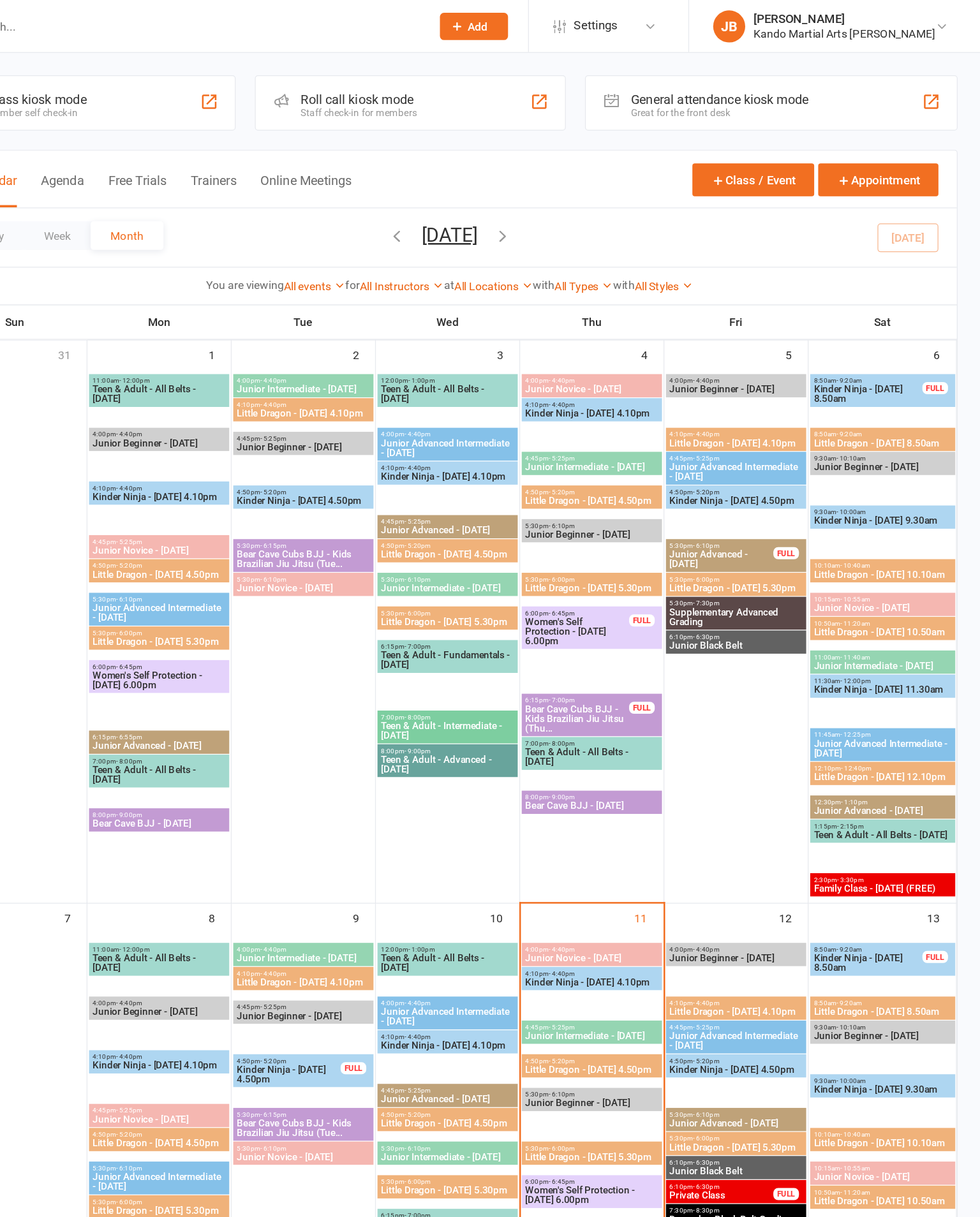
click at [500, 672] on div at bounding box center [556, 506] width 112 height 424
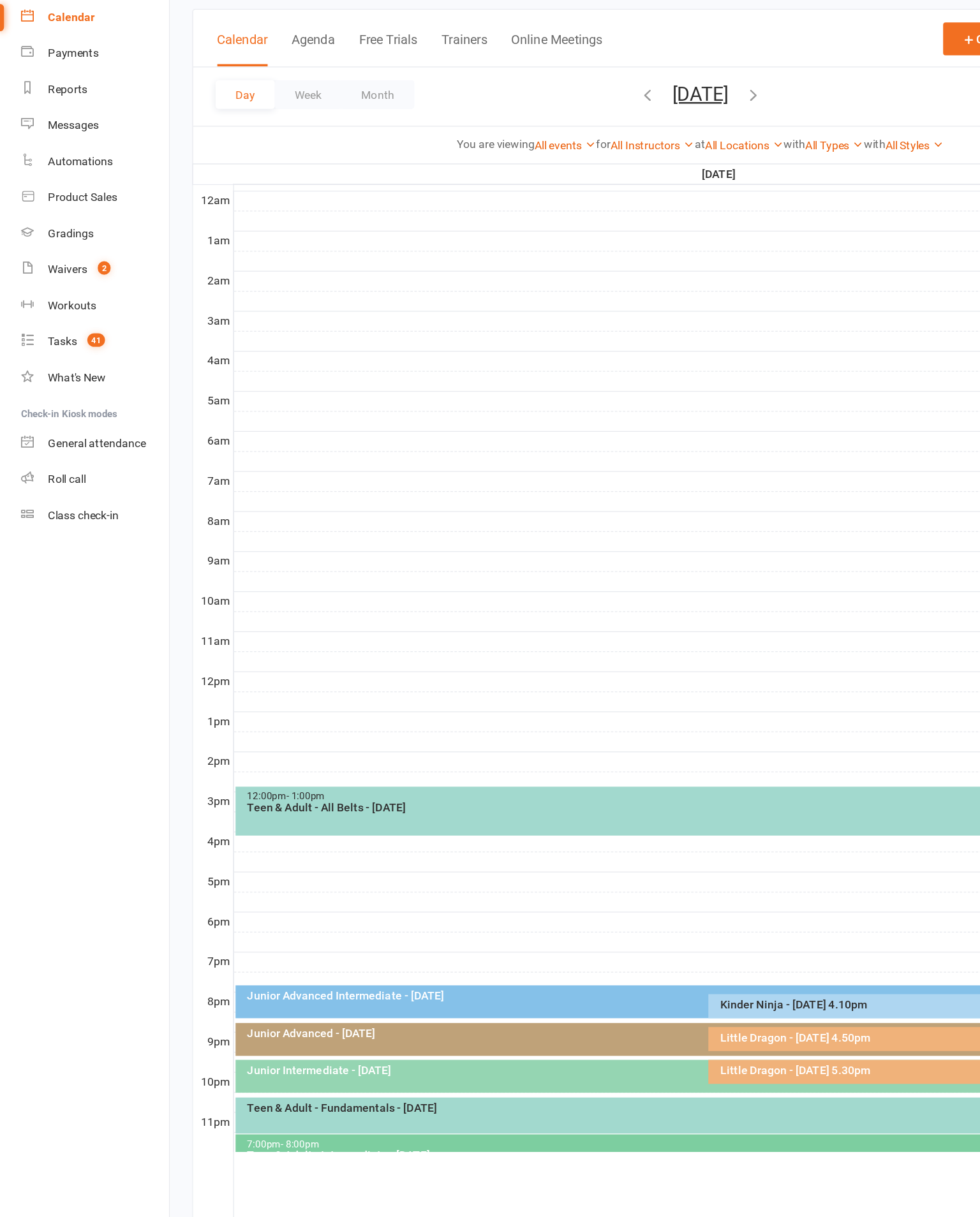
click at [252, 176] on button "Week" at bounding box center [246, 187] width 53 height 23
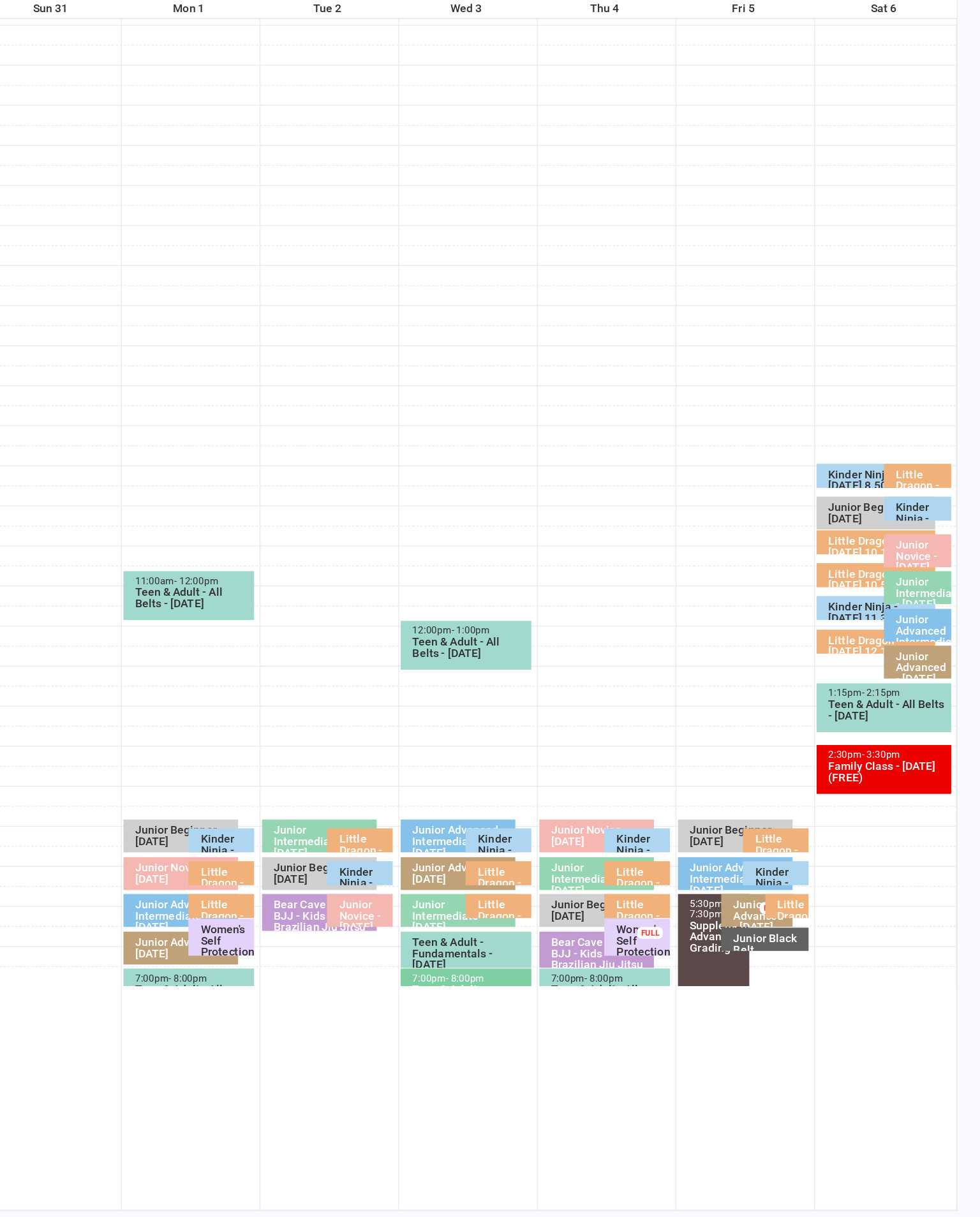
scroll to position [28, 0]
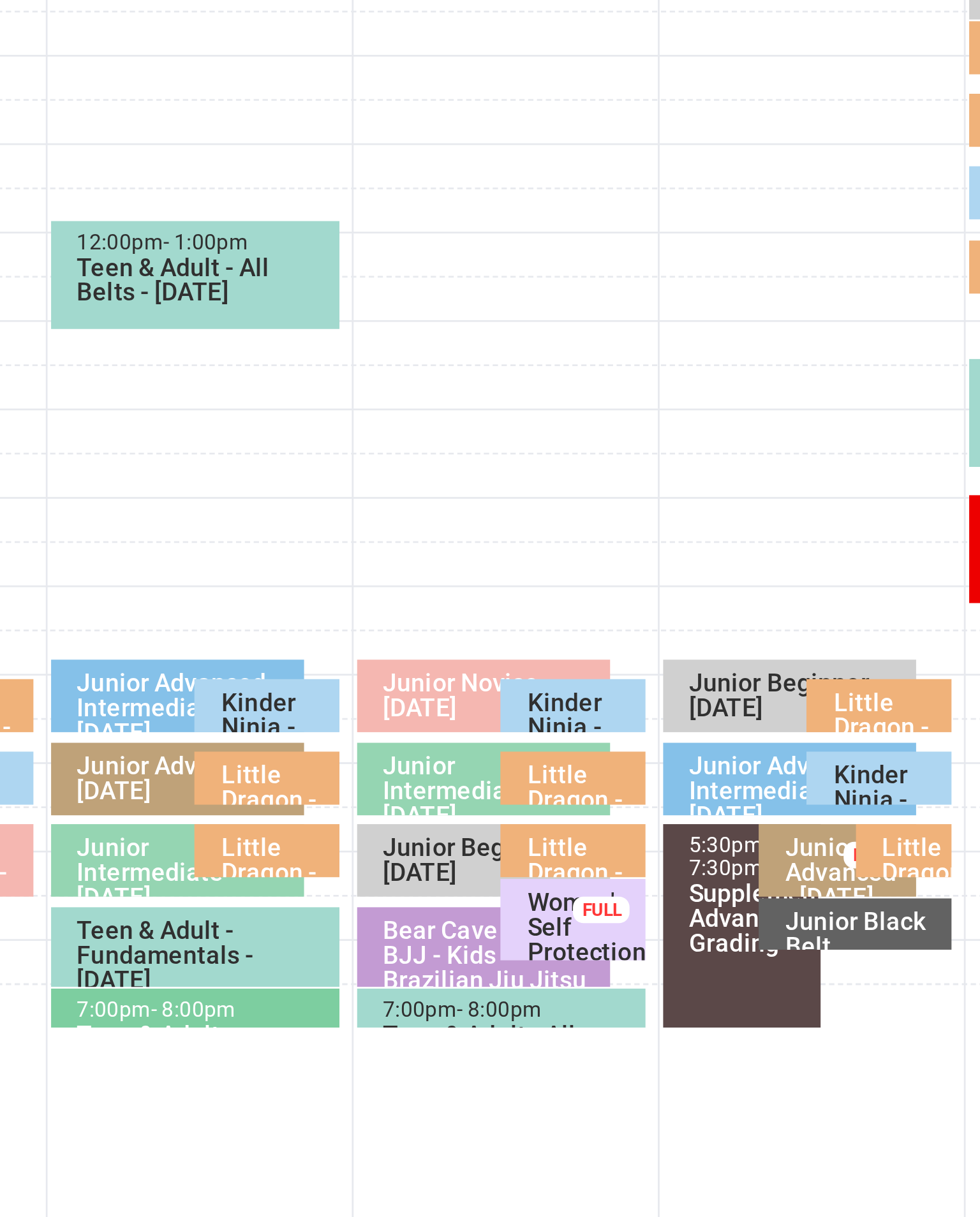
click at [690, 848] on div "Little Dragon - [DATE] 5.30pm" at bounding box center [710, 949] width 41 height 36
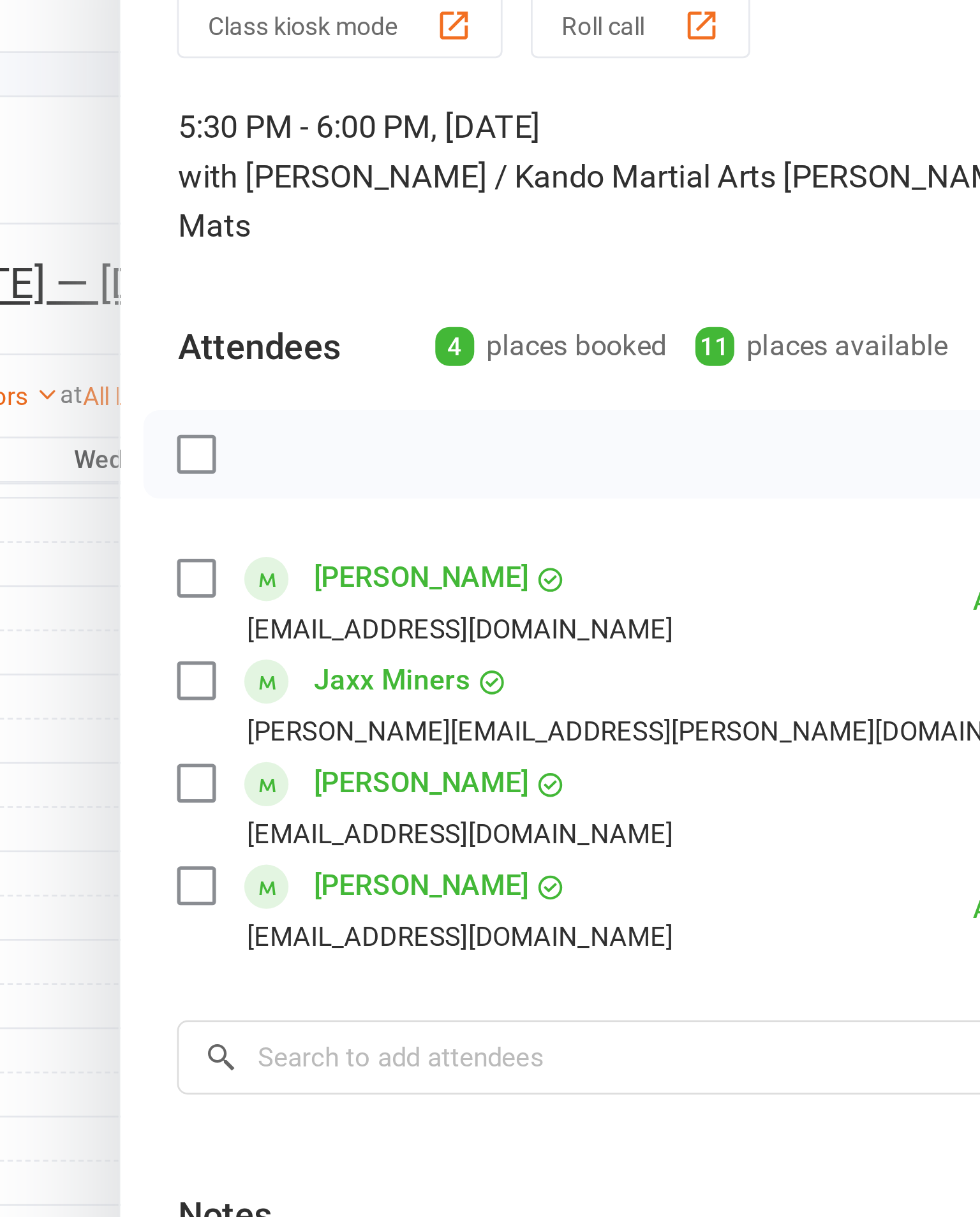
click at [135, 372] on div at bounding box center [557, 608] width 845 height 1217
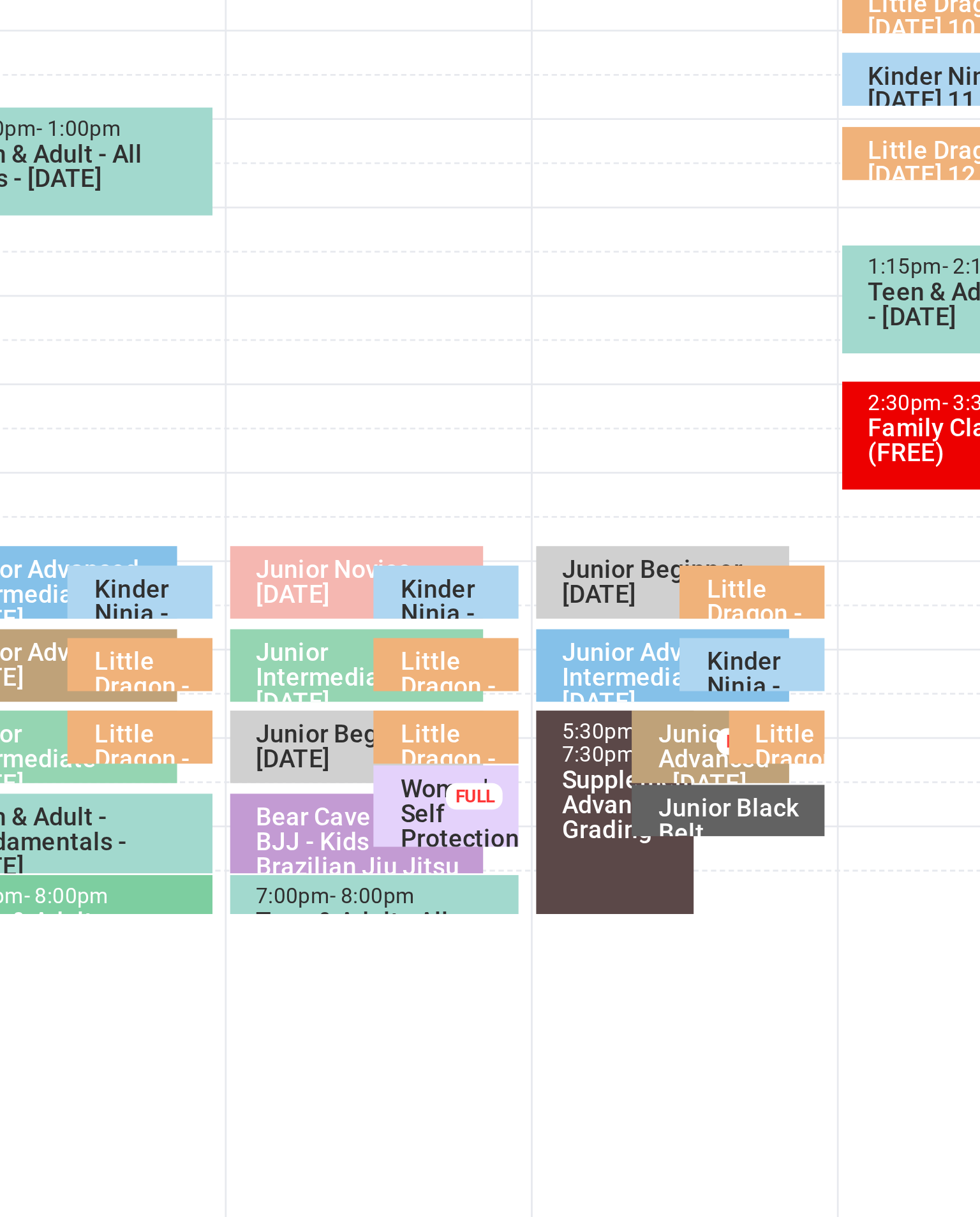
click at [818, 848] on div "Little Dragon - [DATE] 5.30pm" at bounding box center [830, 954] width 24 height 45
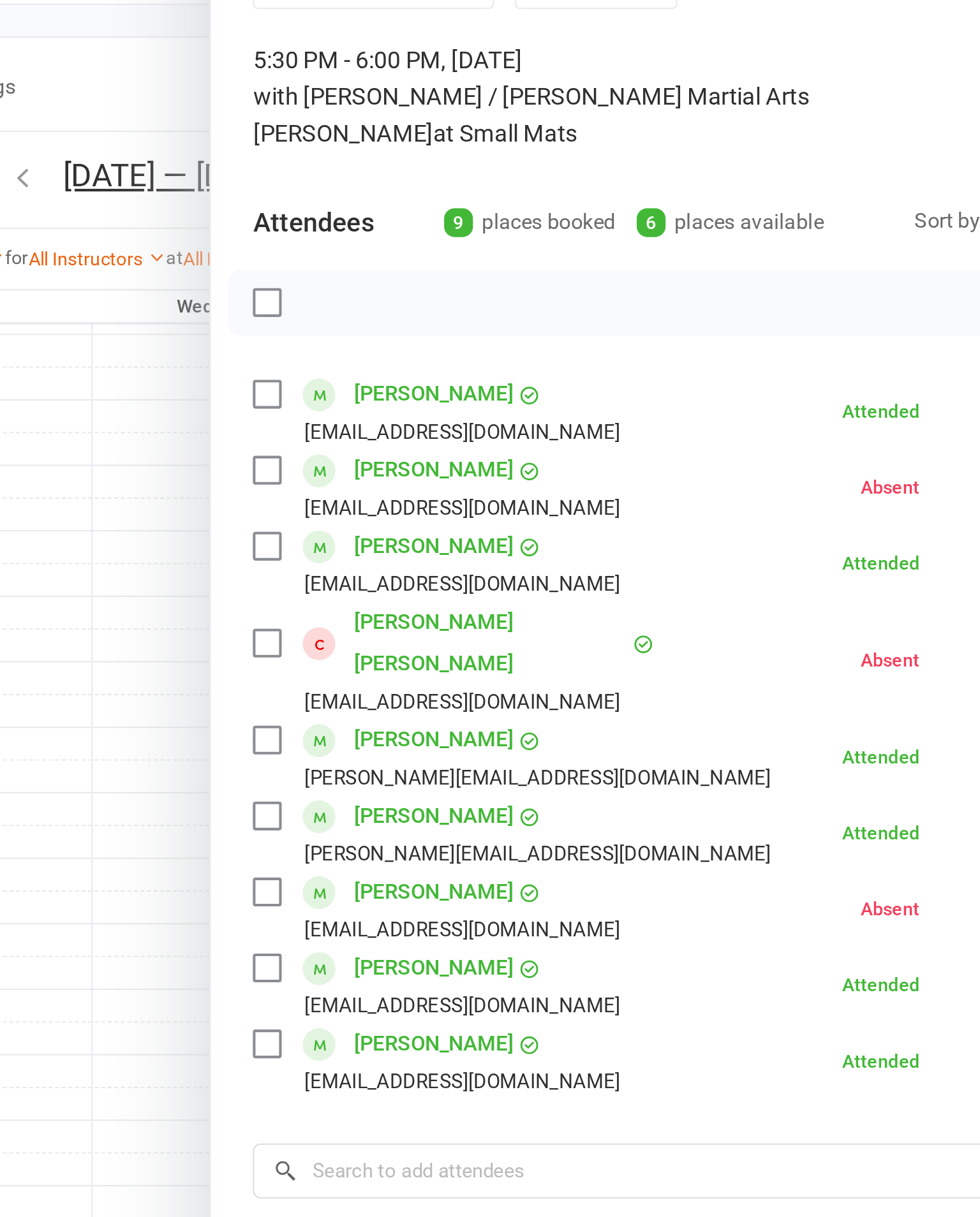
click at [135, 518] on div at bounding box center [557, 608] width 845 height 1217
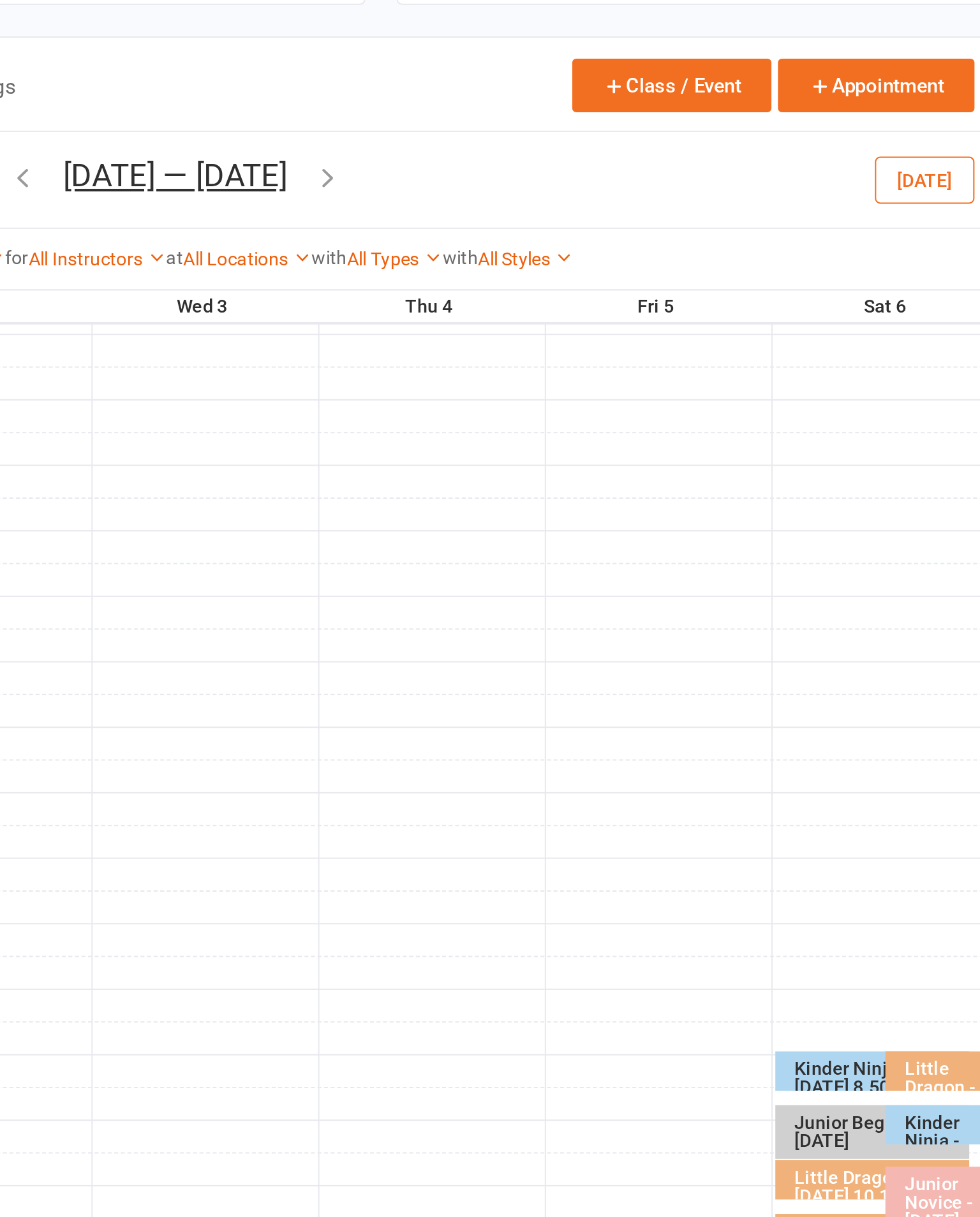
scroll to position [0, 0]
